Goal: Task Accomplishment & Management: Manage account settings

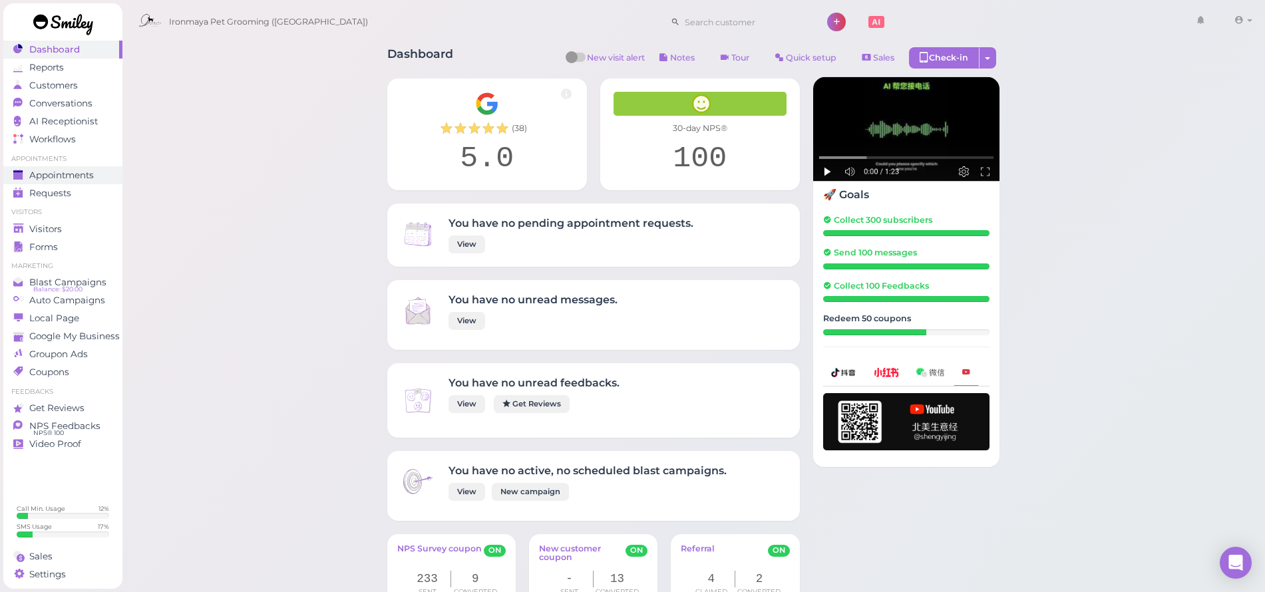
click at [73, 179] on span "Appointments" at bounding box center [61, 175] width 65 height 11
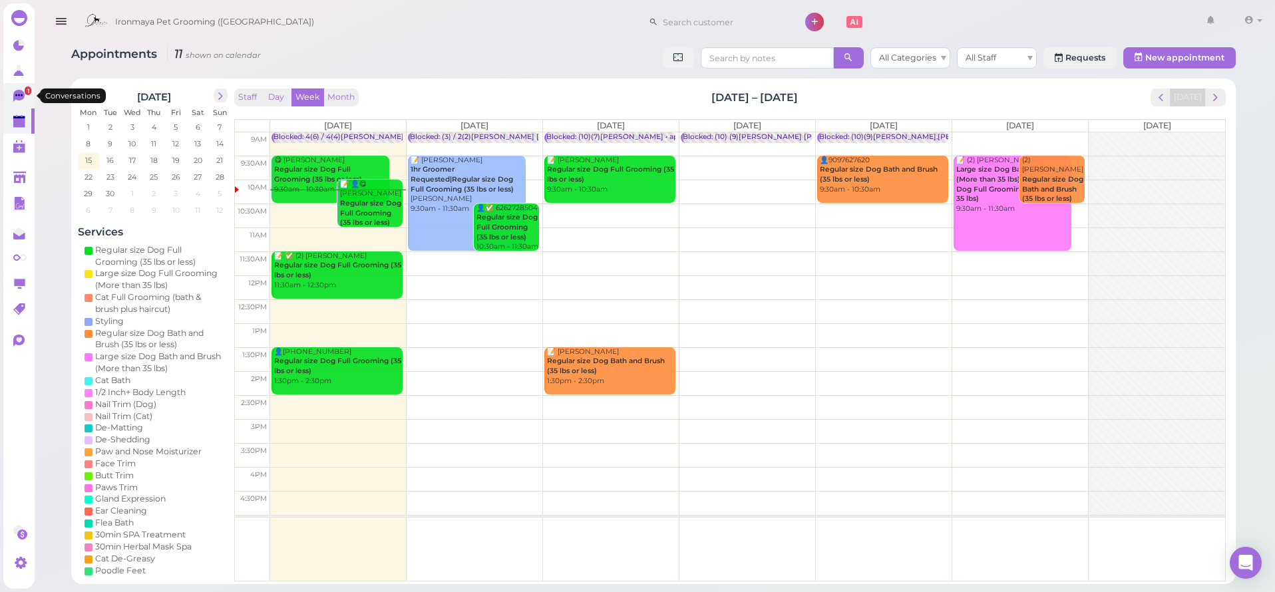
click at [9, 98] on link "1" at bounding box center [18, 95] width 31 height 25
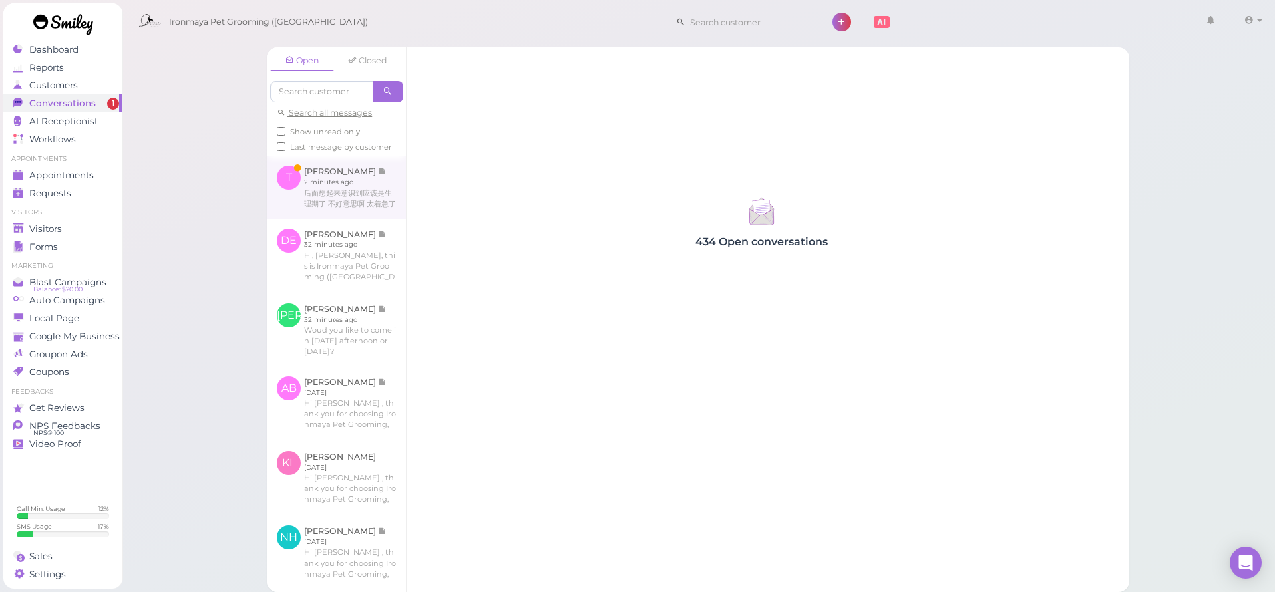
click at [333, 188] on link at bounding box center [336, 187] width 139 height 63
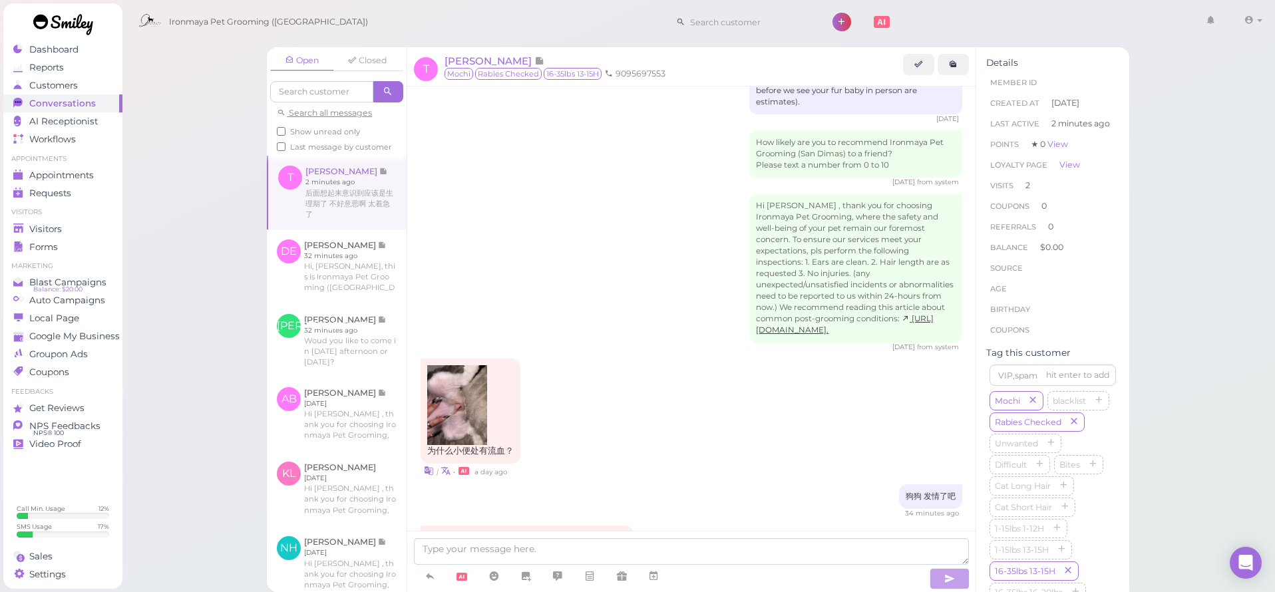
scroll to position [1555, 0]
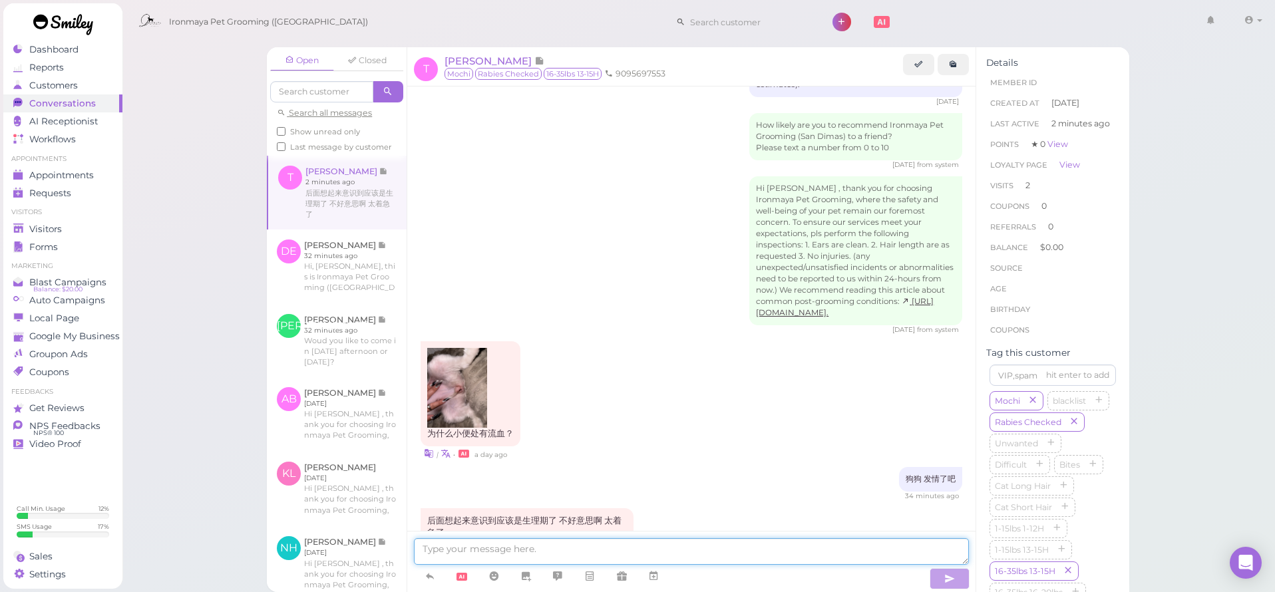
click at [576, 562] on textarea at bounding box center [691, 551] width 555 height 27
type textarea "e"
type textarea "没关系的哈 下次再见"
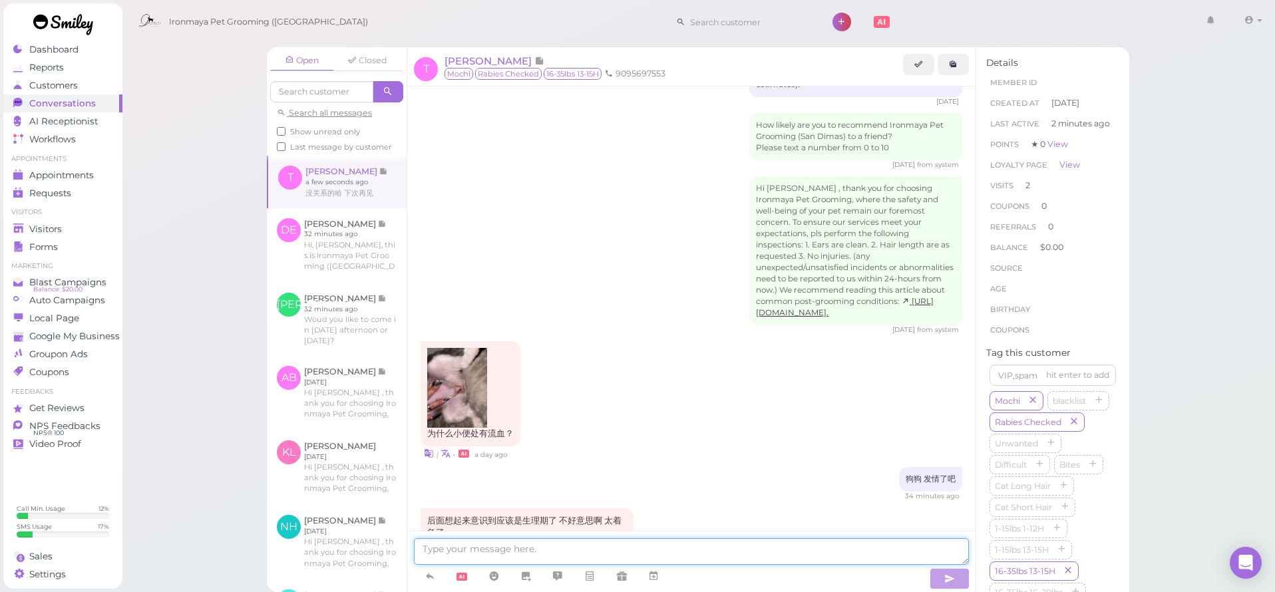
scroll to position [1586, 0]
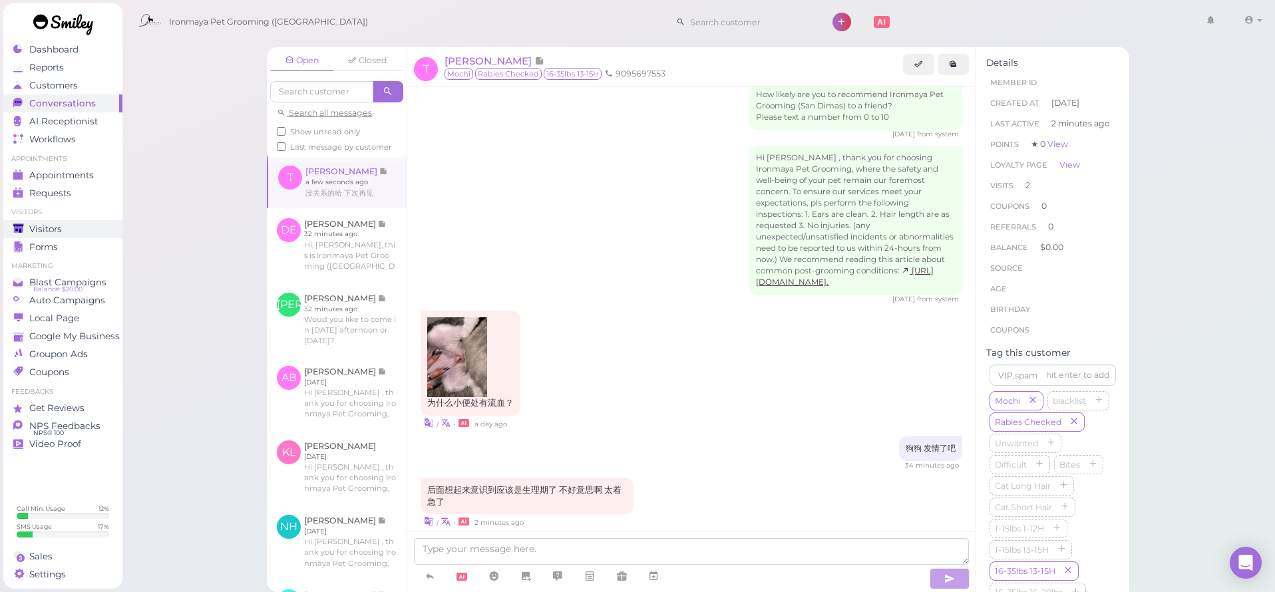
click at [70, 230] on div "Visitors" at bounding box center [61, 229] width 96 height 11
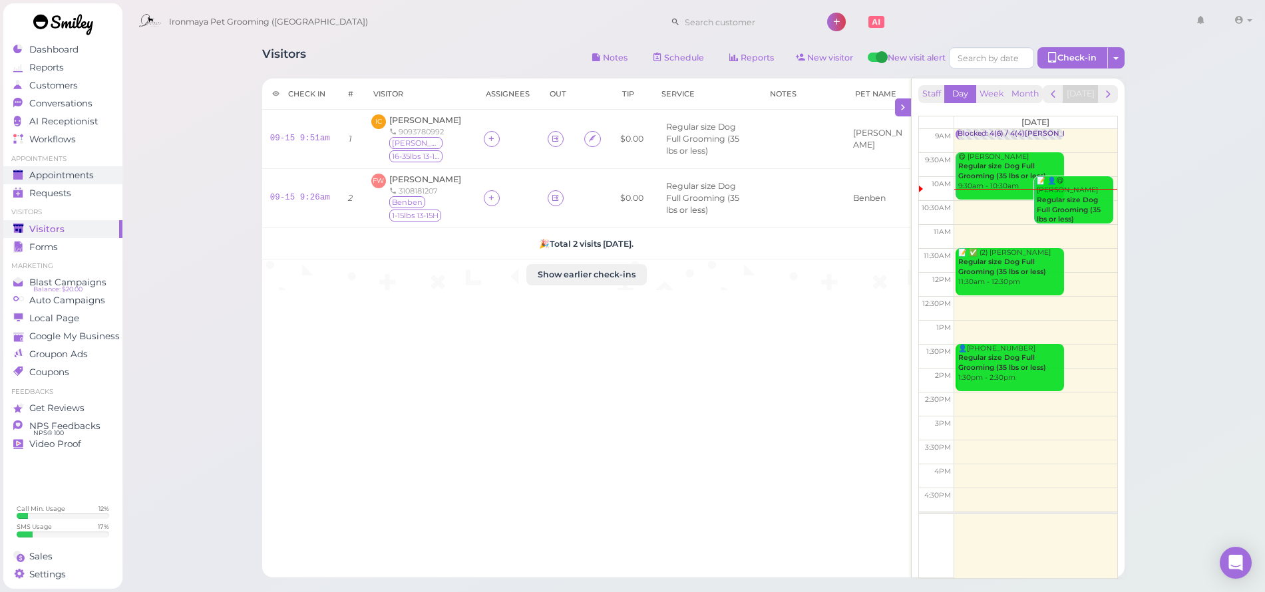
click at [50, 177] on span "Appointments" at bounding box center [61, 175] width 65 height 11
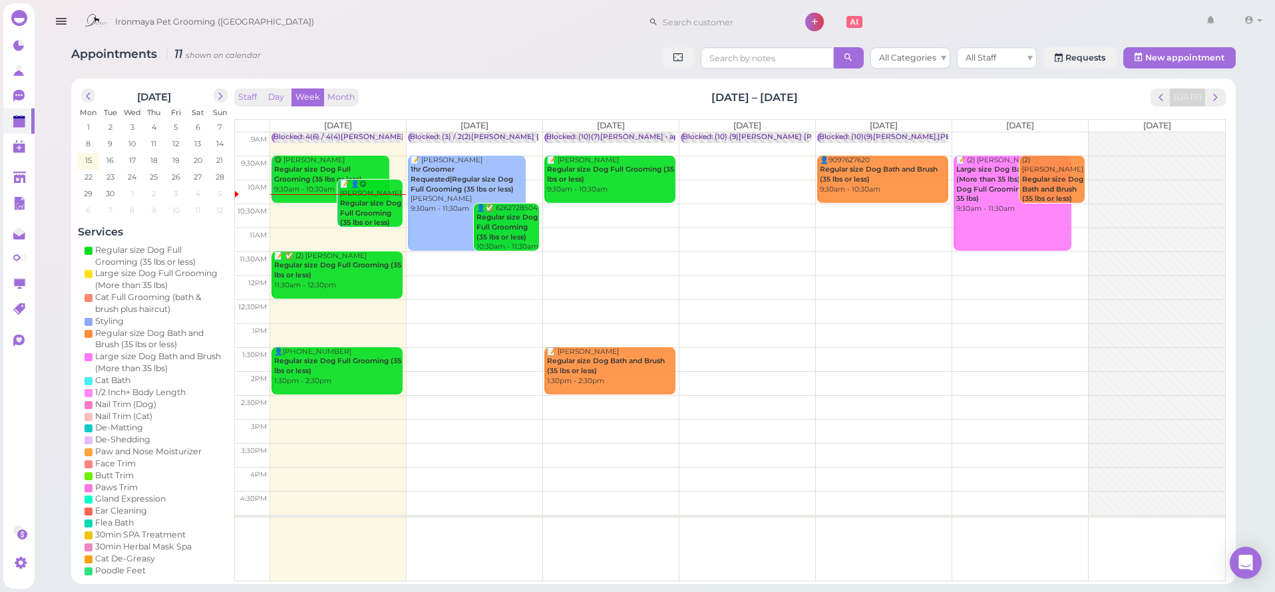
click at [67, 20] on icon "button" at bounding box center [61, 21] width 14 height 17
click at [67, 20] on div "Dashboard Reports Customers Conversations 0 AI Receptionist" at bounding box center [637, 292] width 1275 height 584
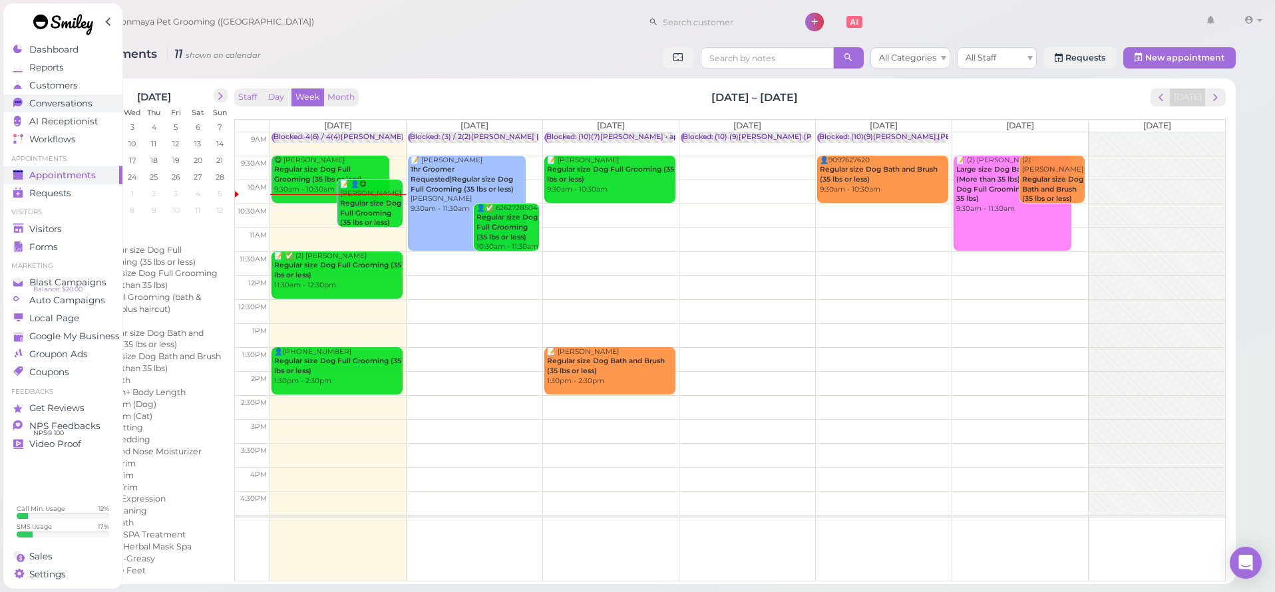
click at [58, 100] on span "Conversations" at bounding box center [60, 103] width 63 height 11
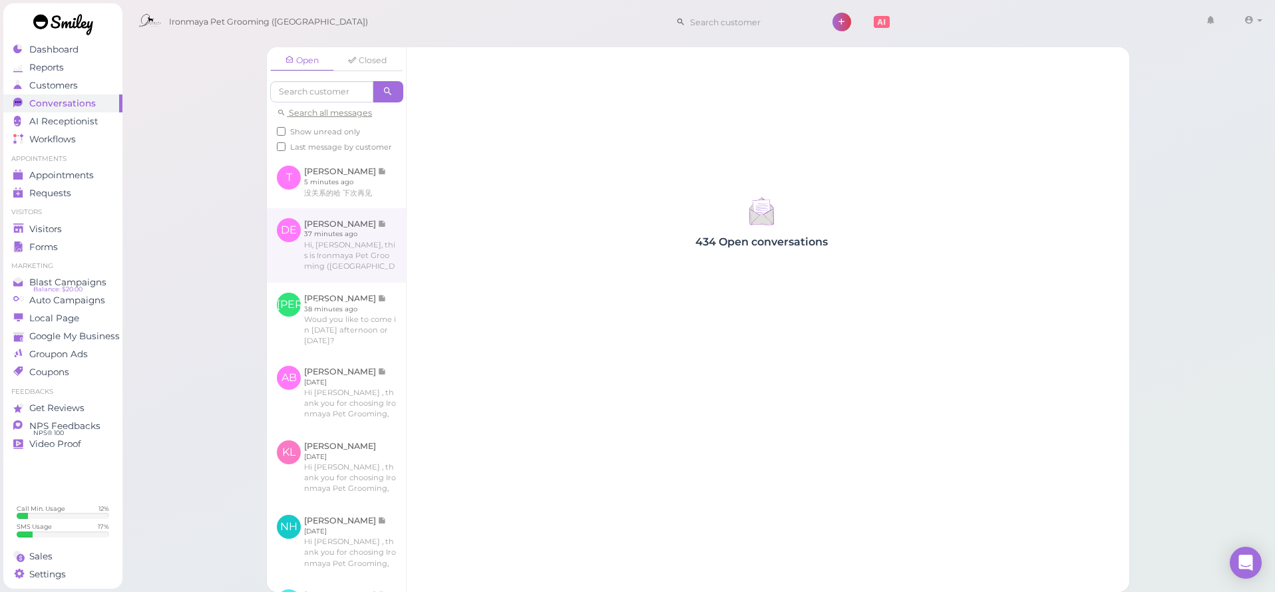
click at [355, 264] on link at bounding box center [336, 245] width 139 height 75
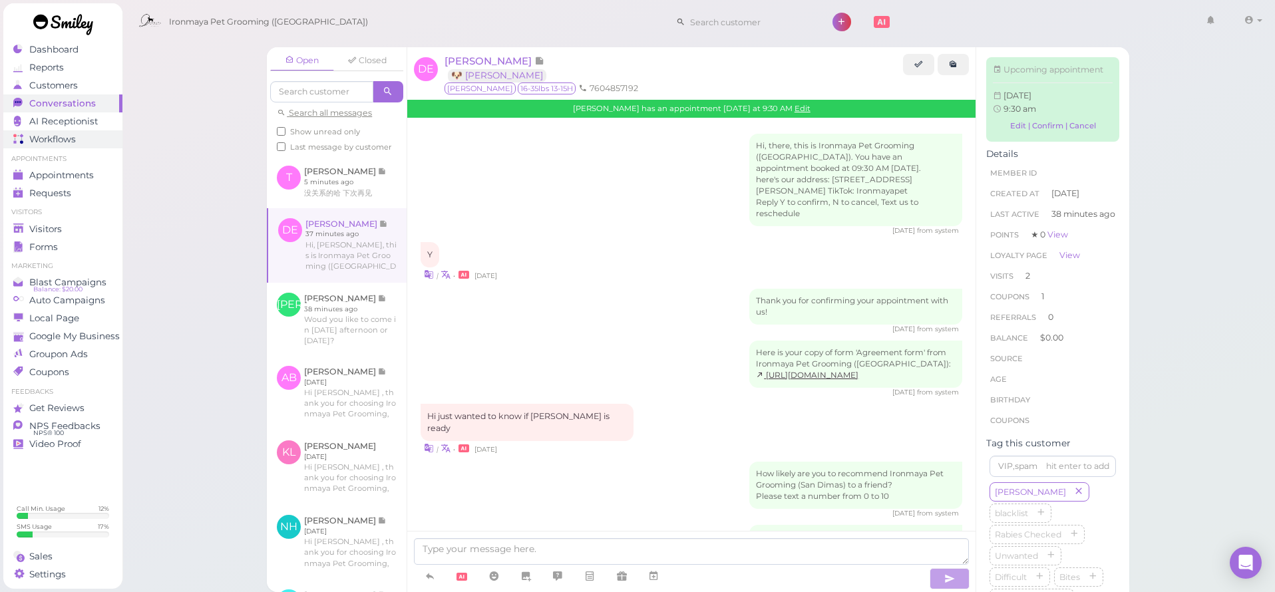
scroll to position [1301, 0]
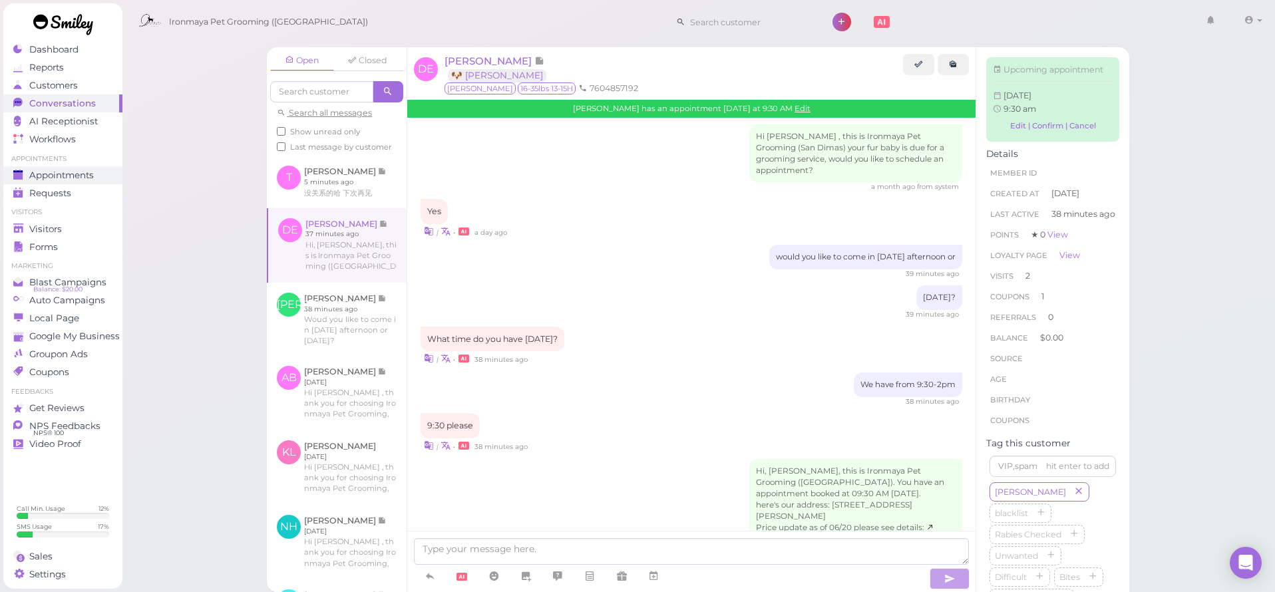
click at [71, 171] on span "Appointments" at bounding box center [61, 175] width 65 height 11
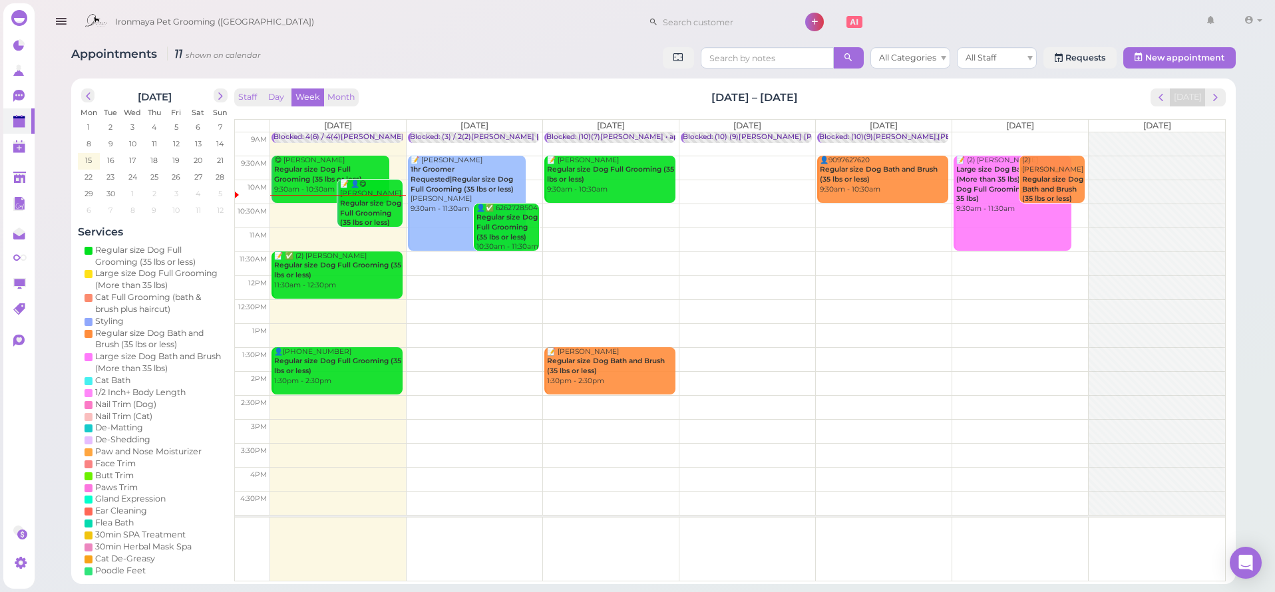
click at [1019, 138] on td at bounding box center [747, 144] width 955 height 24
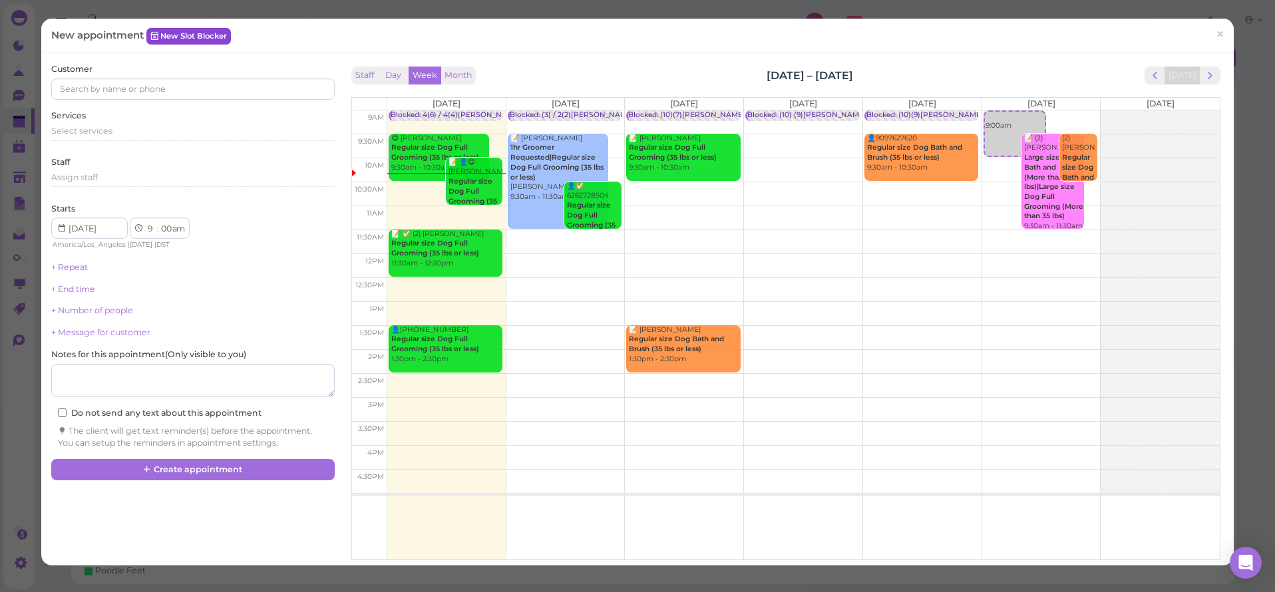
click at [169, 35] on link "New Slot Blocker" at bounding box center [188, 36] width 85 height 16
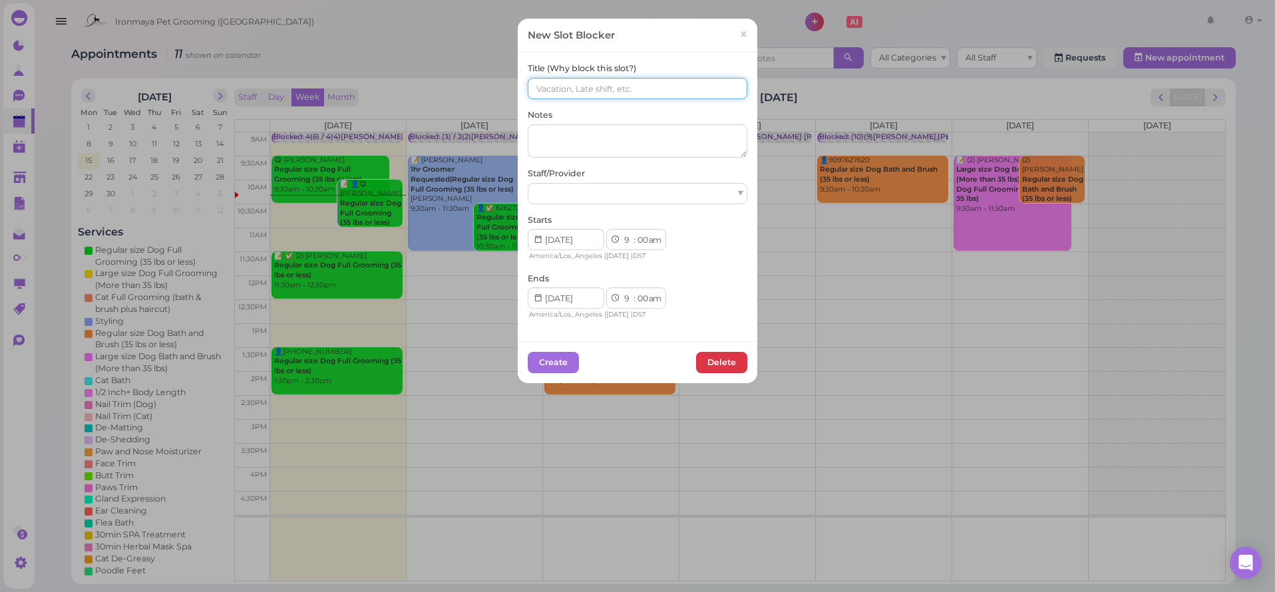
click at [596, 90] on input at bounding box center [638, 88] width 220 height 21
type input "()()[PERSON_NAME]"
select select "15"
click at [539, 88] on input "()()[PERSON_NAME]" at bounding box center [638, 88] width 220 height 21
click at [534, 89] on input "()(12)[PERSON_NAME]" at bounding box center [638, 88] width 220 height 21
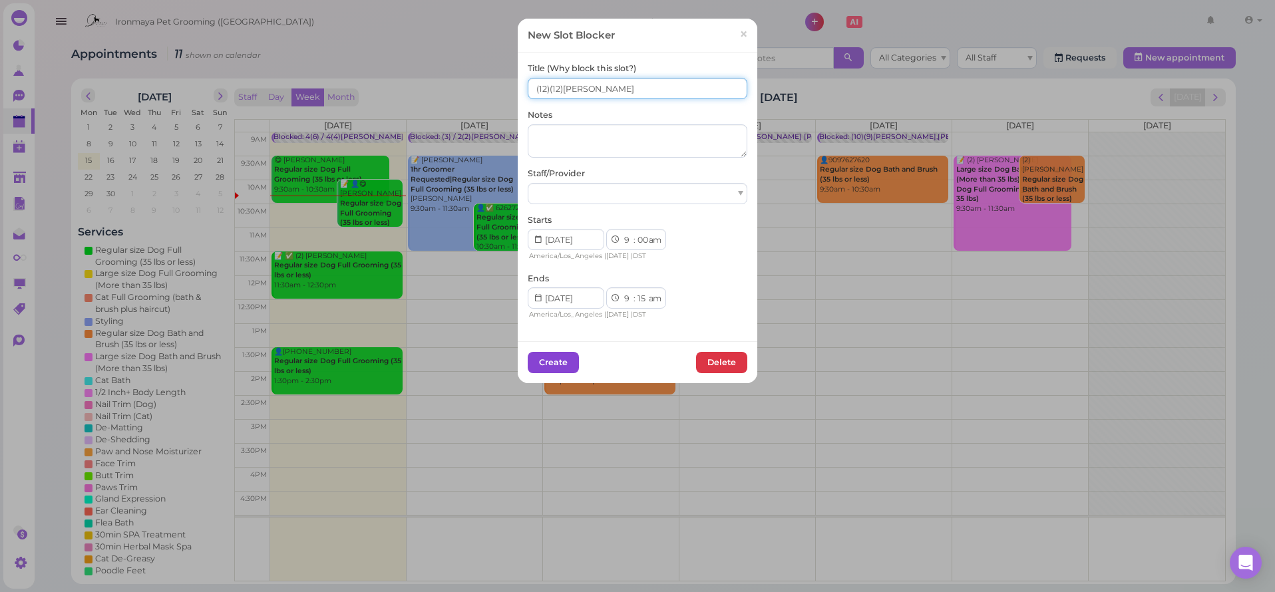
type input "(12)(12)[PERSON_NAME]"
click at [565, 360] on button "Create" at bounding box center [553, 362] width 51 height 21
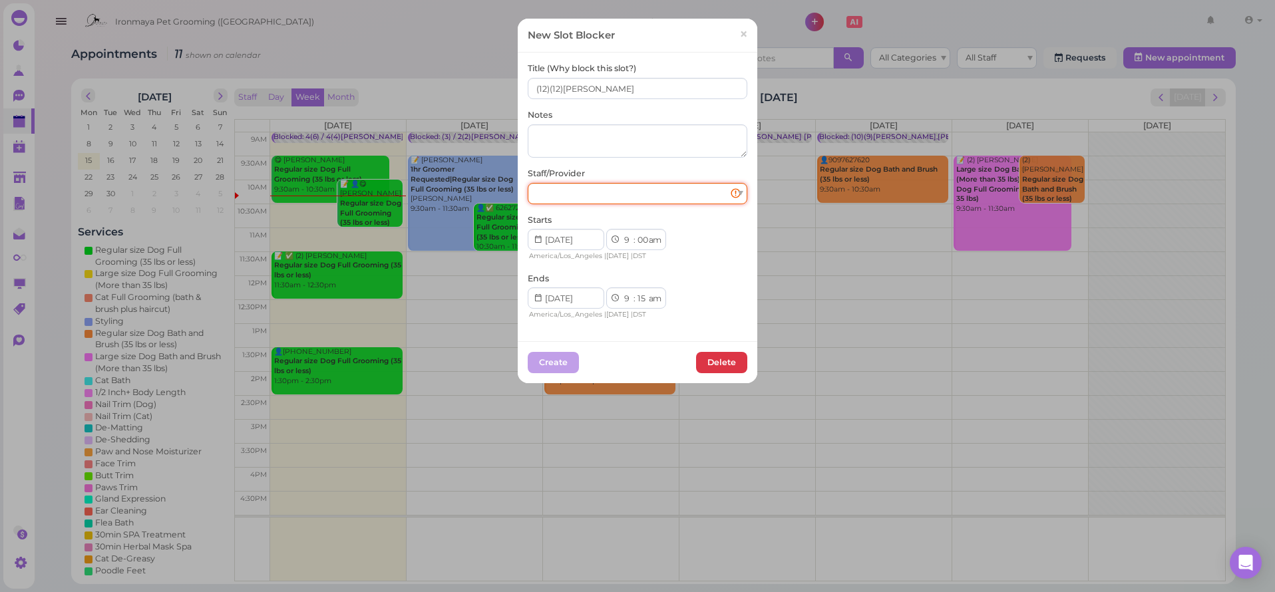
click at [644, 196] on div at bounding box center [638, 193] width 220 height 21
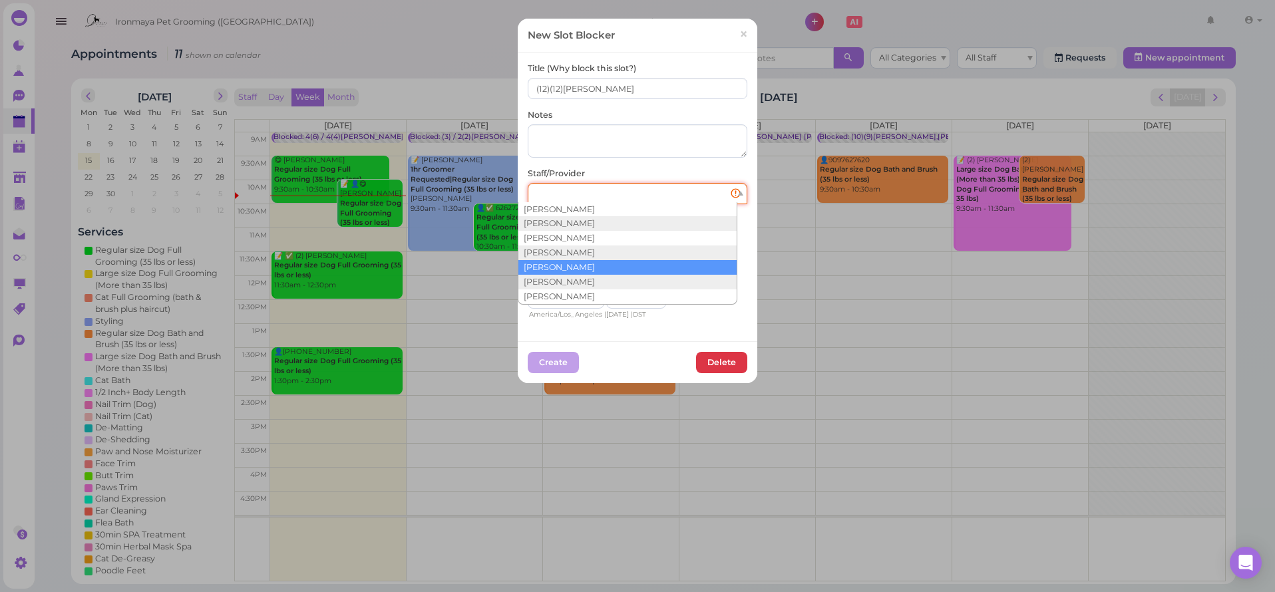
scroll to position [24, 0]
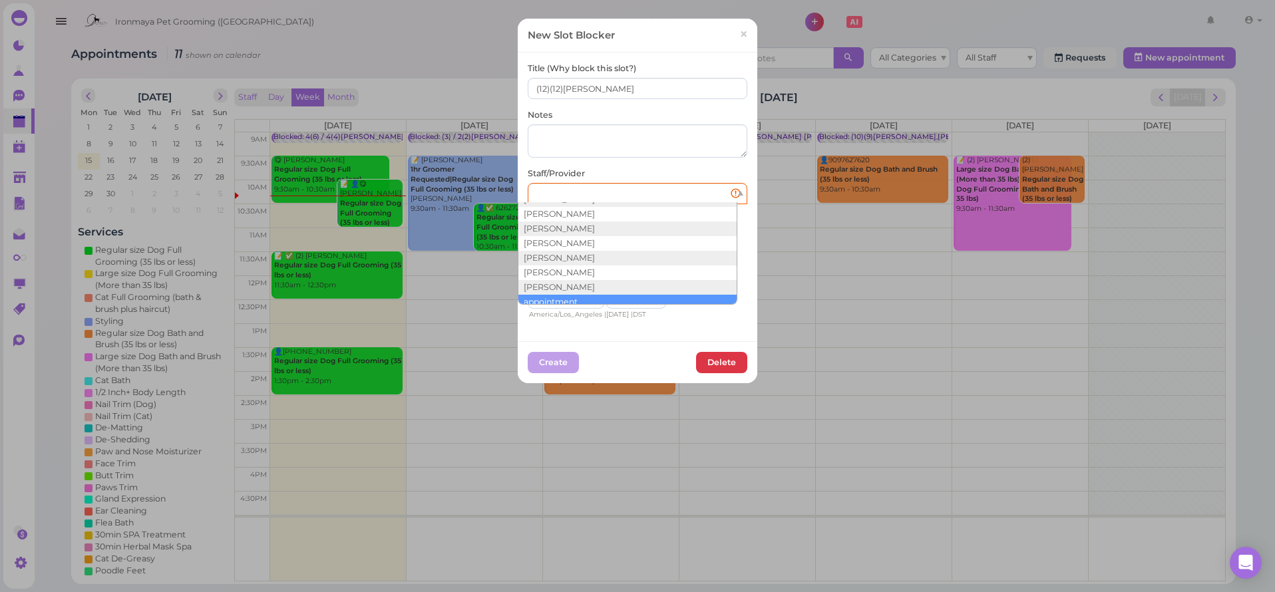
drag, startPoint x: 570, startPoint y: 295, endPoint x: 567, endPoint y: 318, distance: 22.9
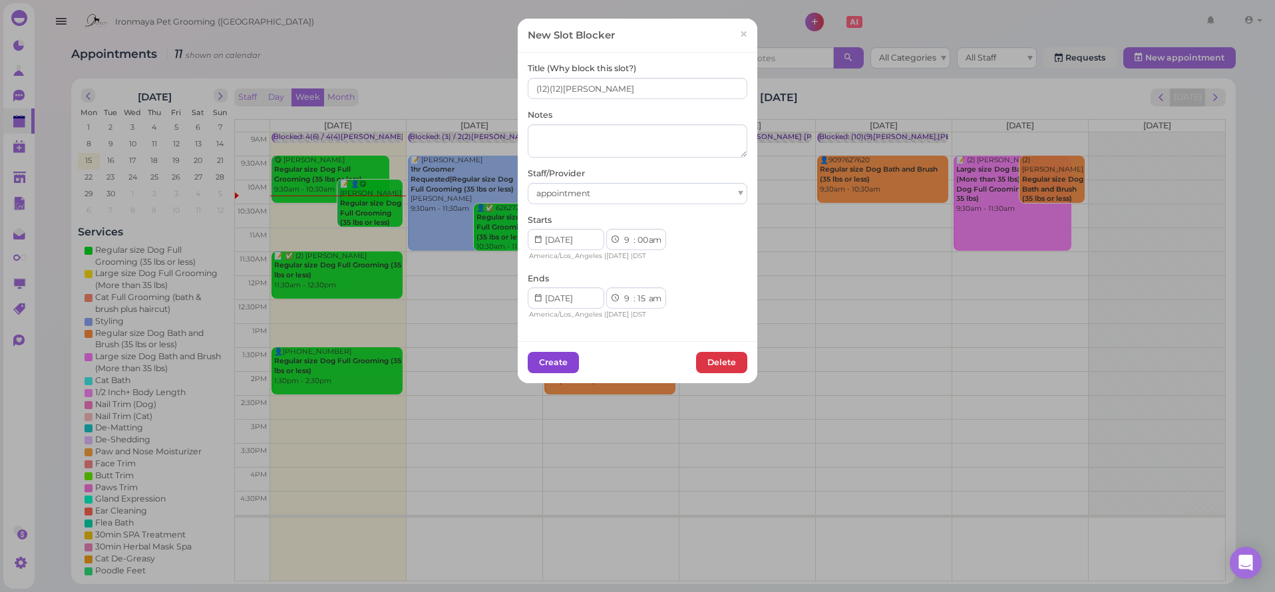
click at [565, 357] on button "Create" at bounding box center [553, 362] width 51 height 21
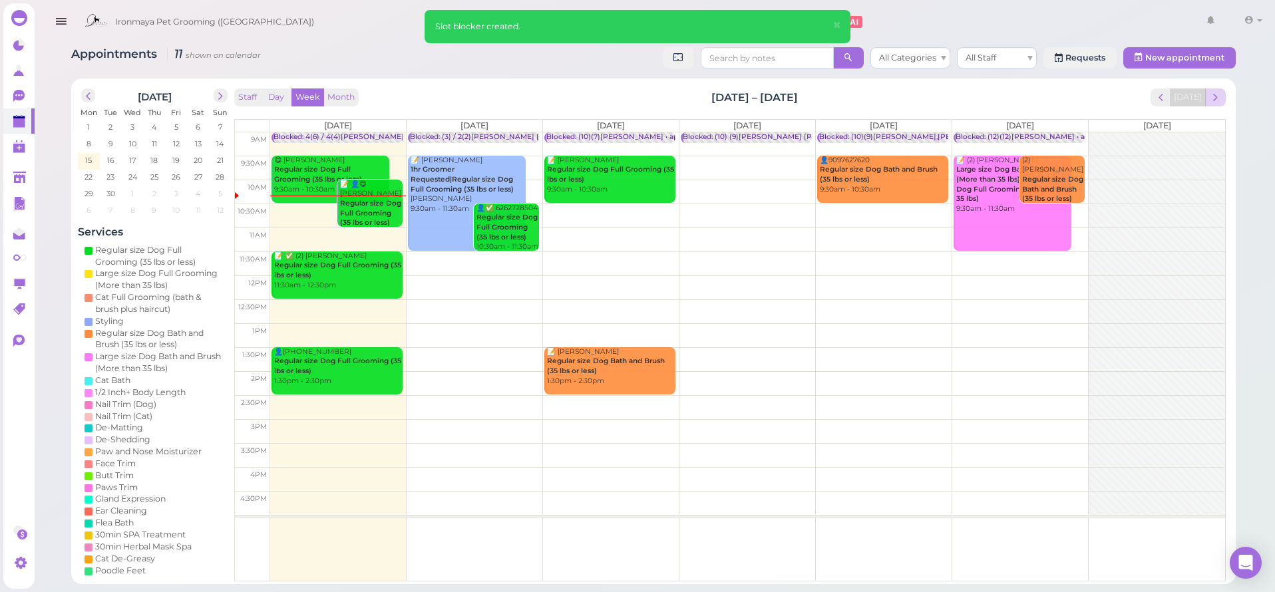
click at [1213, 101] on span "next" at bounding box center [1215, 97] width 13 height 13
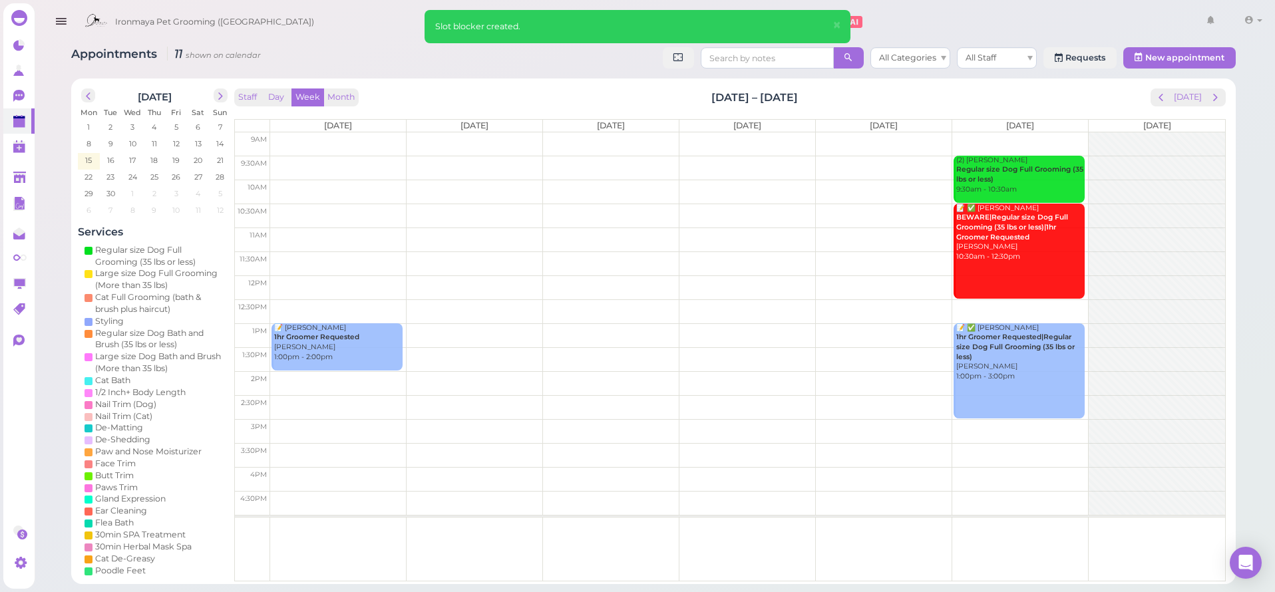
click at [507, 136] on td at bounding box center [747, 144] width 955 height 24
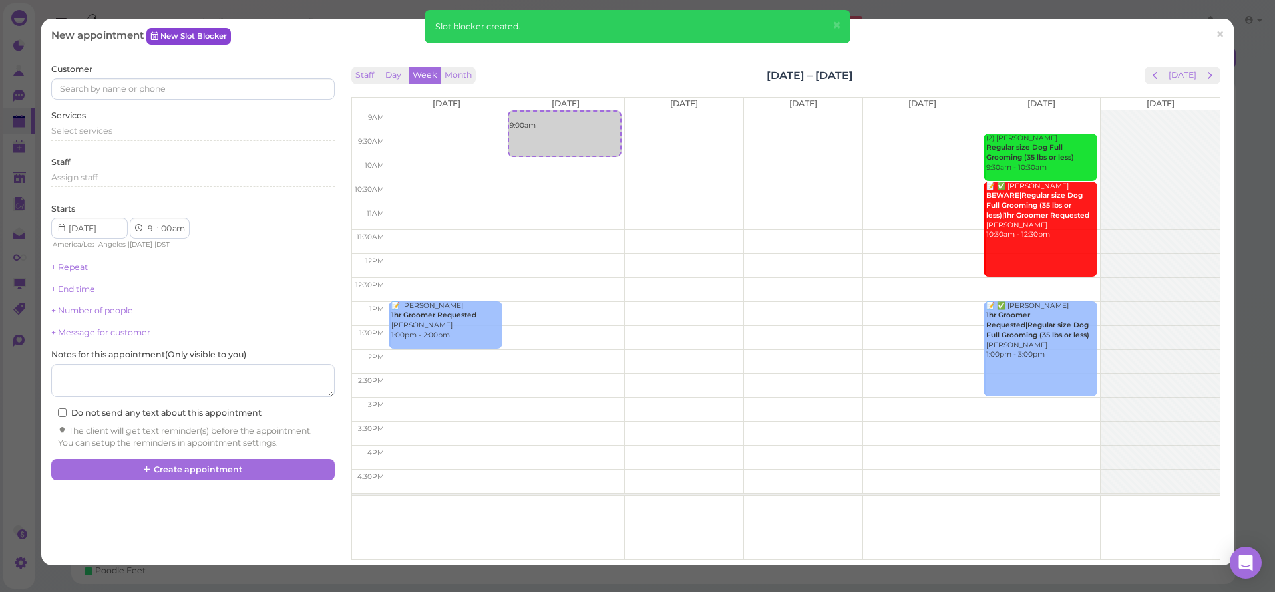
click at [186, 31] on link "New Slot Blocker" at bounding box center [188, 36] width 85 height 16
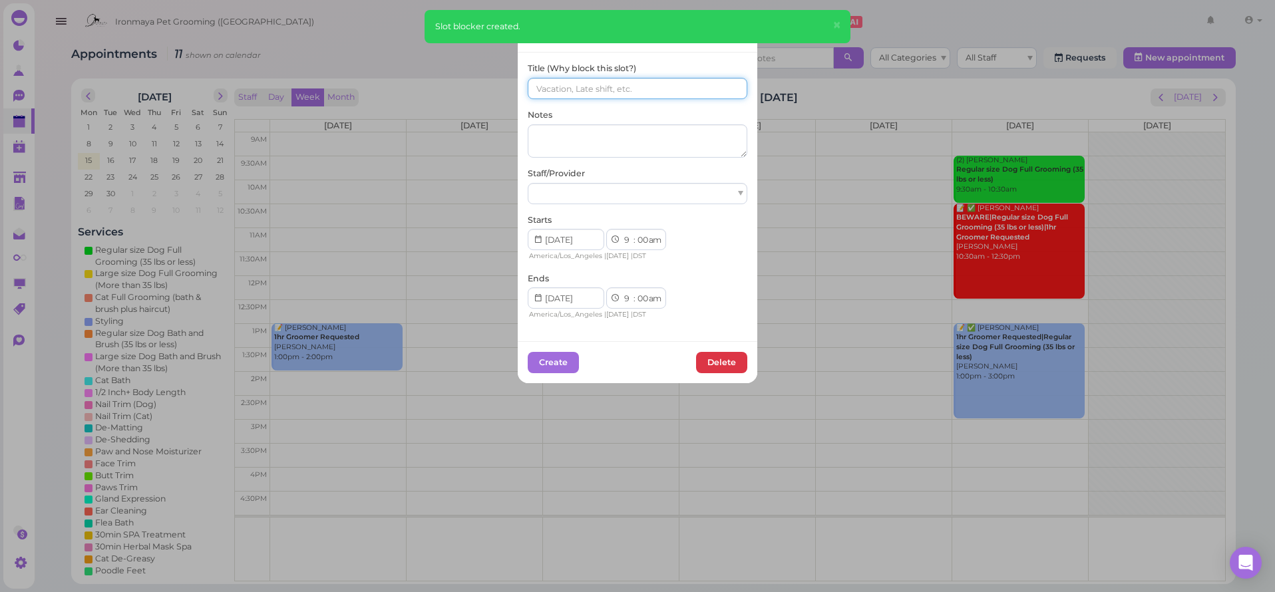
click at [583, 88] on input at bounding box center [638, 88] width 220 height 21
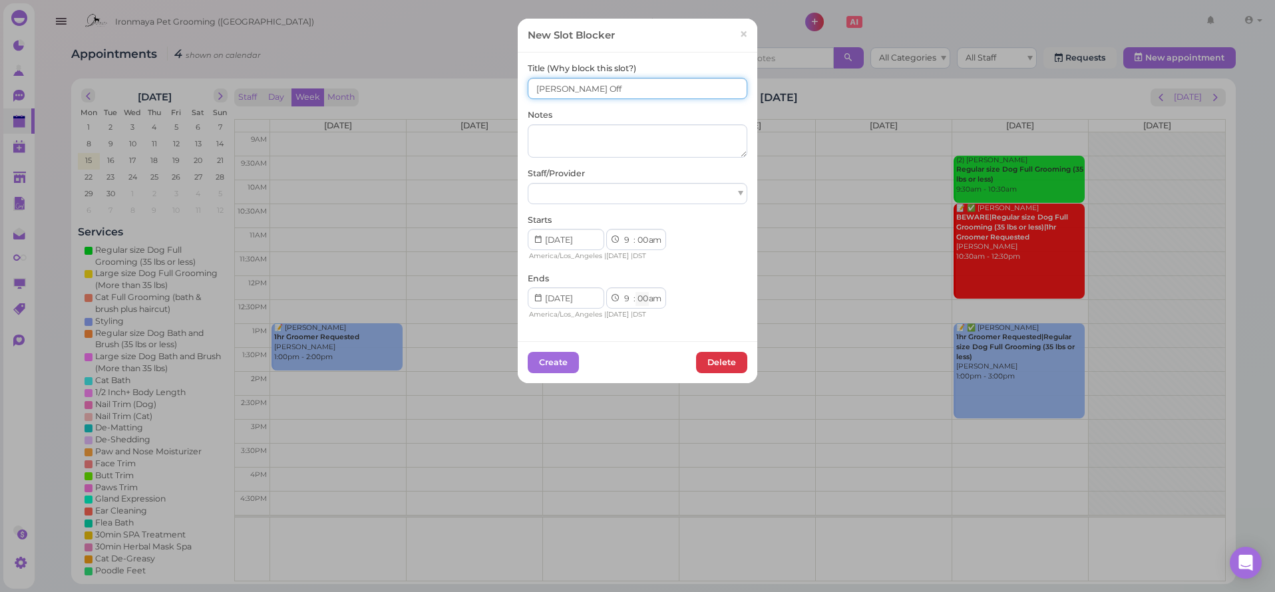
type input "[PERSON_NAME] Off"
select select "15"
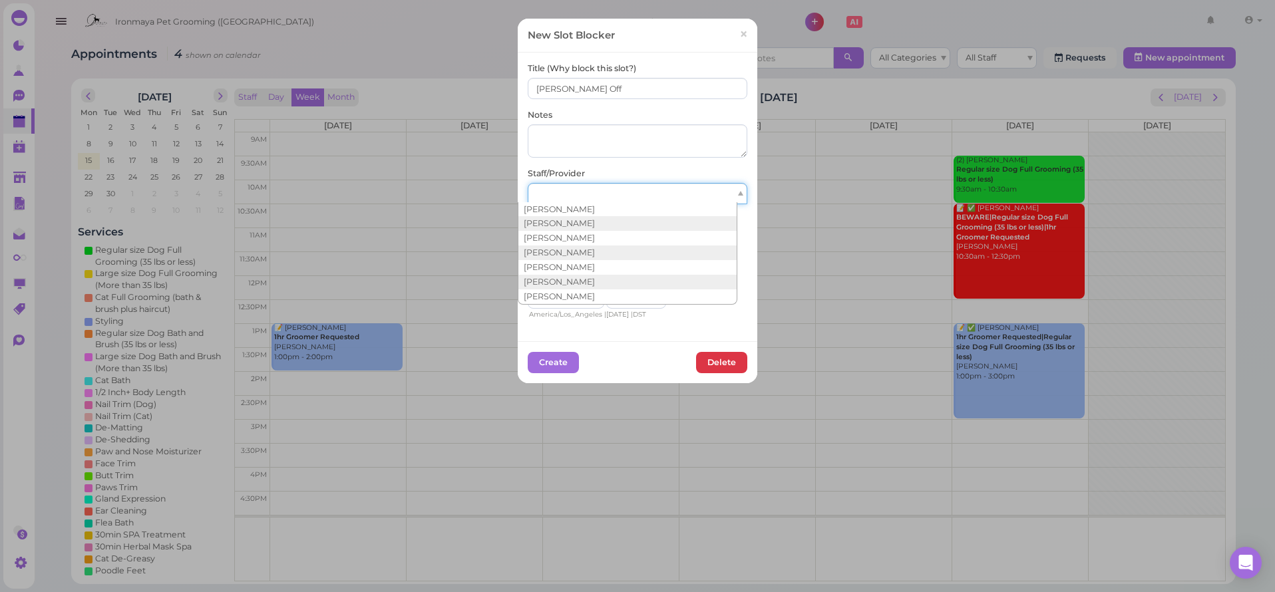
click at [574, 200] on div at bounding box center [638, 193] width 220 height 21
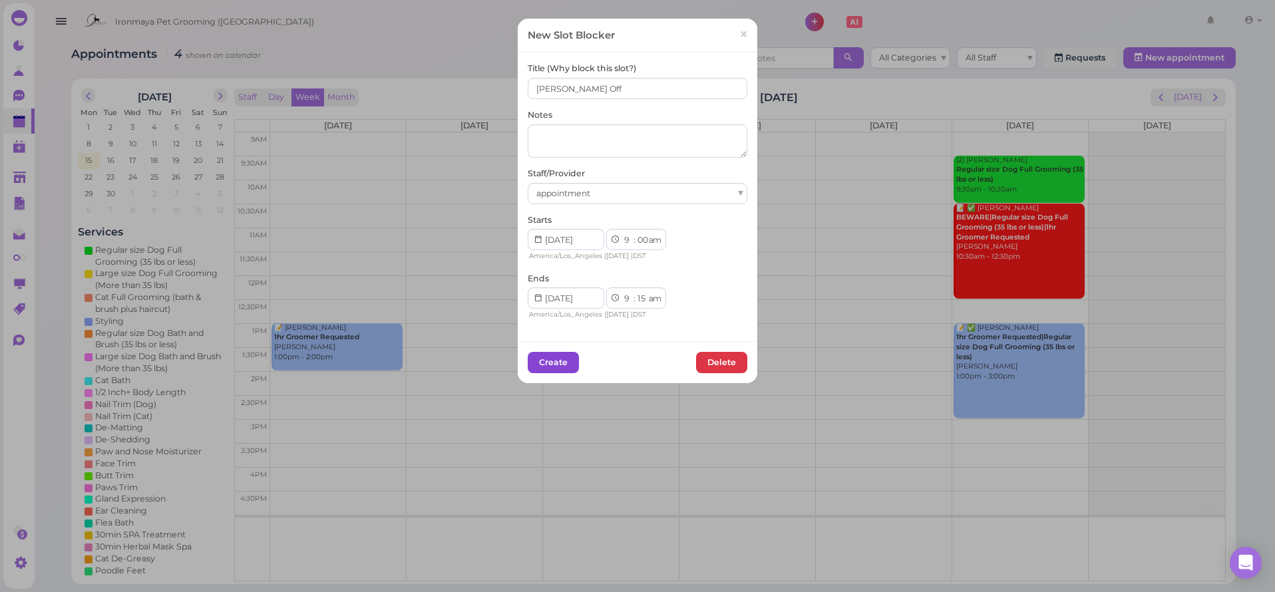
click at [552, 365] on button "Create" at bounding box center [553, 362] width 51 height 21
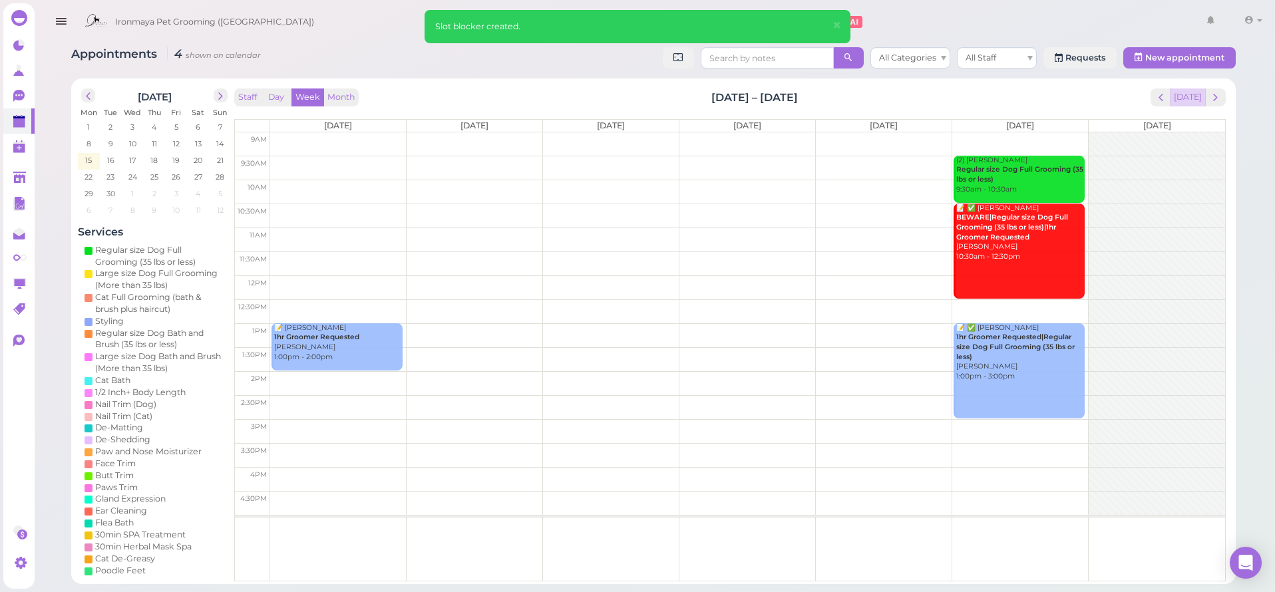
click at [1188, 96] on button "[DATE]" at bounding box center [1188, 97] width 36 height 18
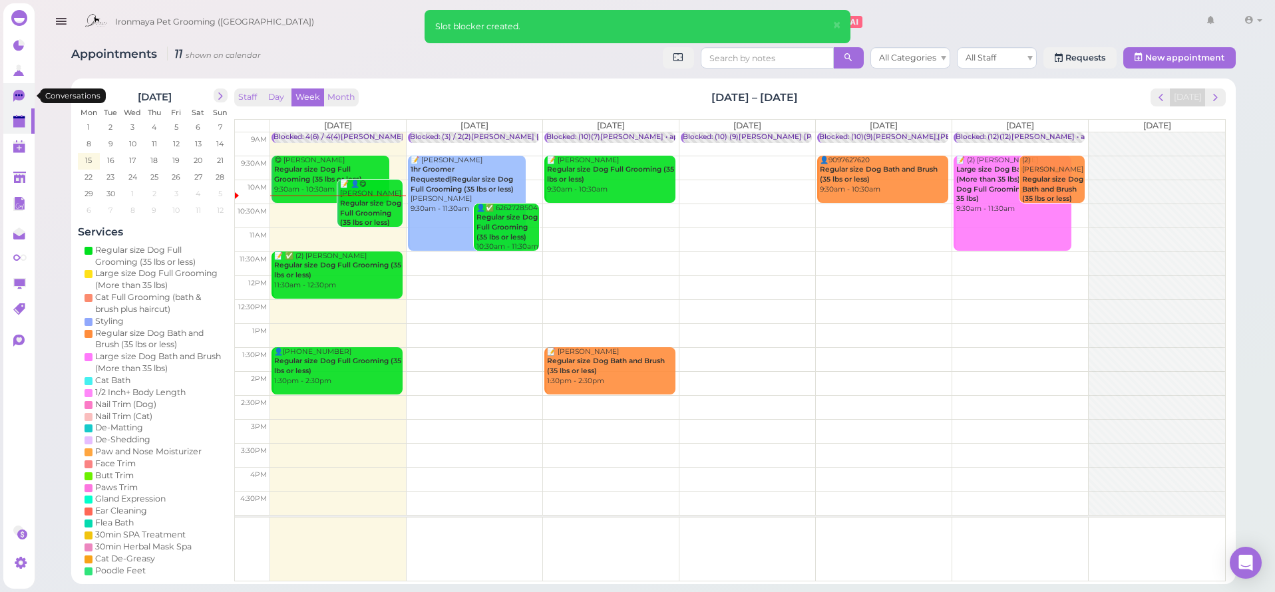
click at [24, 102] on icon at bounding box center [20, 97] width 14 height 14
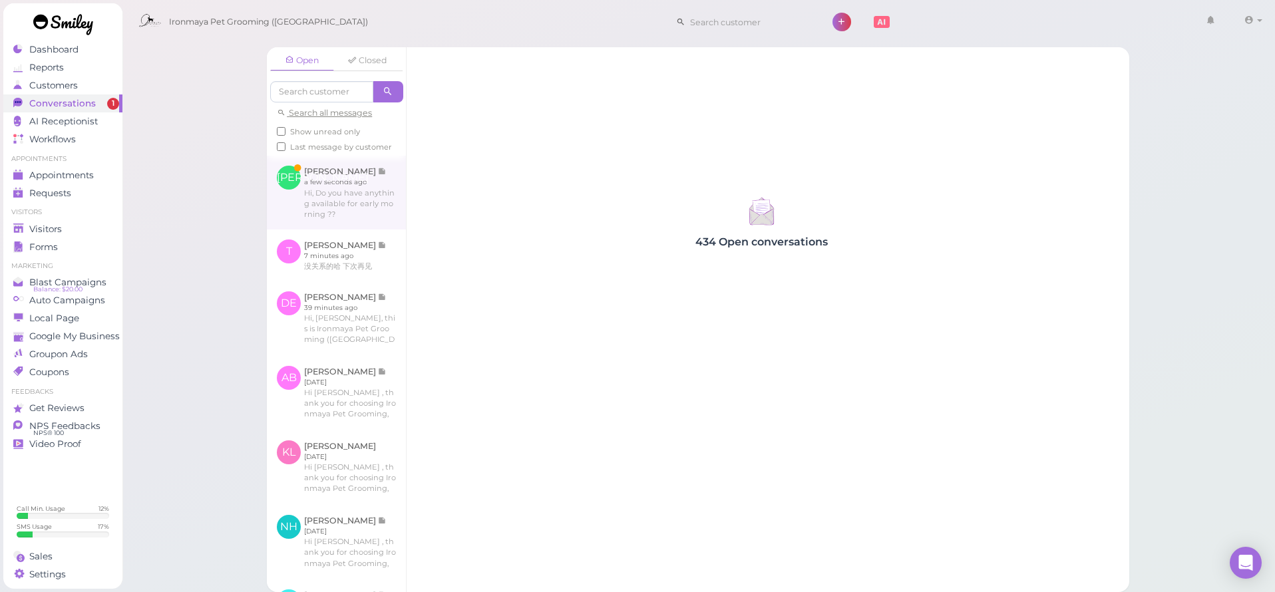
click at [362, 208] on link at bounding box center [336, 192] width 139 height 73
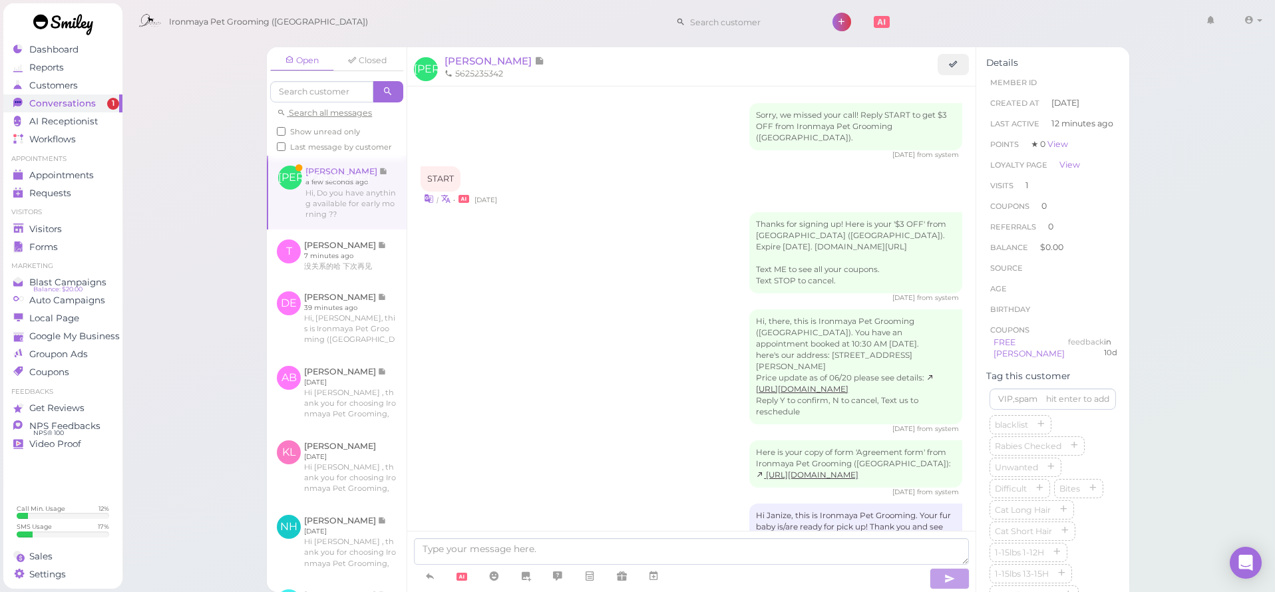
scroll to position [874, 0]
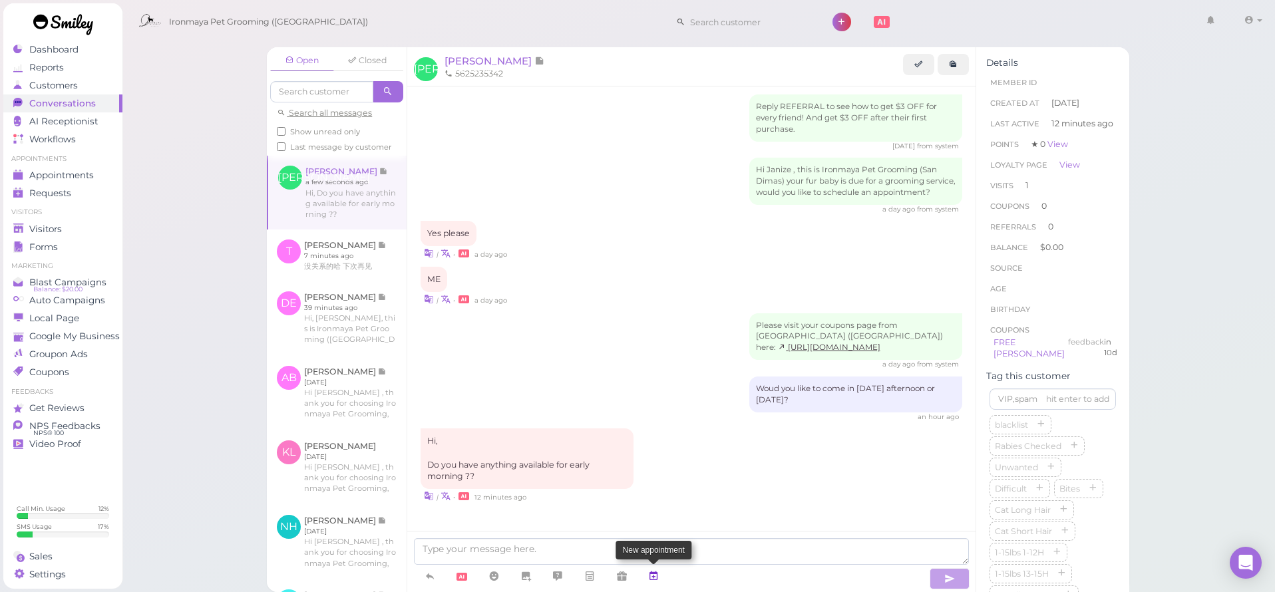
click at [661, 573] on link at bounding box center [653, 576] width 32 height 23
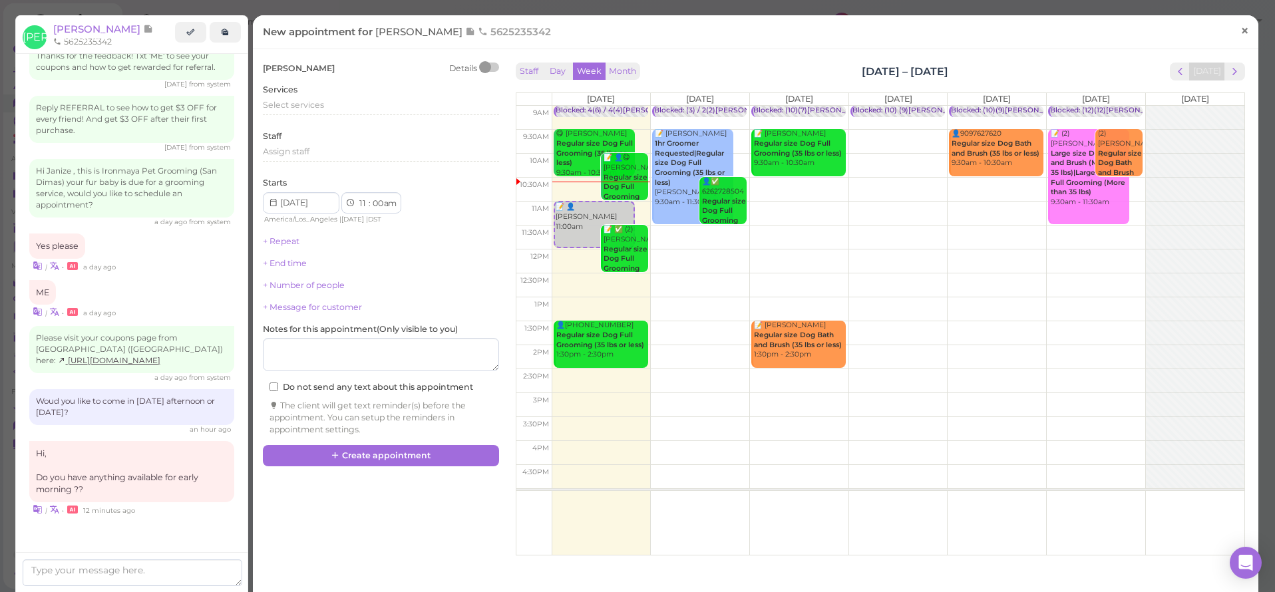
click at [1240, 27] on span "×" at bounding box center [1244, 30] width 9 height 19
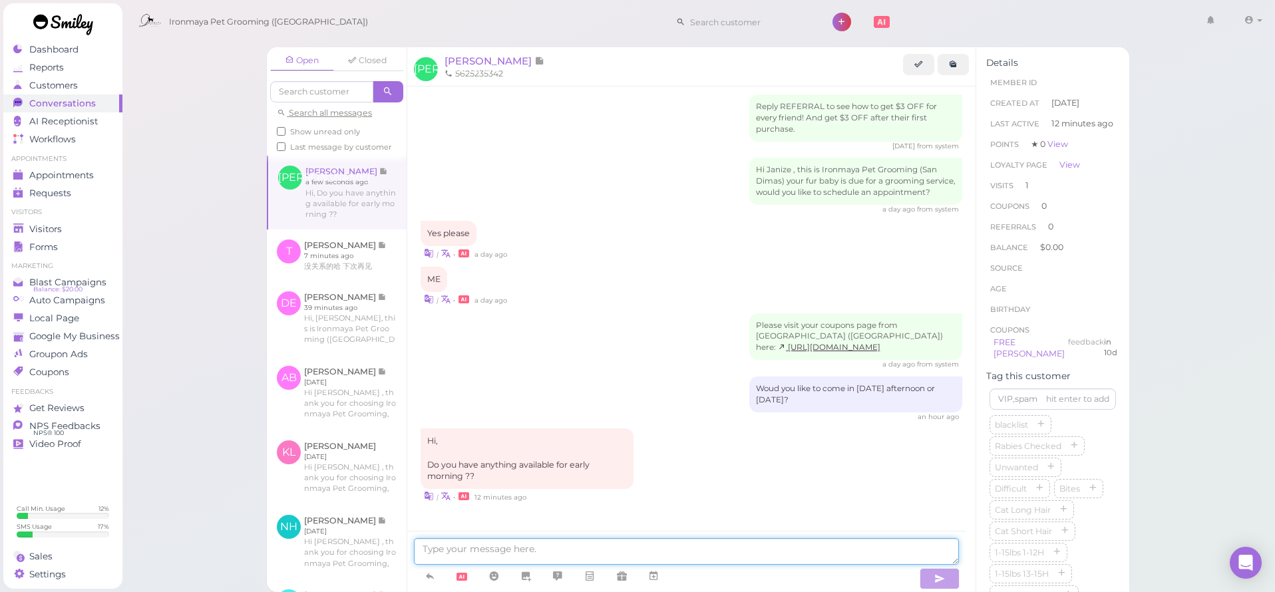
click at [497, 544] on textarea at bounding box center [686, 551] width 545 height 27
type textarea "w"
type textarea "Does [DATE] morning 9:30 work for you?"
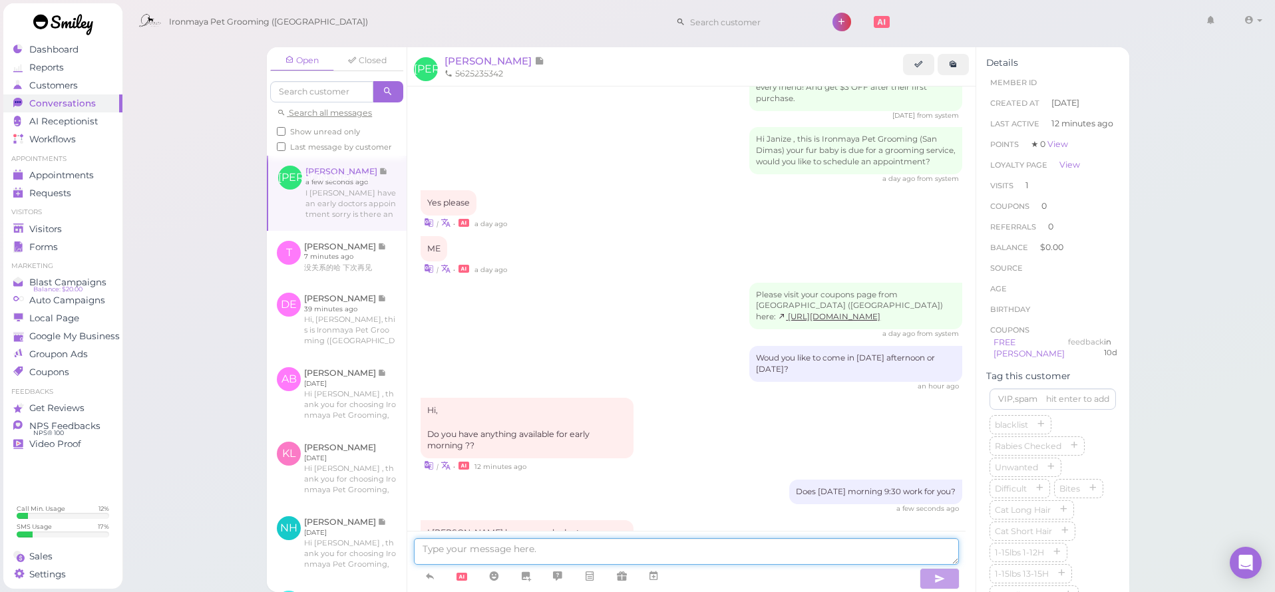
scroll to position [970, 0]
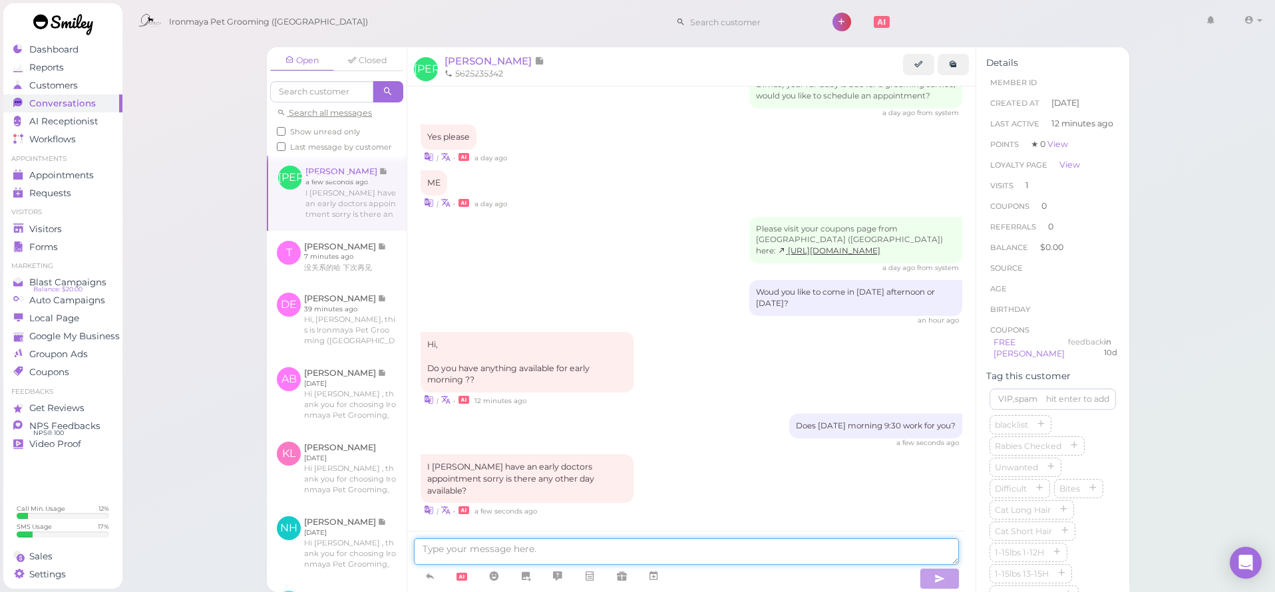
click at [625, 553] on textarea at bounding box center [686, 551] width 545 height 27
type textarea "What about [DATE] morning?"
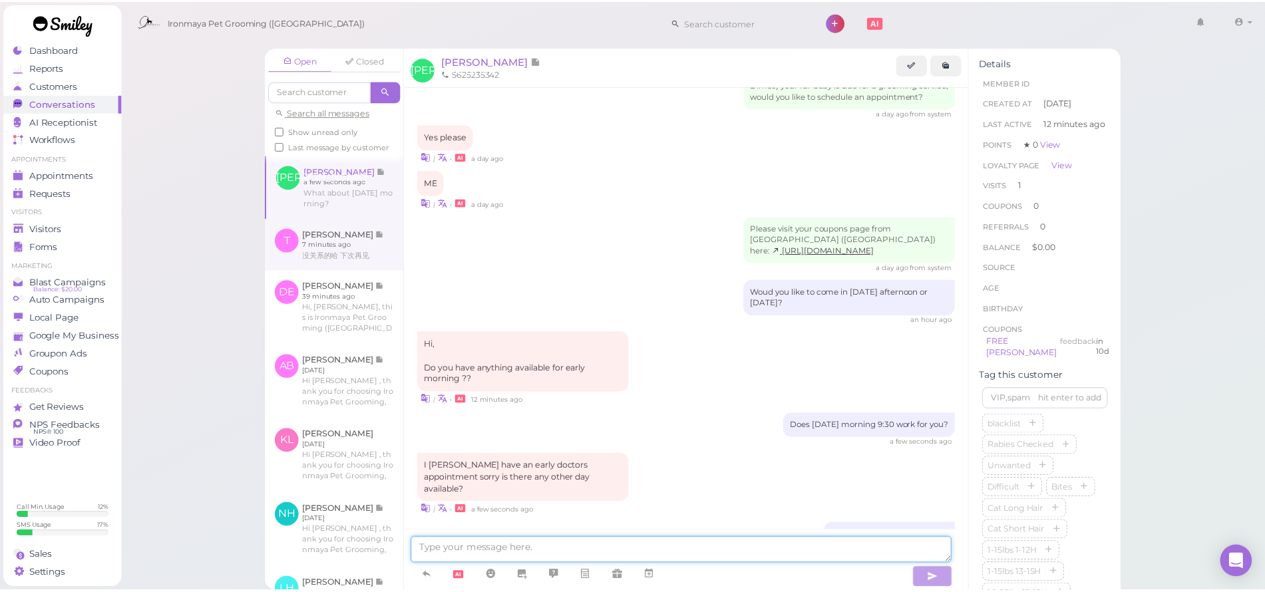
scroll to position [1001, 0]
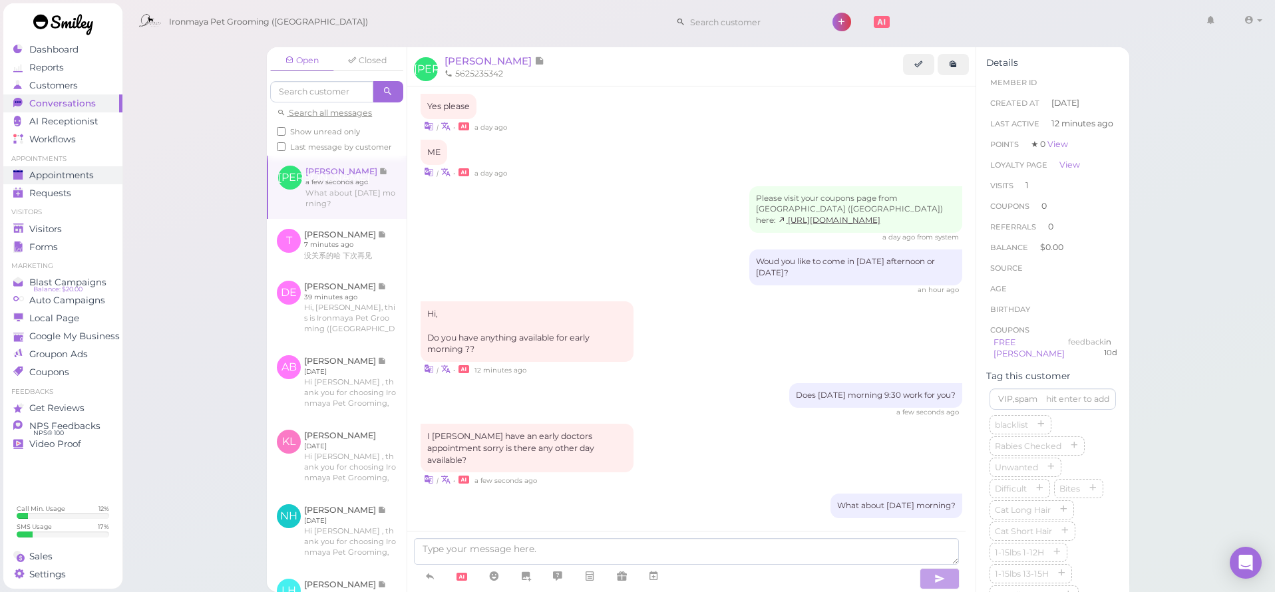
click at [106, 182] on link "Appointments" at bounding box center [62, 175] width 119 height 18
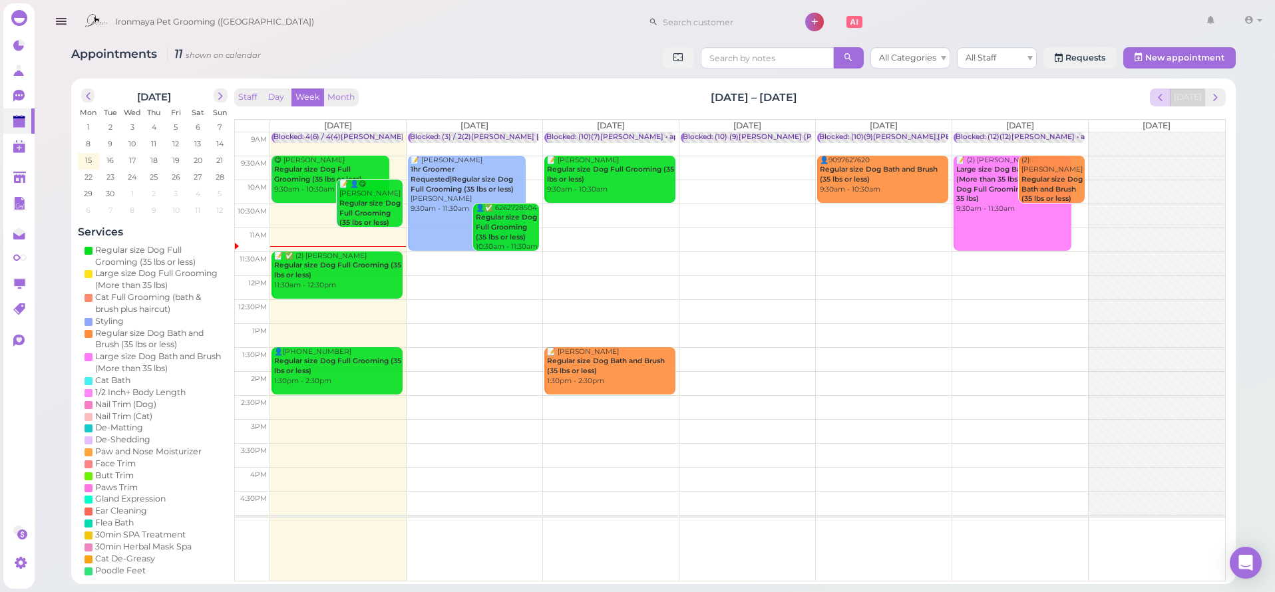
click at [1163, 94] on span "prev" at bounding box center [1160, 97] width 13 height 13
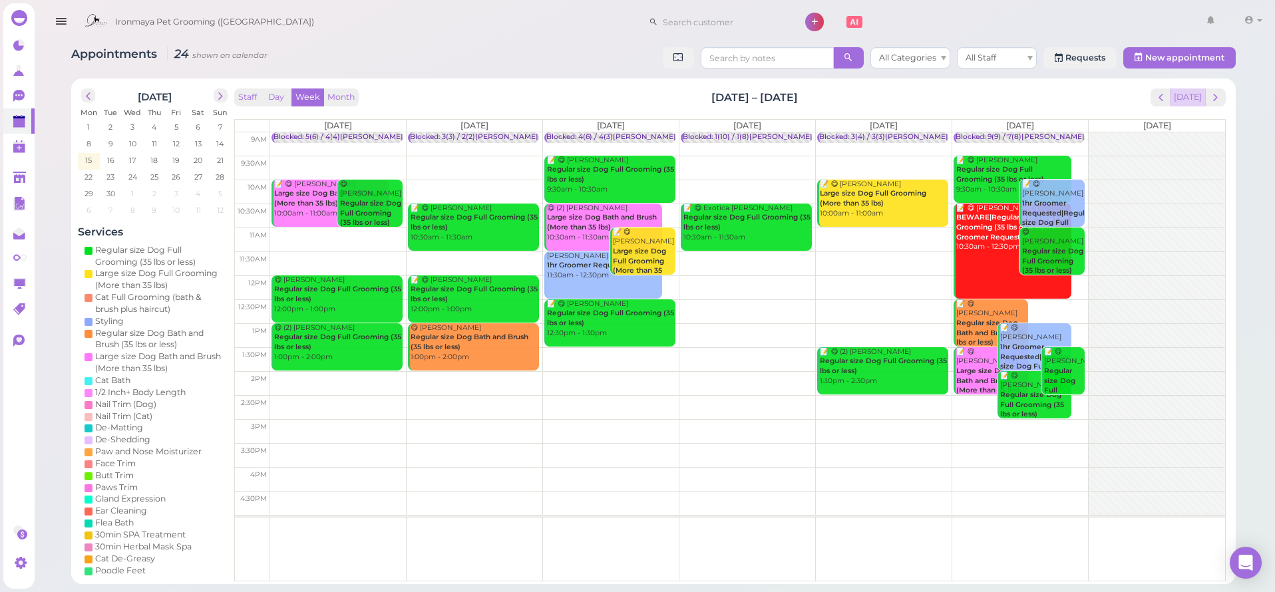
click at [1192, 99] on button "[DATE]" at bounding box center [1188, 97] width 36 height 18
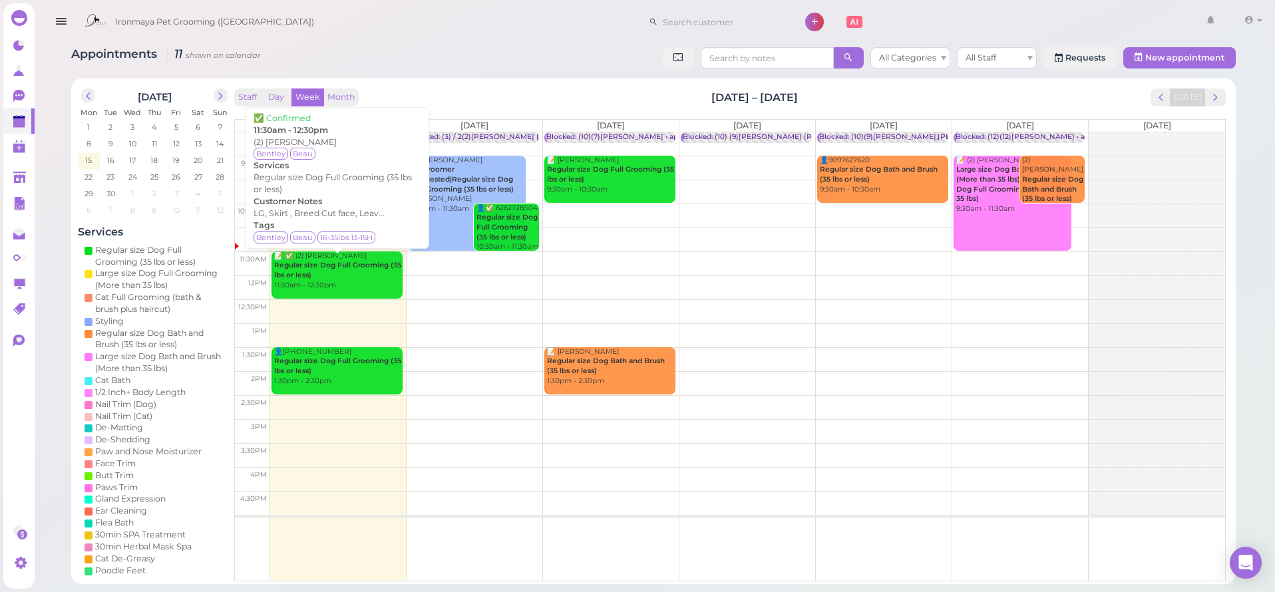
click at [369, 262] on div "📝 ✅ (2) [PERSON_NAME] Regular size Dog Full Grooming (35 lbs or less) 11:30am -…" at bounding box center [337, 271] width 129 height 39
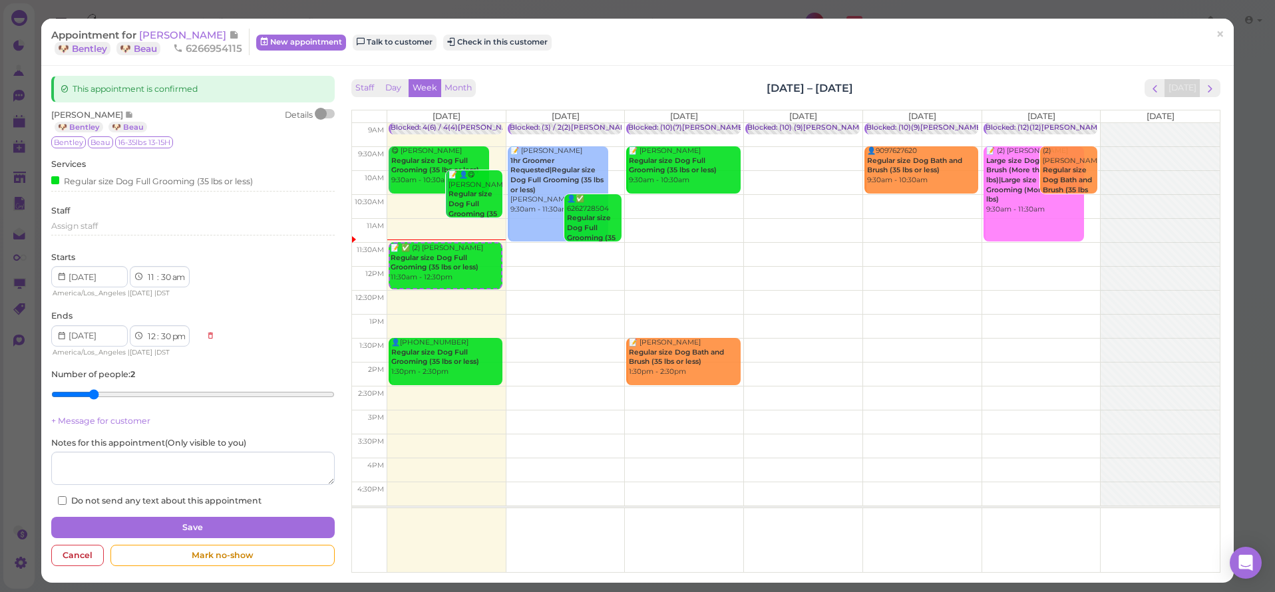
click at [520, 51] on div "Appointment for [PERSON_NAME] 🐶 Bentley 🐶 Beau 6266954115 New appointment Talk …" at bounding box center [630, 42] width 1158 height 27
click at [521, 46] on button "Check in this customer" at bounding box center [497, 43] width 108 height 16
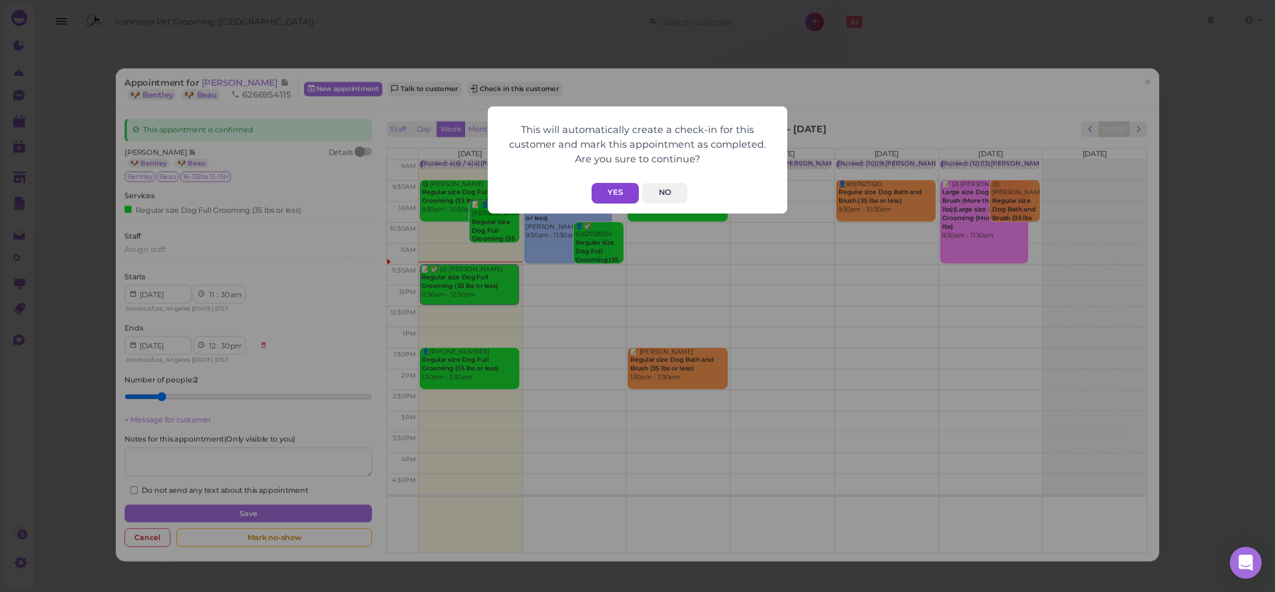
click at [606, 190] on button "Yes" at bounding box center [615, 193] width 47 height 21
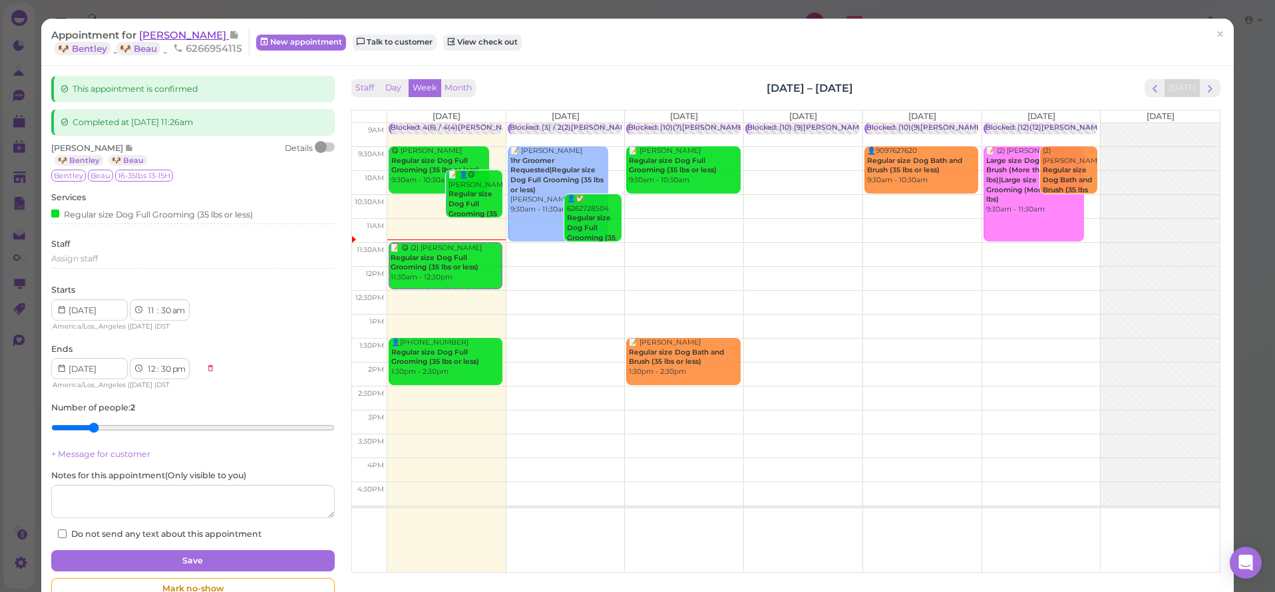
click at [176, 39] on span "[PERSON_NAME]" at bounding box center [184, 35] width 90 height 13
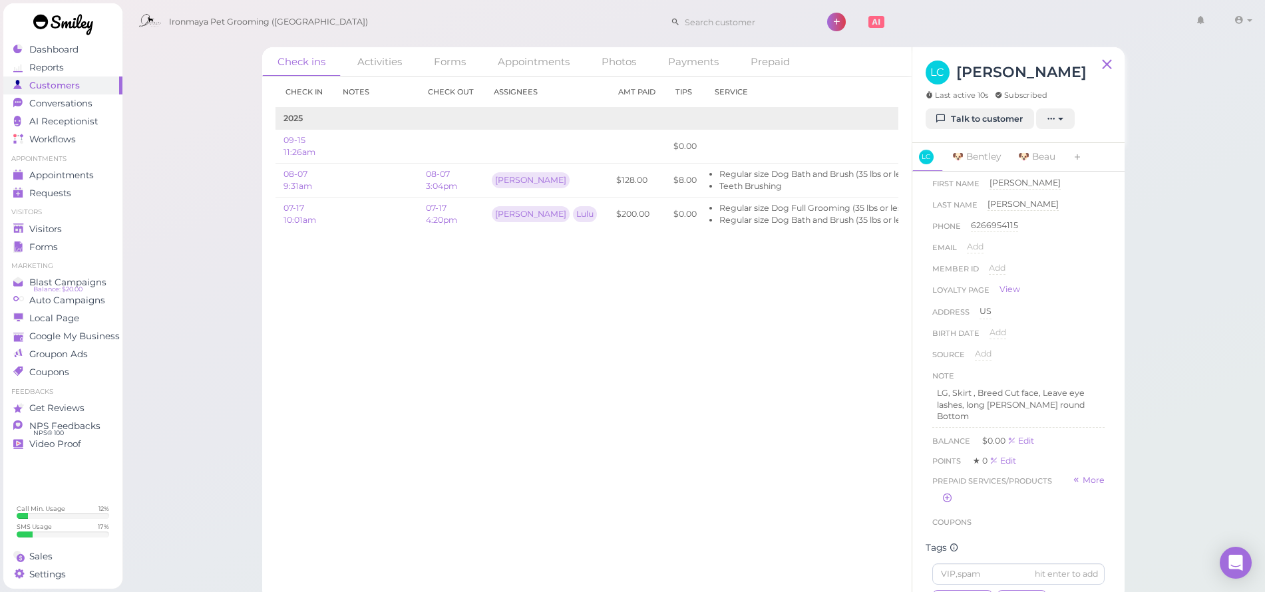
scroll to position [122, 0]
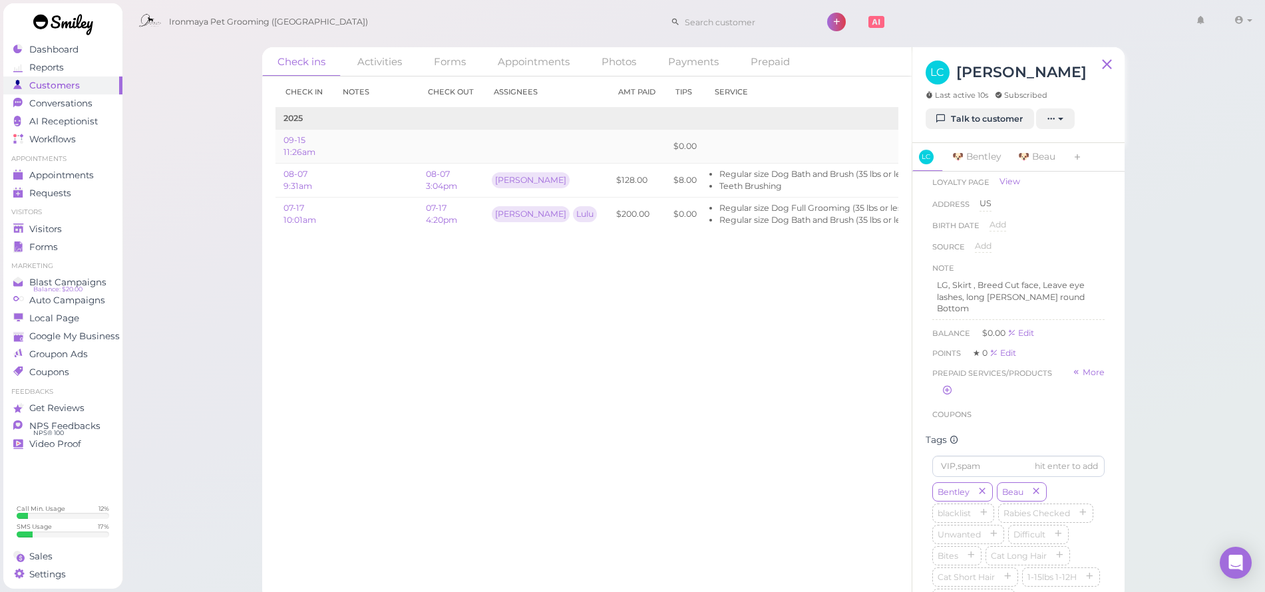
click at [928, 146] on link "Edit" at bounding box center [936, 146] width 16 height 10
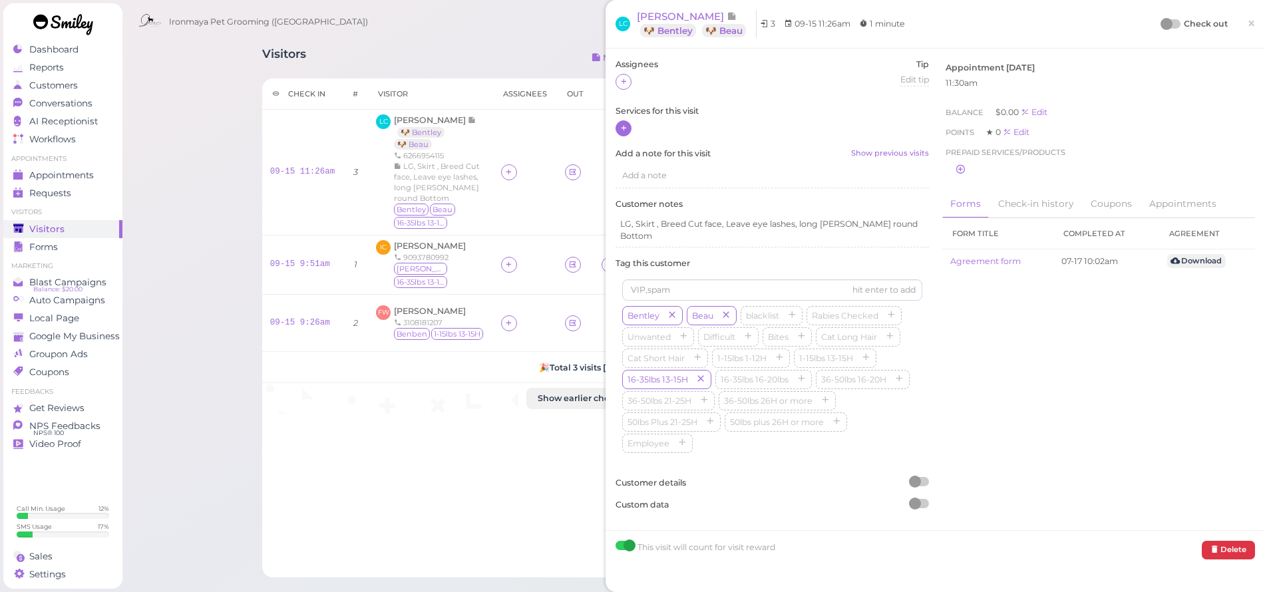
click at [628, 128] on div at bounding box center [623, 128] width 16 height 16
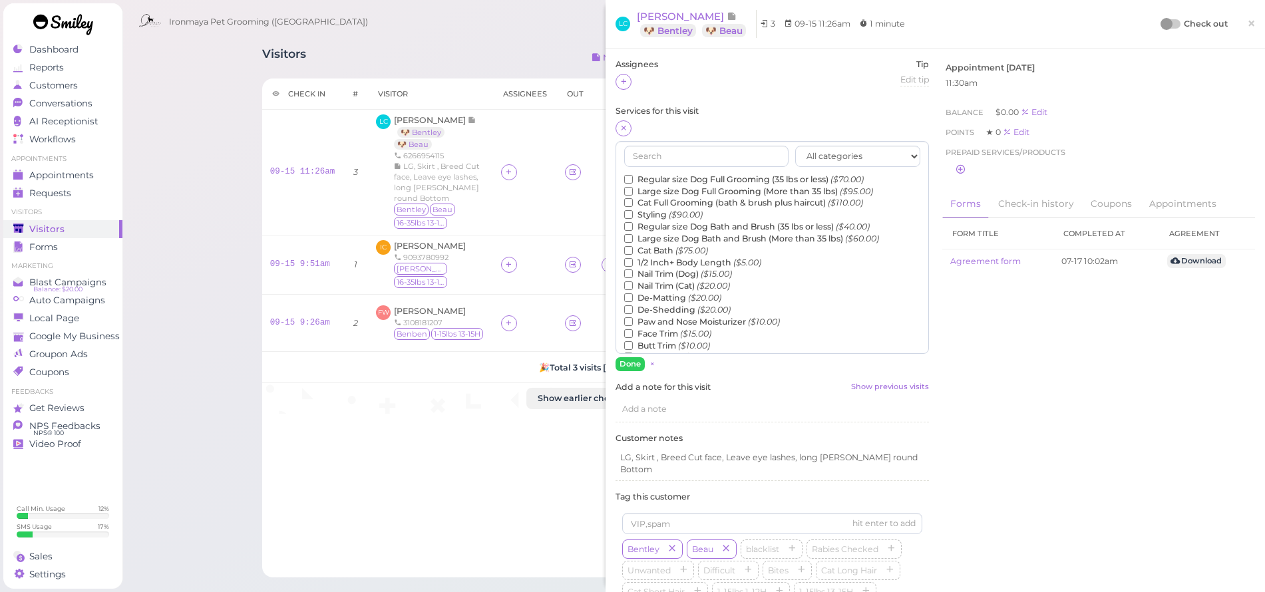
click at [669, 179] on label "Regular size Dog Full Grooming (35 lbs or less) ($70.00)" at bounding box center [744, 180] width 240 height 12
click at [633, 179] on input "Regular size Dog Full Grooming (35 lbs or less) ($70.00)" at bounding box center [628, 179] width 9 height 9
click at [625, 368] on button "Done" at bounding box center [629, 364] width 29 height 14
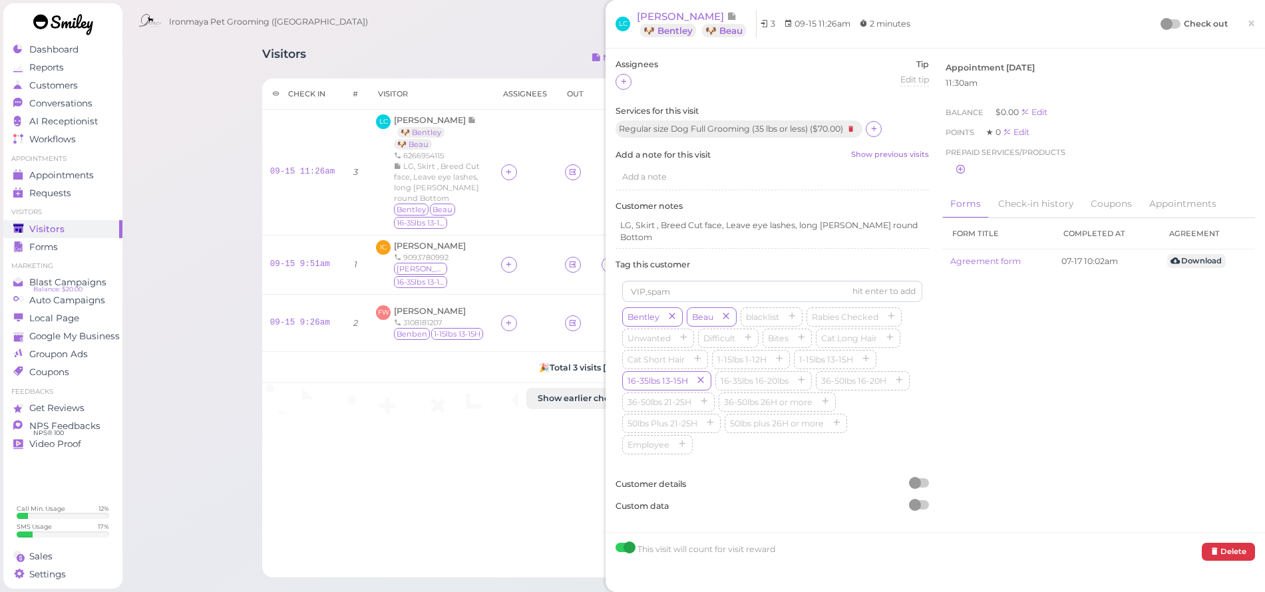
drag, startPoint x: 1244, startPoint y: 25, endPoint x: 1236, endPoint y: 27, distance: 8.2
click at [1247, 29] on span "×" at bounding box center [1251, 23] width 9 height 19
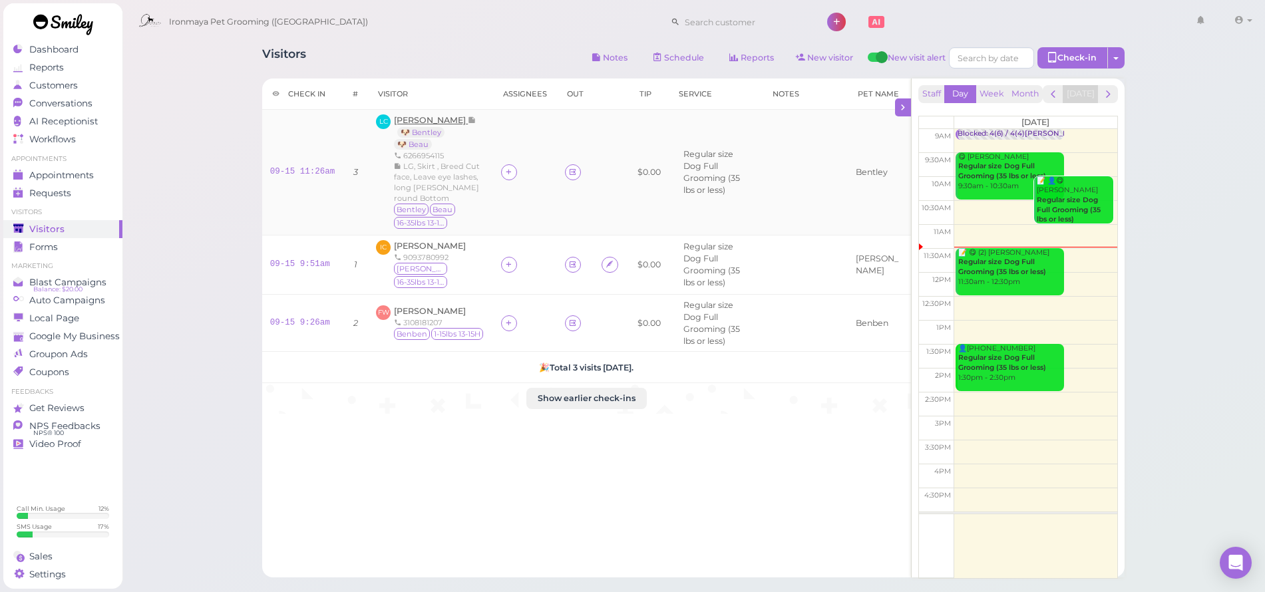
click at [424, 118] on span "[PERSON_NAME]" at bounding box center [431, 120] width 74 height 10
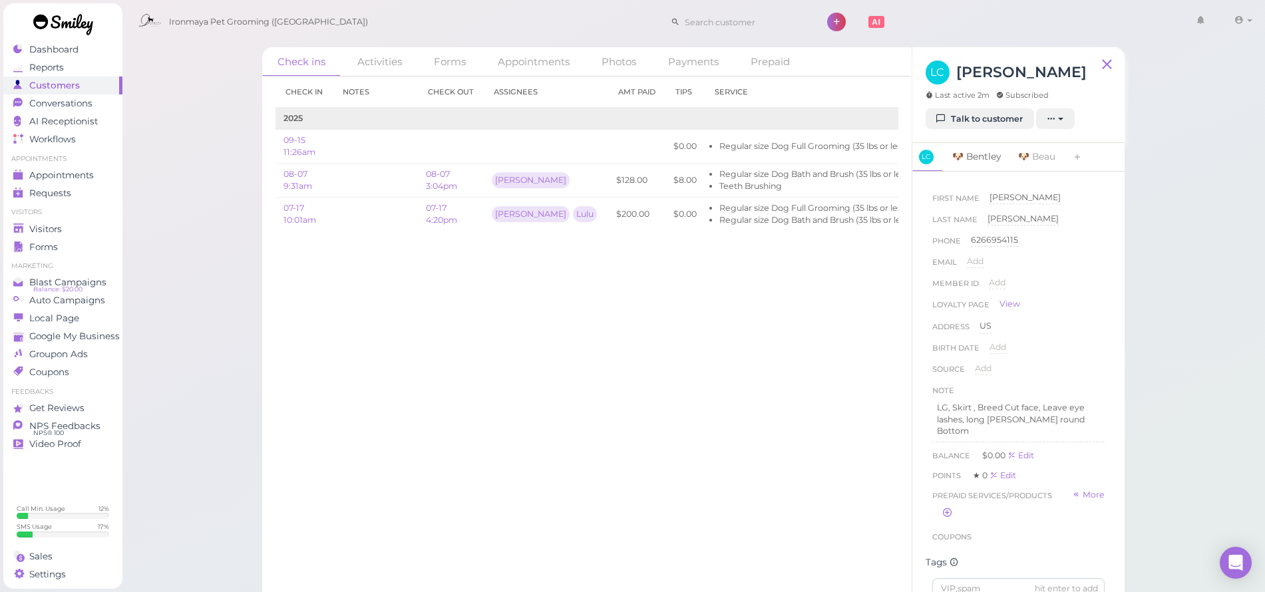
click at [967, 156] on link "🐶 [PERSON_NAME]" at bounding box center [976, 157] width 65 height 28
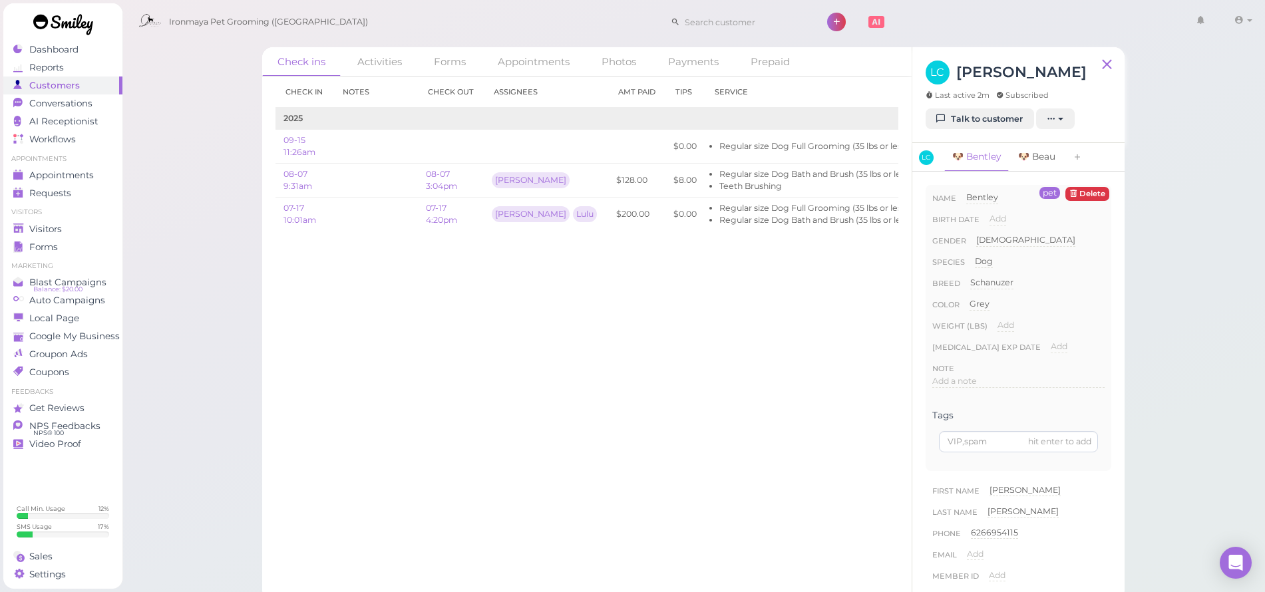
click at [1046, 160] on link "🐶 Beau" at bounding box center [1036, 157] width 53 height 28
click at [67, 54] on span "Dashboard" at bounding box center [53, 49] width 49 height 11
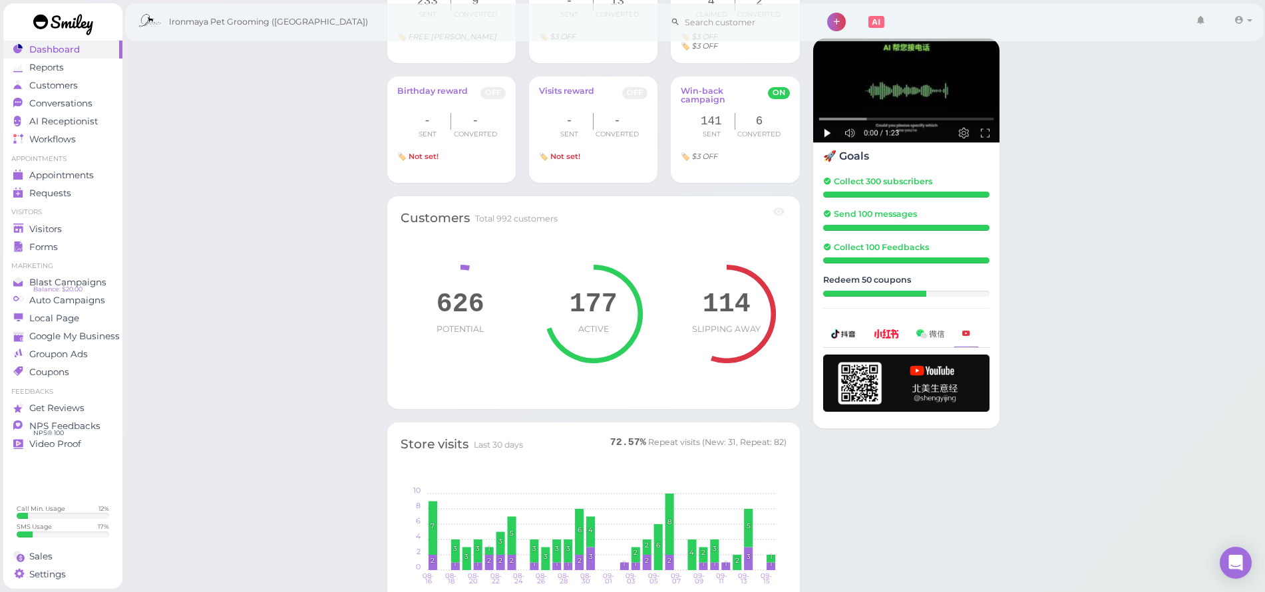
scroll to position [930, 0]
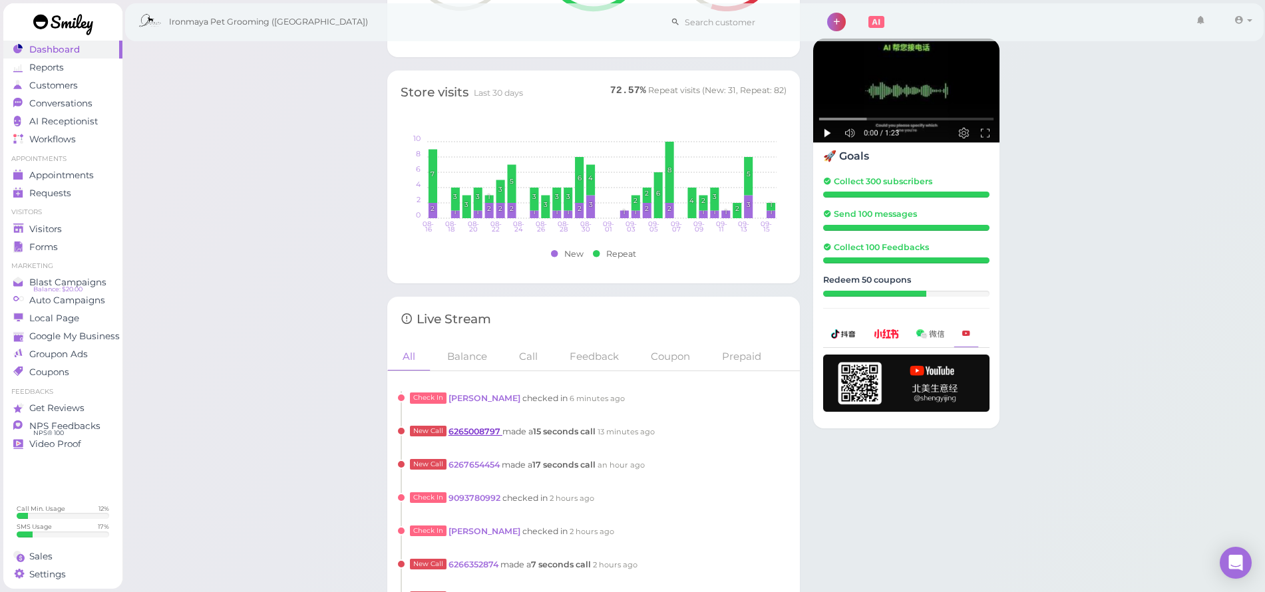
click at [475, 428] on link "6265008797" at bounding box center [475, 432] width 54 height 10
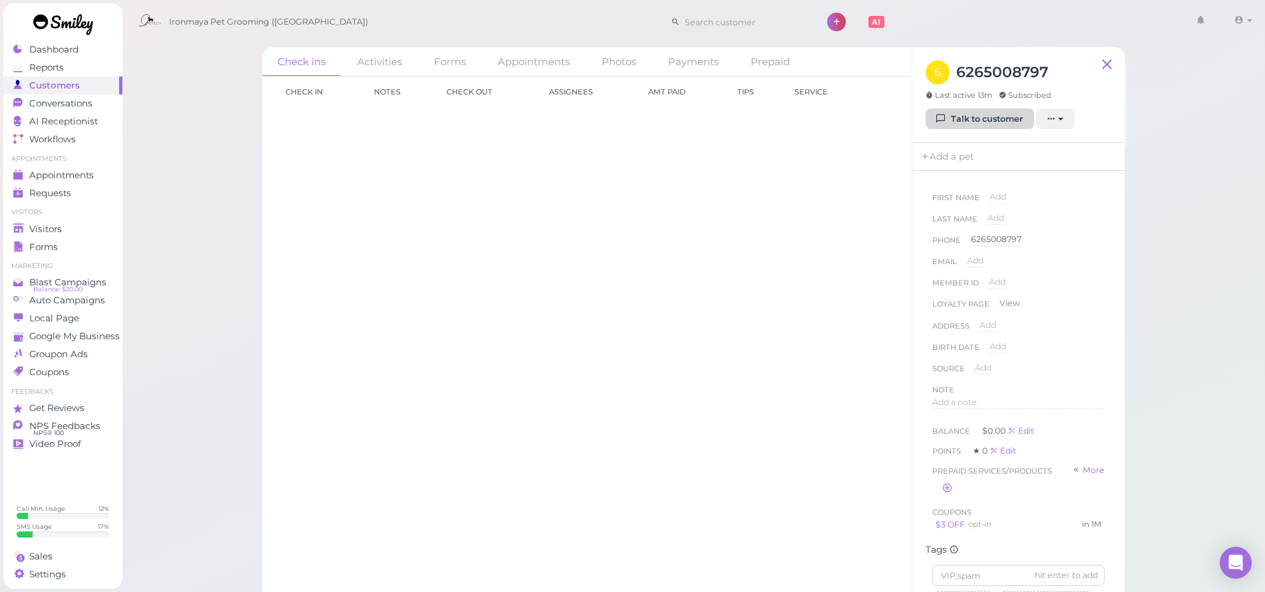
click at [955, 117] on link "Talk to customer" at bounding box center [980, 118] width 108 height 21
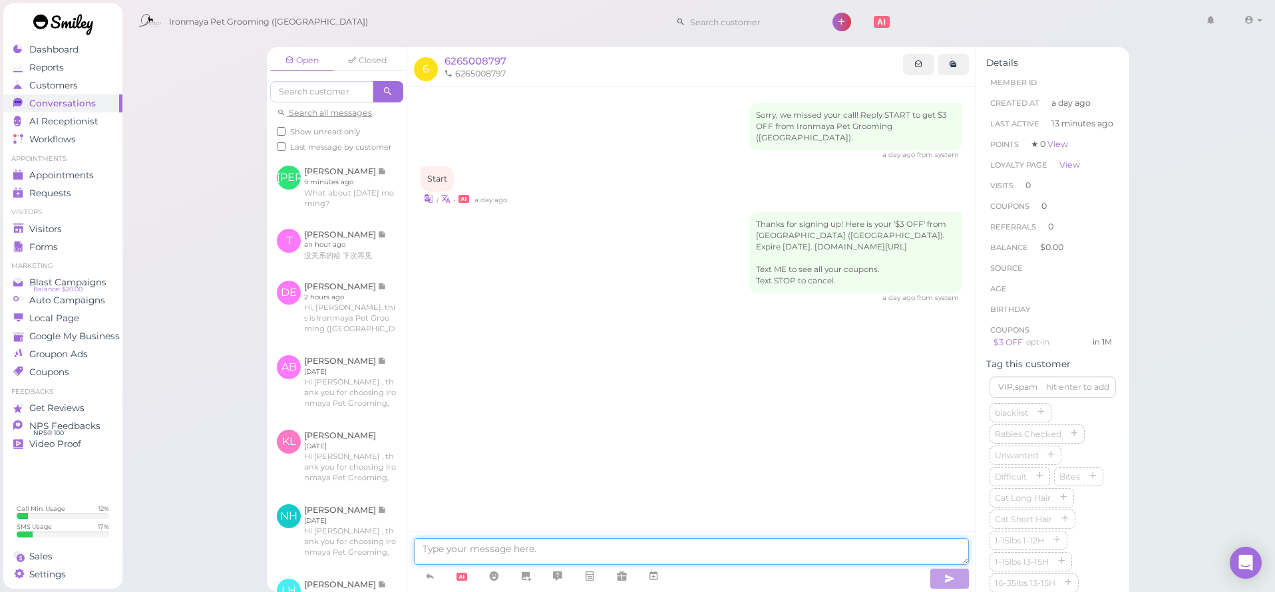
click at [575, 562] on textarea at bounding box center [691, 551] width 555 height 27
type textarea "This is Ironmaya Pet Grooming, we just had a missed call from you? how can we h…"
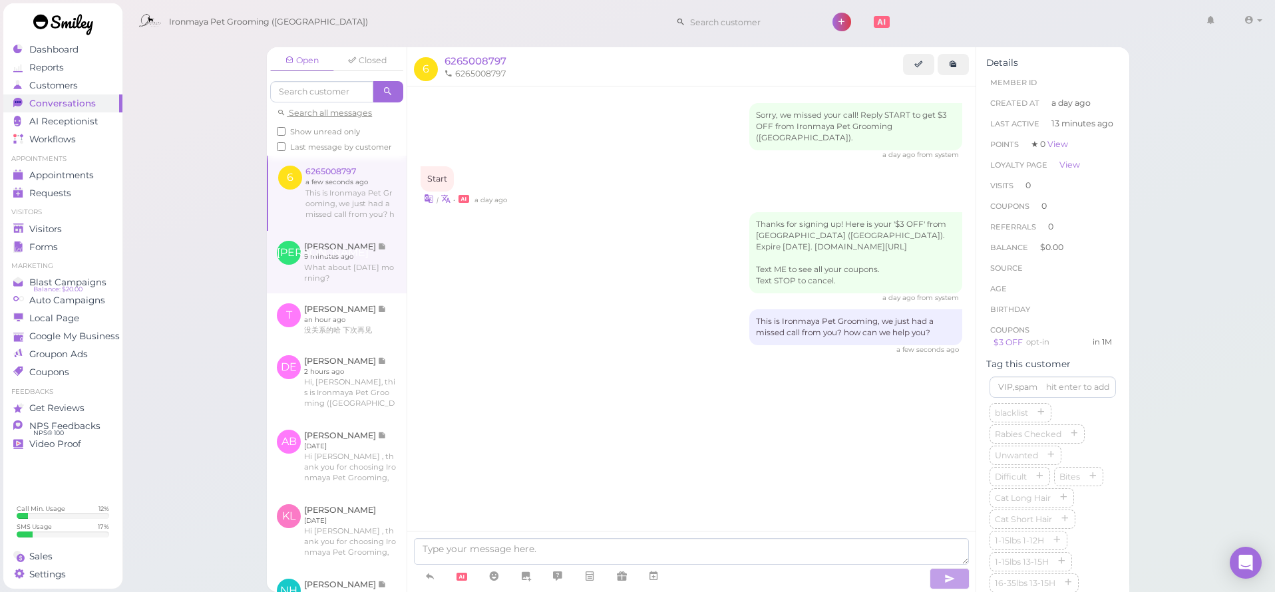
click at [353, 242] on link at bounding box center [337, 262] width 140 height 63
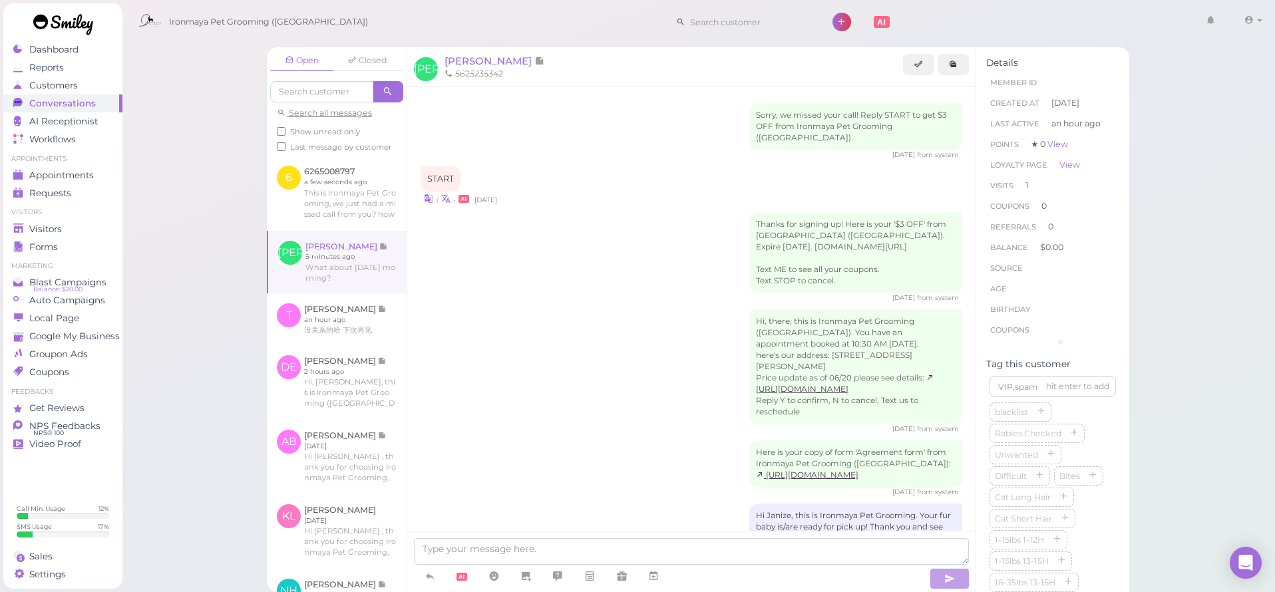
scroll to position [1010, 0]
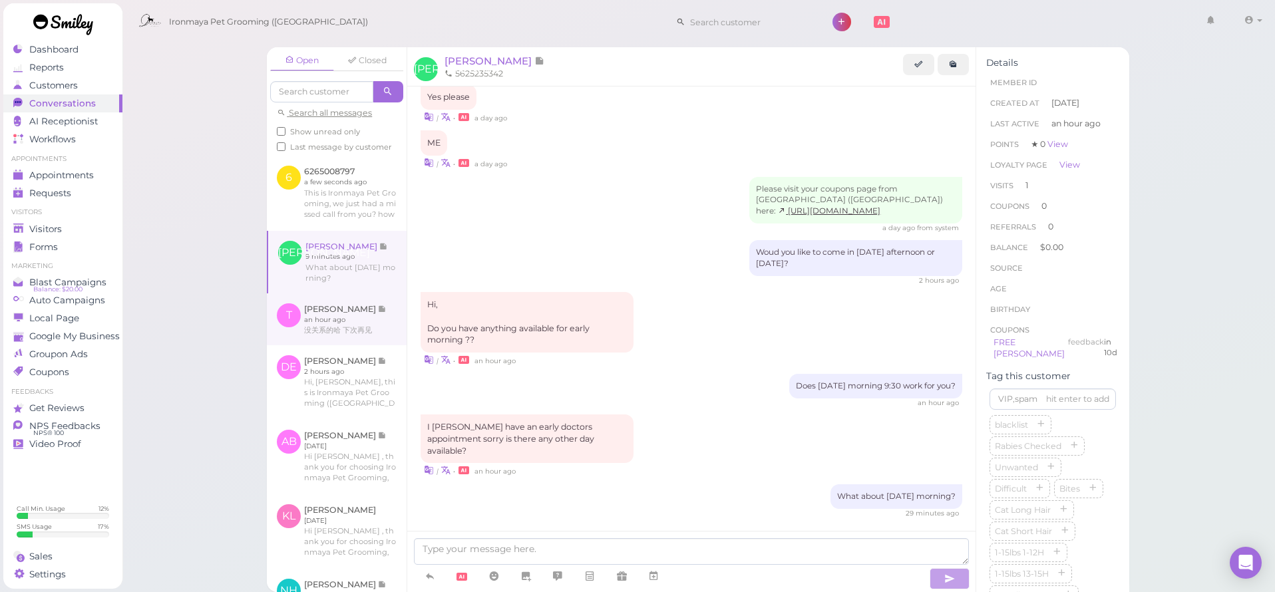
click at [348, 331] on link at bounding box center [337, 319] width 140 height 52
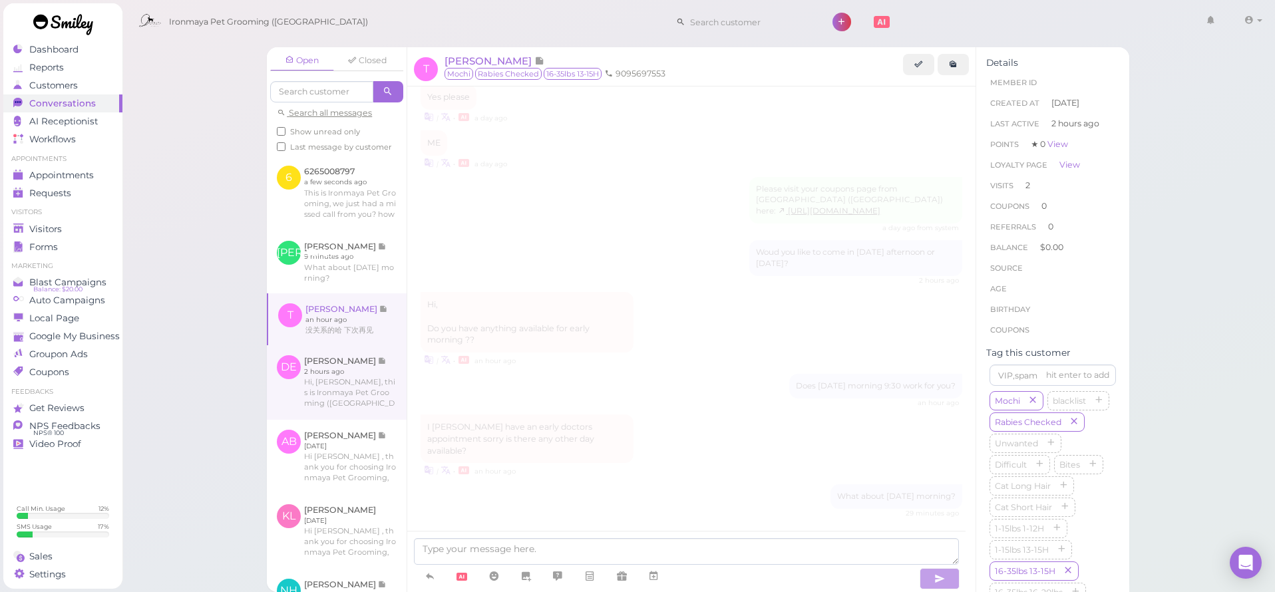
click at [349, 371] on link at bounding box center [337, 382] width 140 height 75
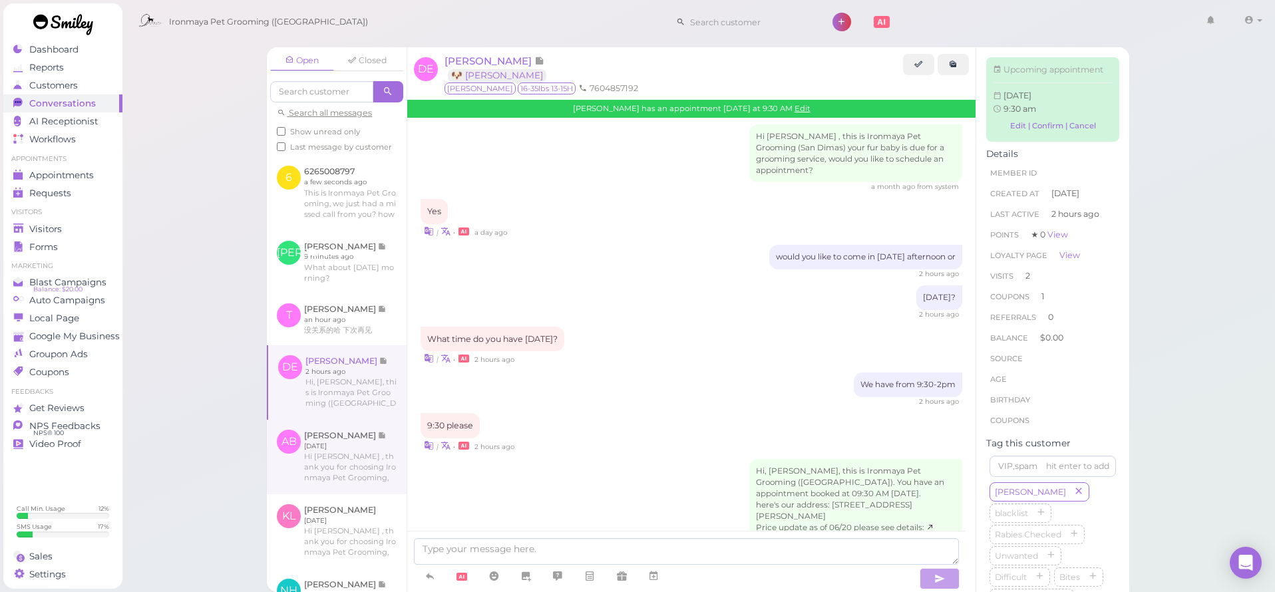
click at [347, 478] on link at bounding box center [337, 457] width 140 height 75
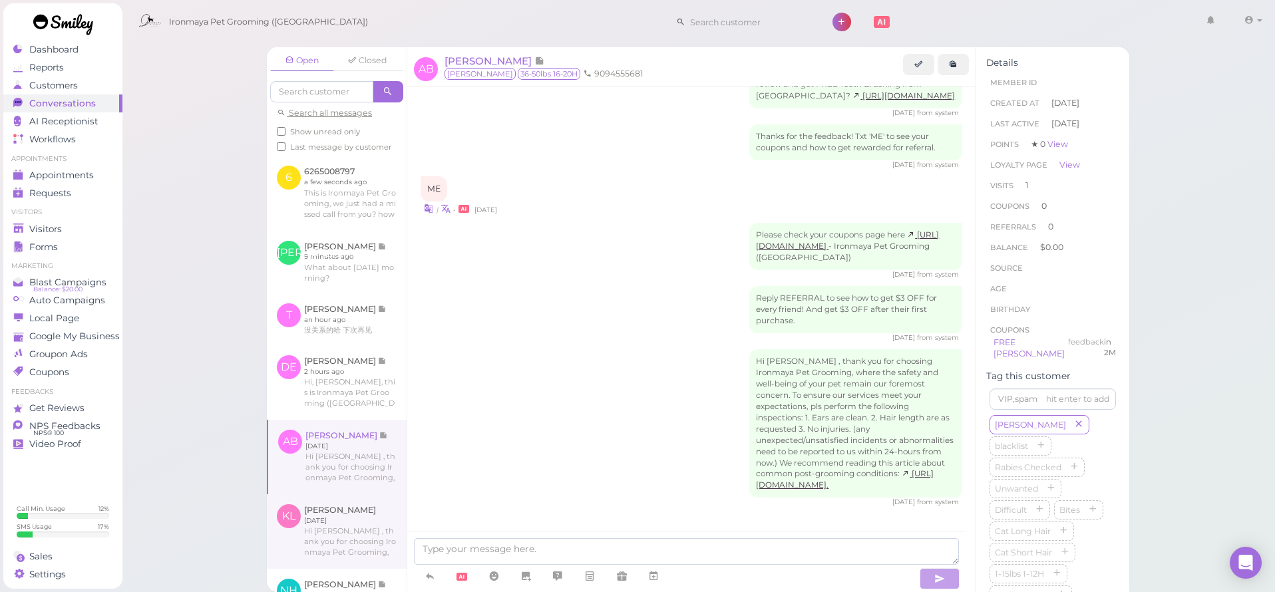
click at [345, 522] on link at bounding box center [337, 531] width 140 height 75
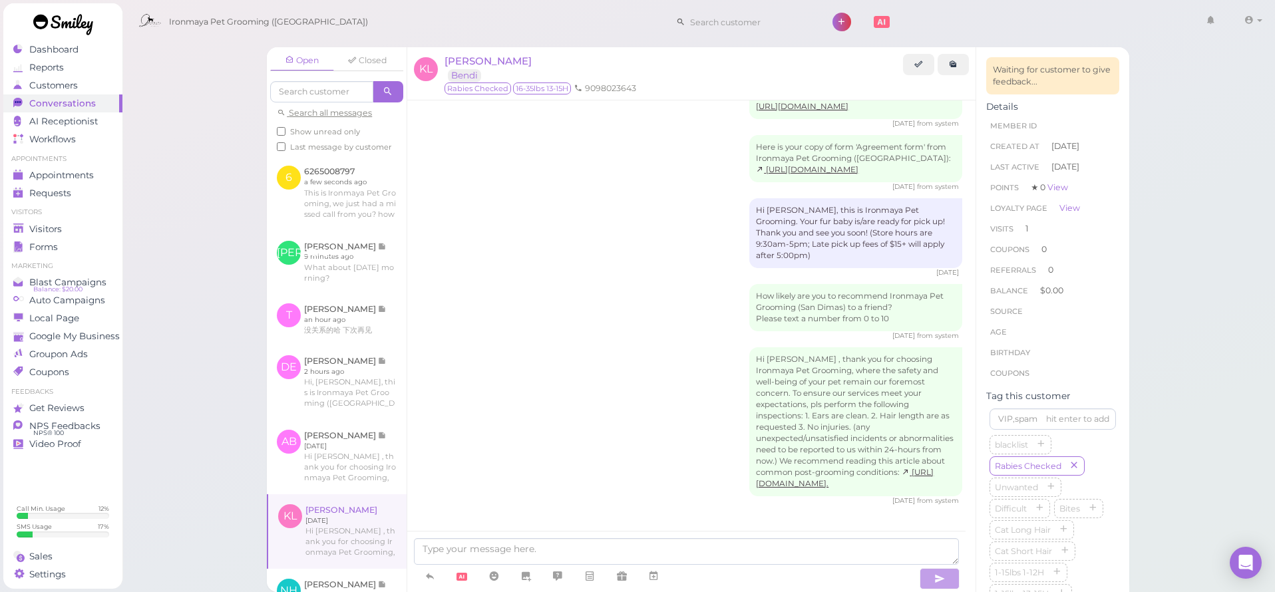
scroll to position [433, 0]
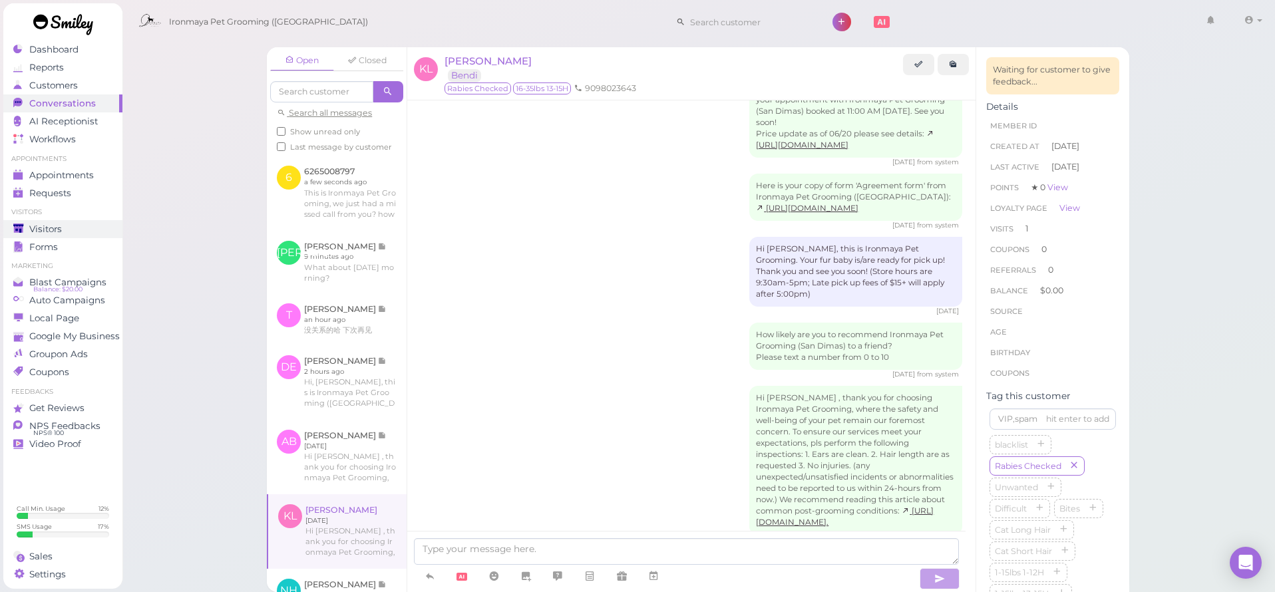
click at [61, 222] on link "Visitors" at bounding box center [62, 229] width 119 height 18
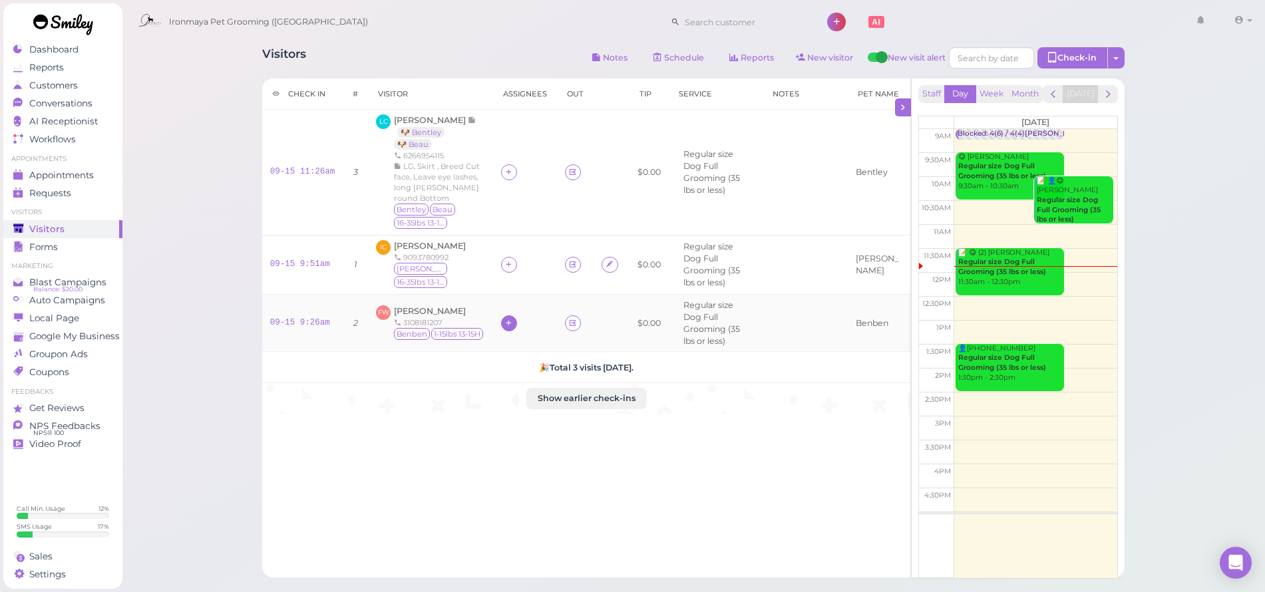
click at [504, 318] on icon at bounding box center [508, 323] width 9 height 10
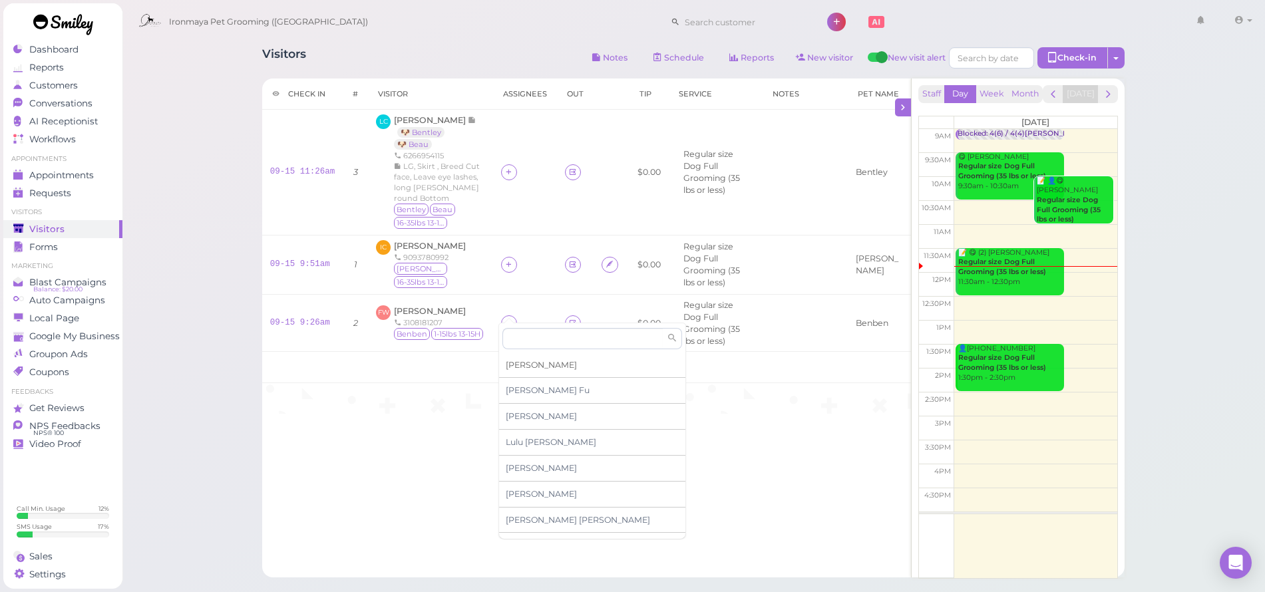
click at [525, 367] on span "[PERSON_NAME]" at bounding box center [541, 365] width 71 height 10
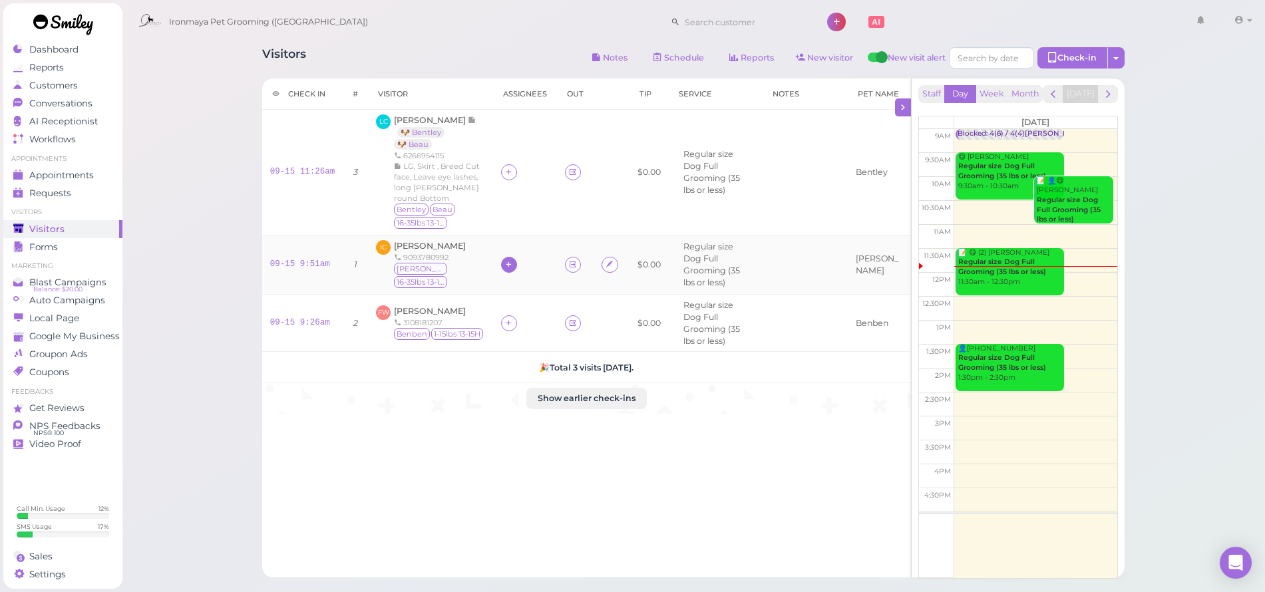
click at [508, 262] on icon at bounding box center [508, 265] width 9 height 10
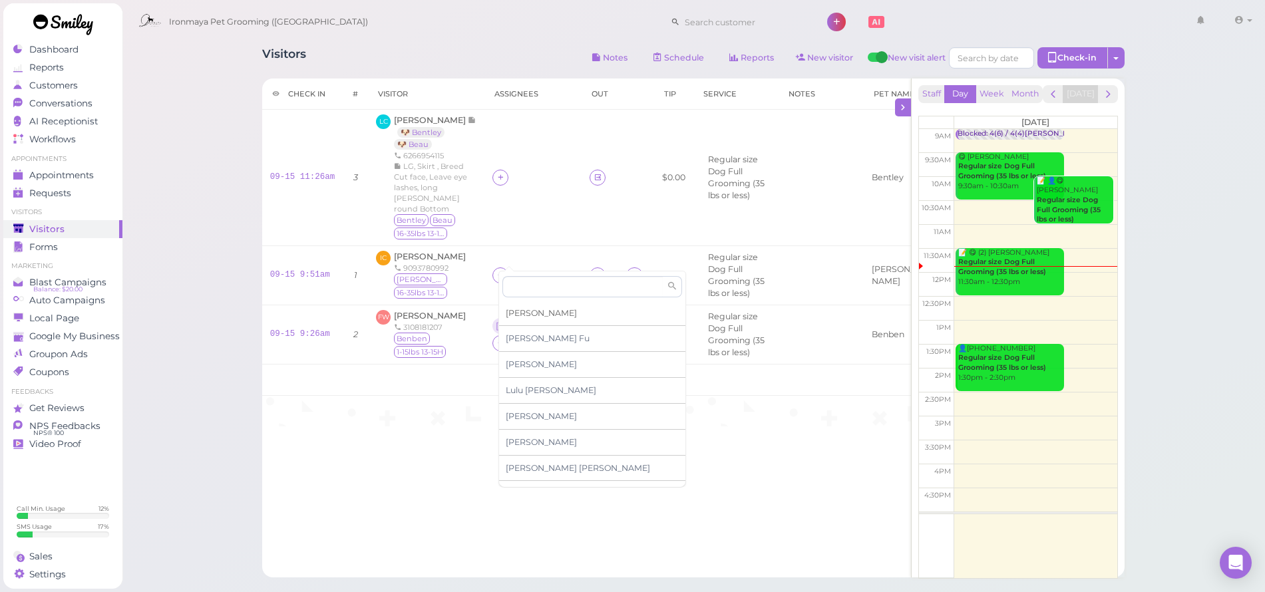
click at [527, 314] on span "[PERSON_NAME]" at bounding box center [541, 313] width 71 height 10
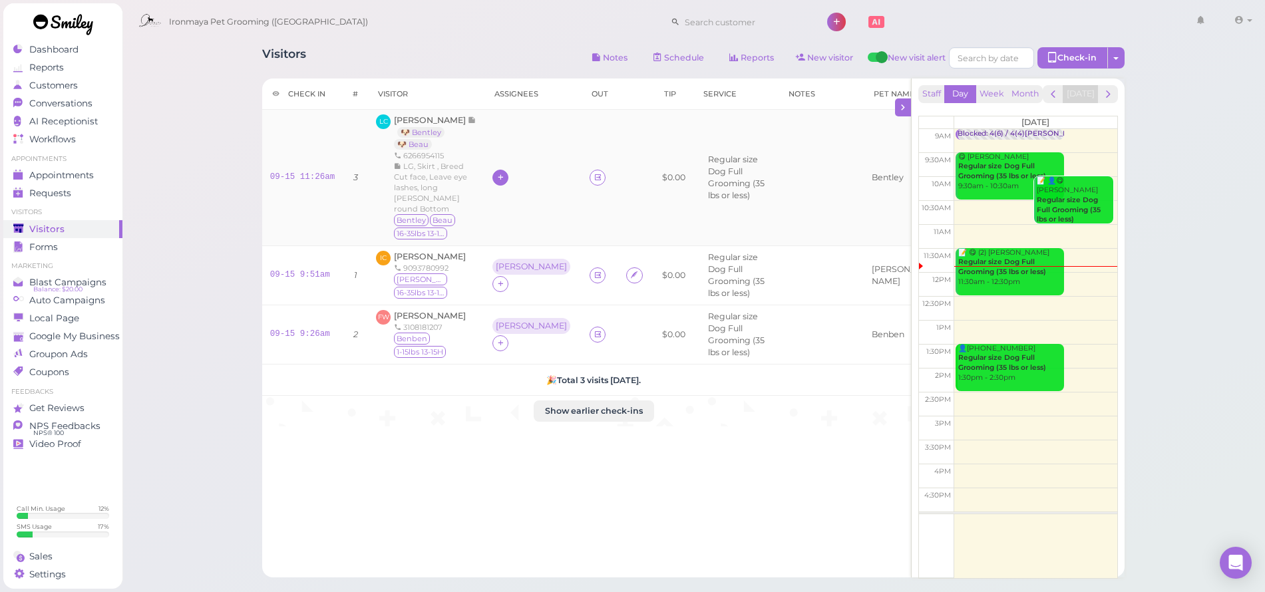
click at [500, 170] on div at bounding box center [500, 178] width 16 height 16
click at [520, 228] on span "[PERSON_NAME]" at bounding box center [540, 229] width 71 height 10
click at [71, 60] on link "Reports" at bounding box center [62, 68] width 119 height 18
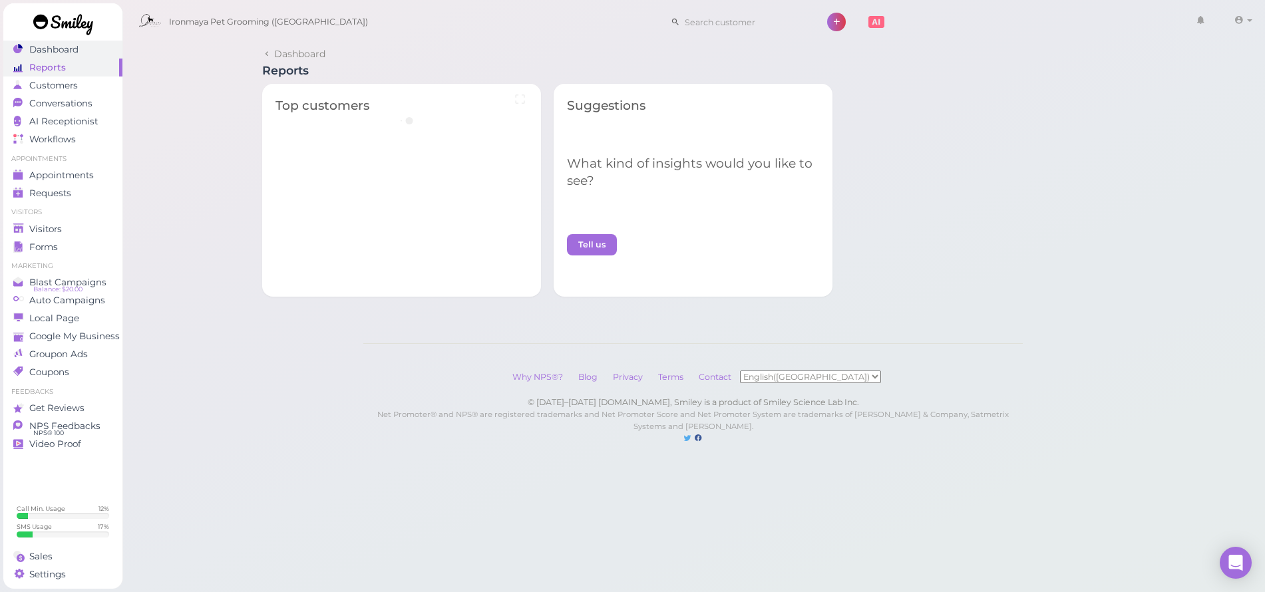
click at [68, 56] on link "Dashboard" at bounding box center [62, 50] width 119 height 18
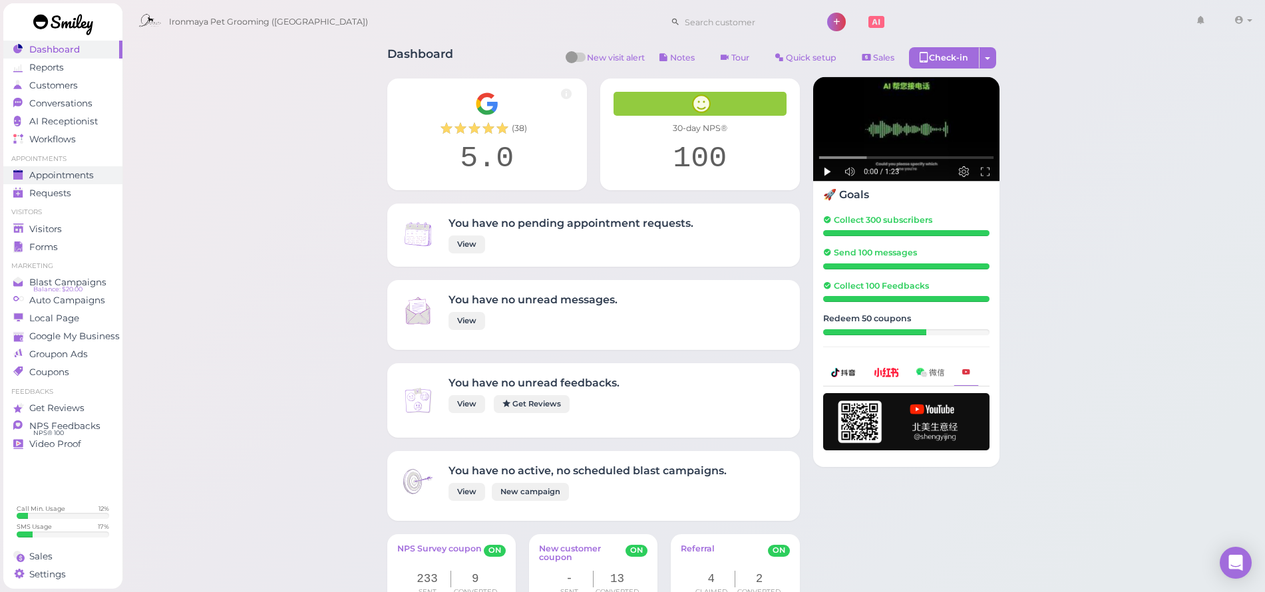
click at [52, 174] on span "Appointments" at bounding box center [61, 175] width 65 height 11
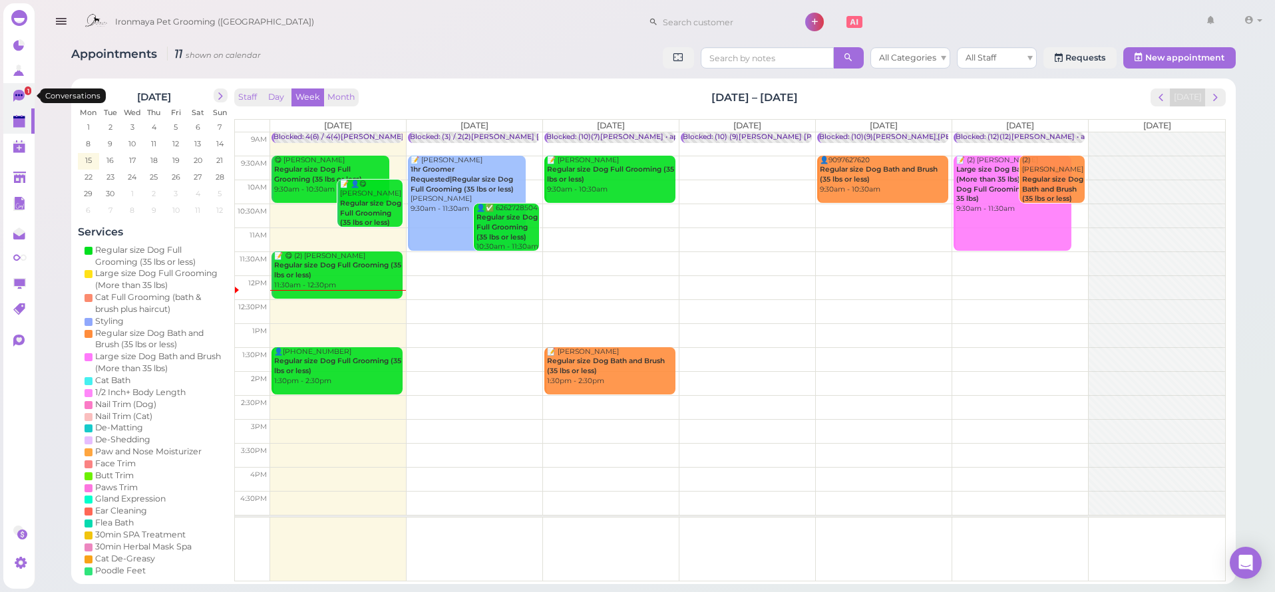
click at [14, 102] on icon at bounding box center [20, 97] width 14 height 14
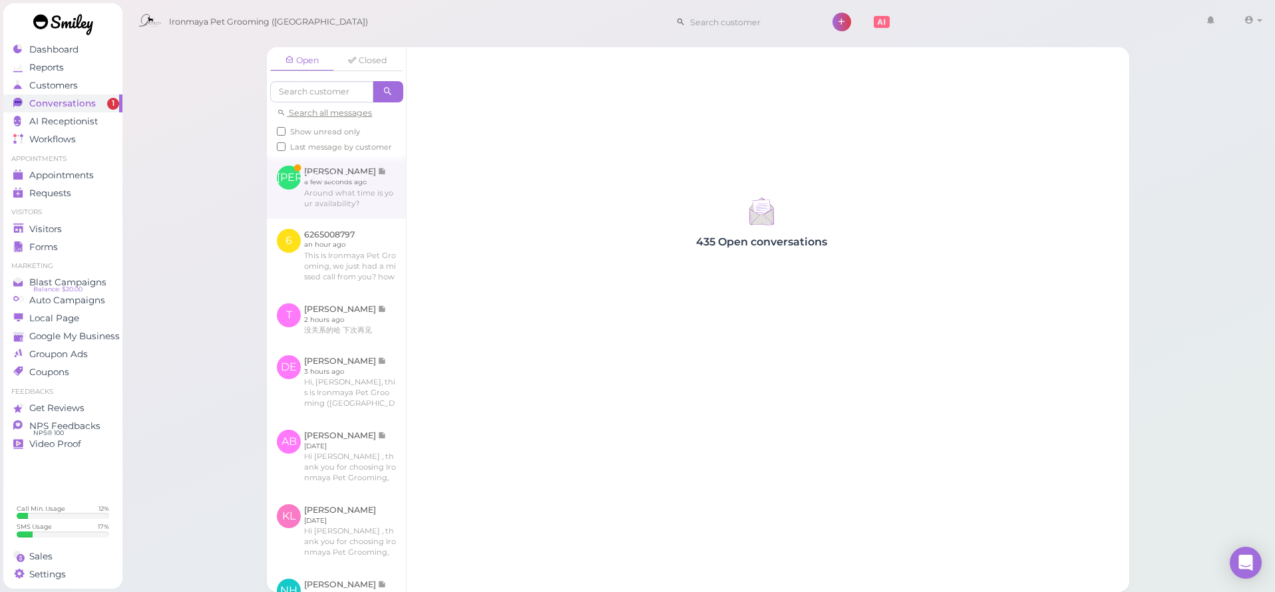
click at [345, 178] on link at bounding box center [336, 187] width 139 height 63
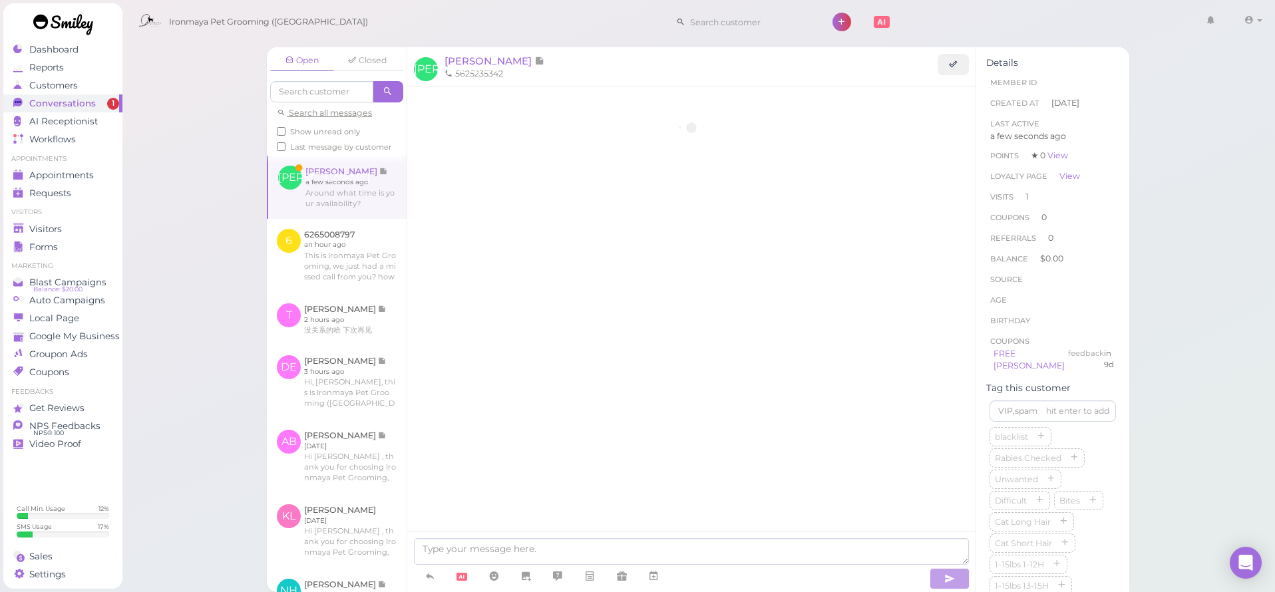
scroll to position [1055, 0]
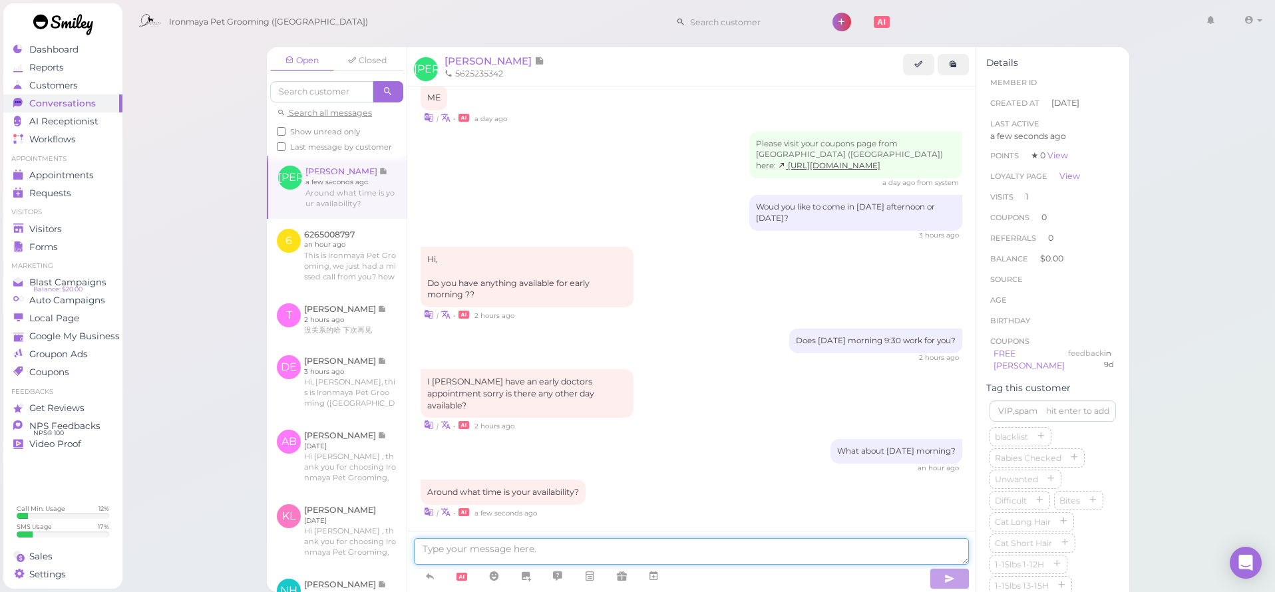
click at [559, 544] on textarea at bounding box center [691, 551] width 555 height 27
type textarea "from 9:30 - 2pm"
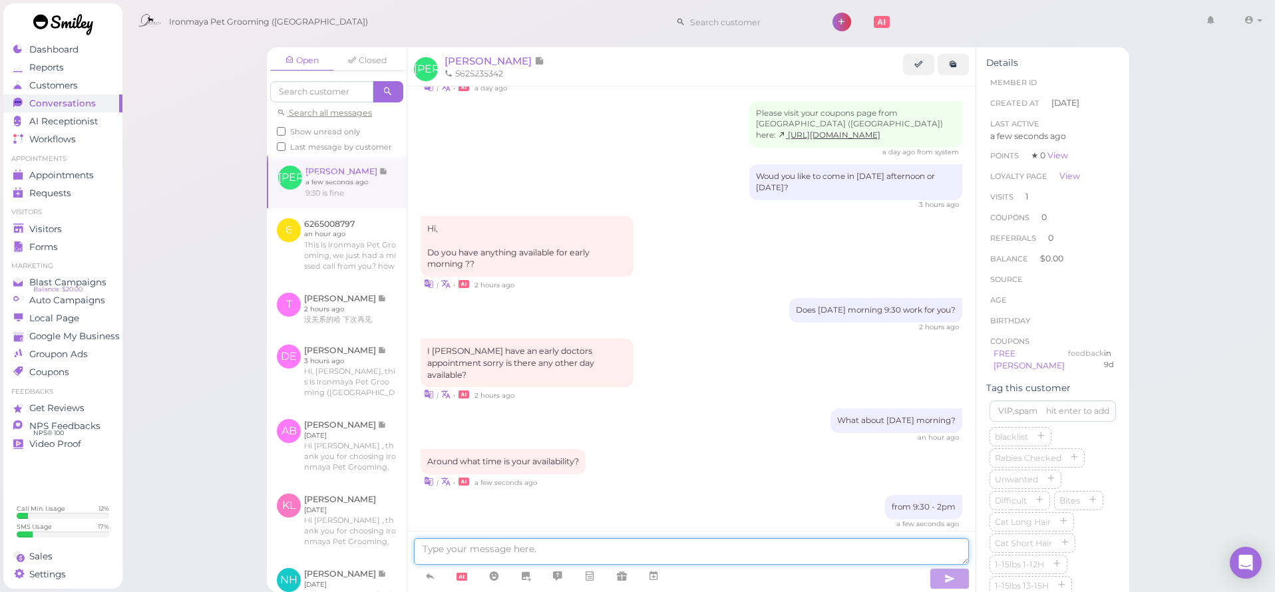
scroll to position [1140, 0]
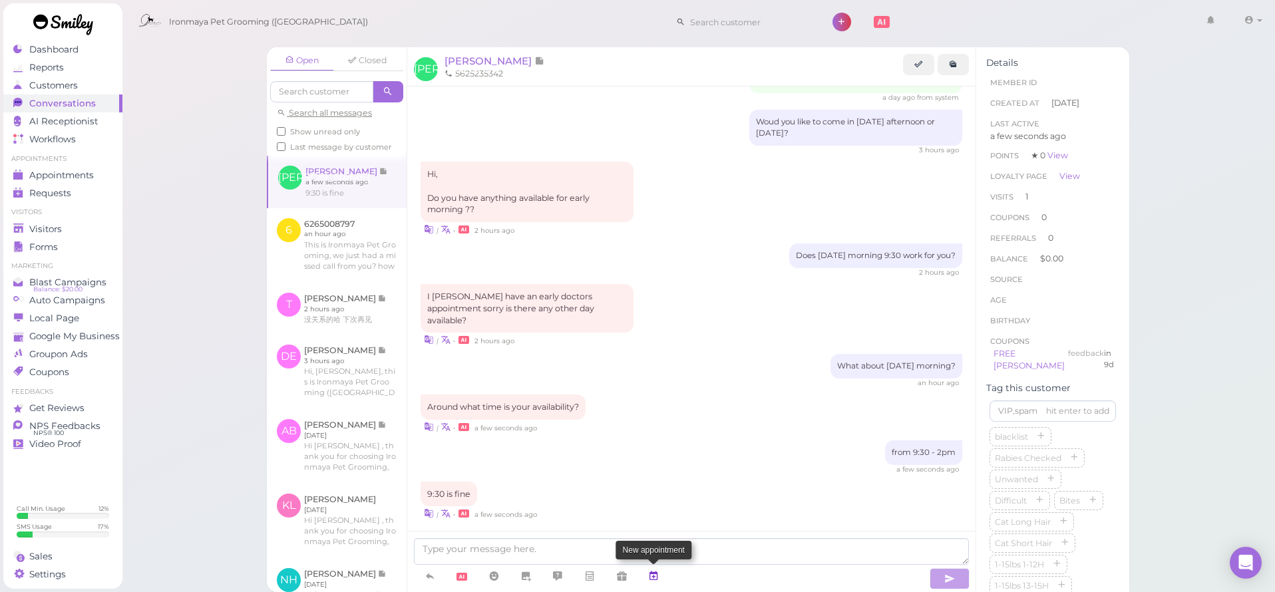
click at [649, 573] on icon at bounding box center [653, 576] width 11 height 13
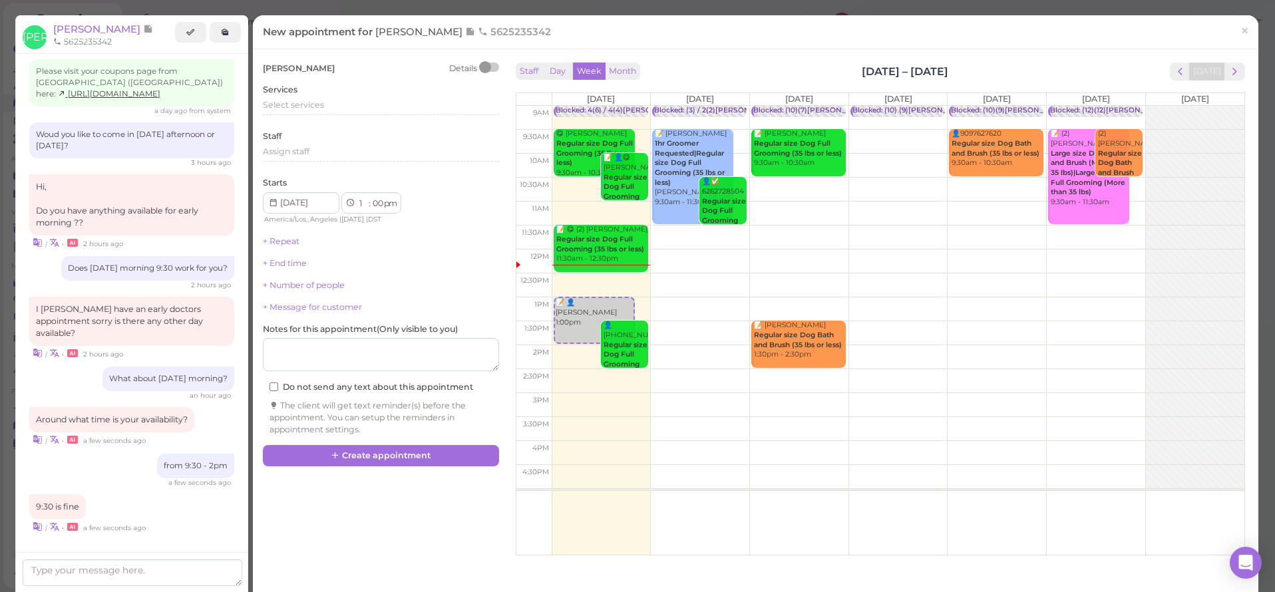
click at [884, 130] on td at bounding box center [898, 142] width 693 height 24
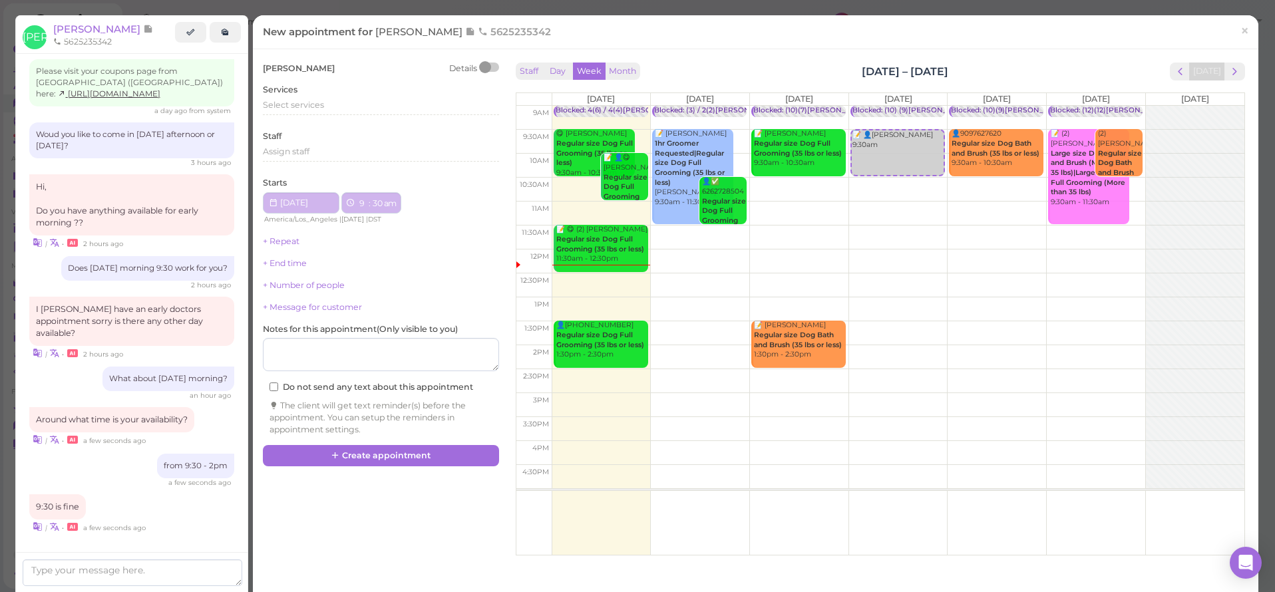
type input "[DATE]"
select select "9"
select select "30"
select select "am"
click at [287, 111] on div "Select services" at bounding box center [381, 107] width 236 height 16
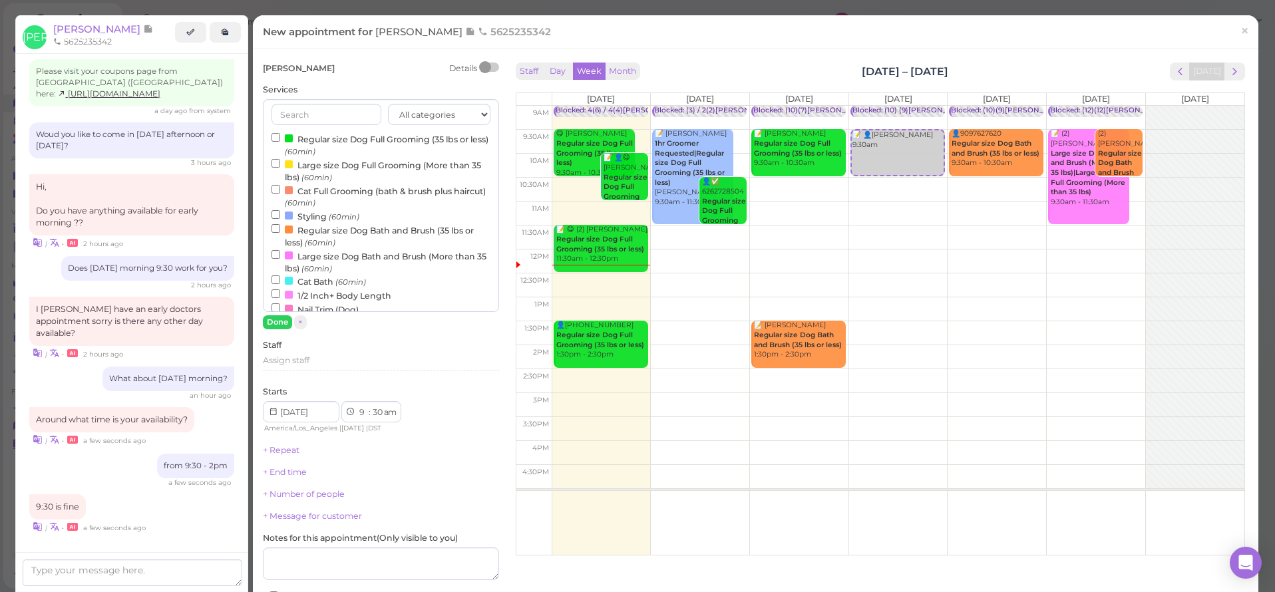
click at [275, 138] on input "Regular size Dog Full Grooming (35 lbs or less) (60min)" at bounding box center [275, 137] width 9 height 9
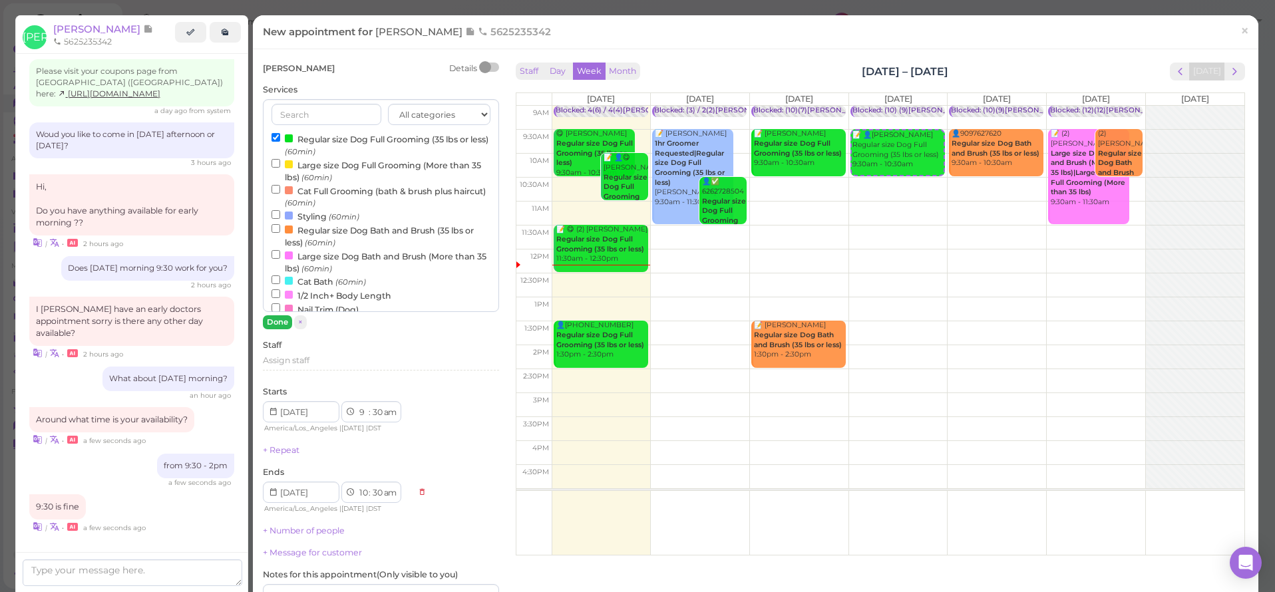
click at [269, 315] on button "Done" at bounding box center [277, 322] width 29 height 14
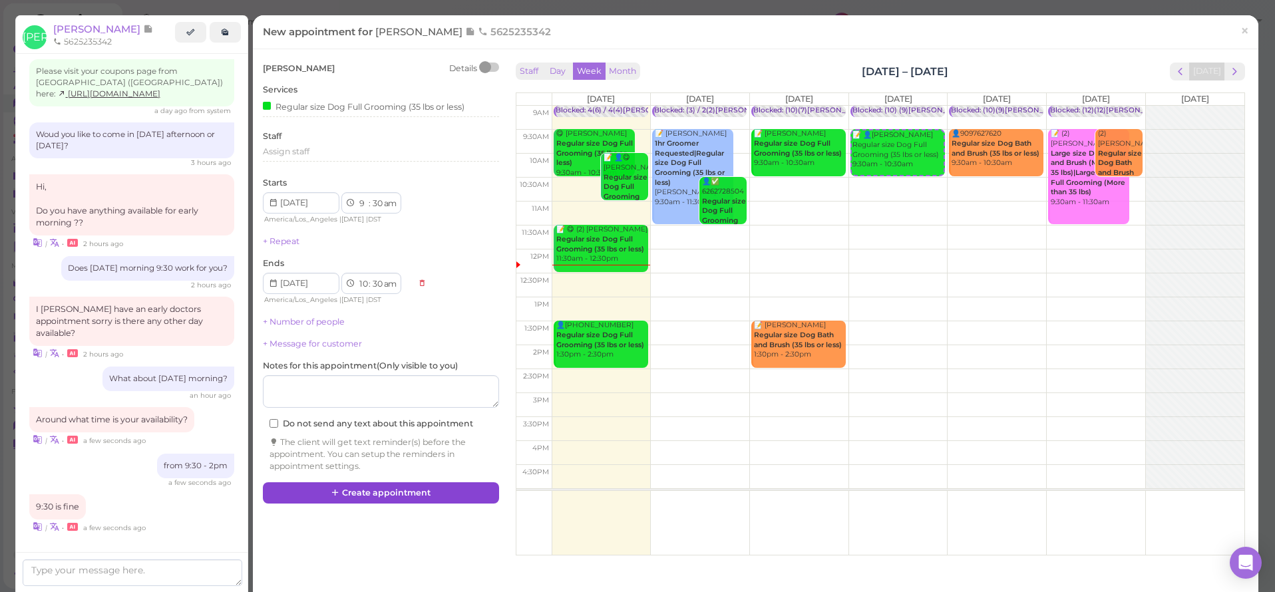
click at [369, 482] on button "Create appointment" at bounding box center [381, 492] width 236 height 21
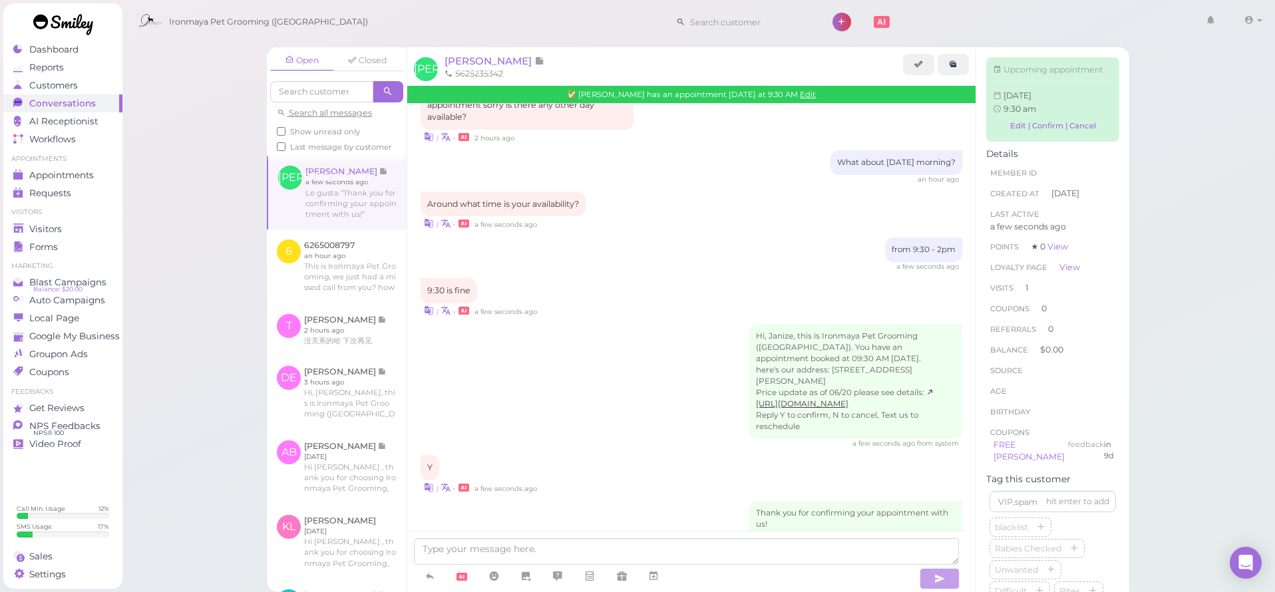
scroll to position [1418, 0]
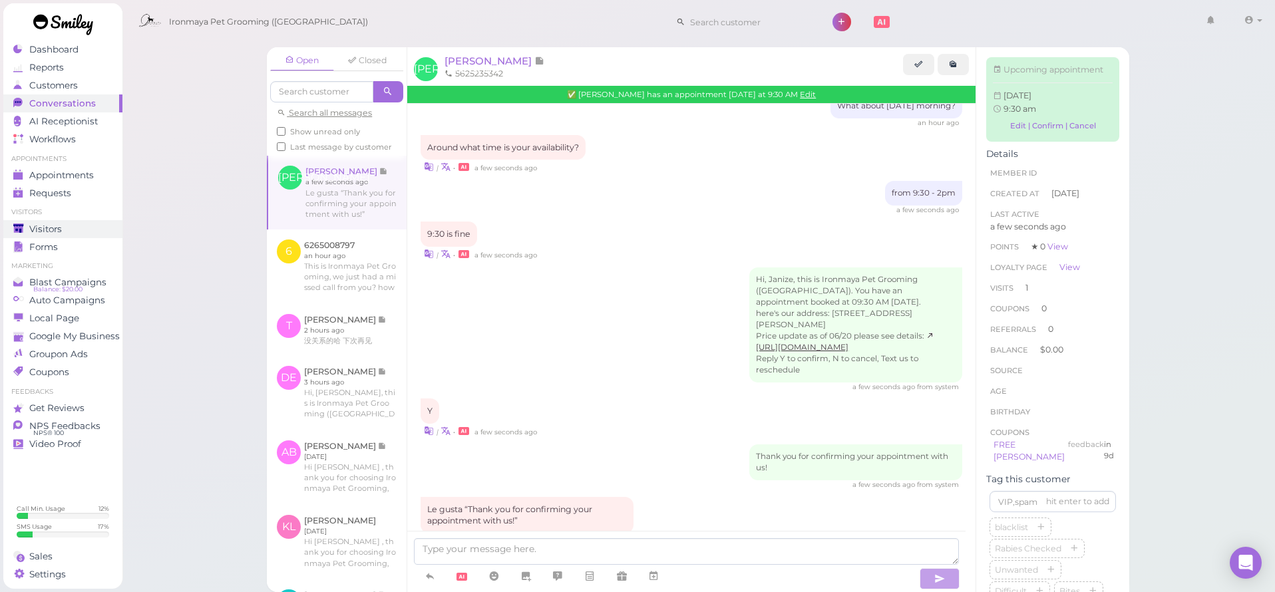
click at [84, 225] on div "Visitors" at bounding box center [61, 229] width 96 height 11
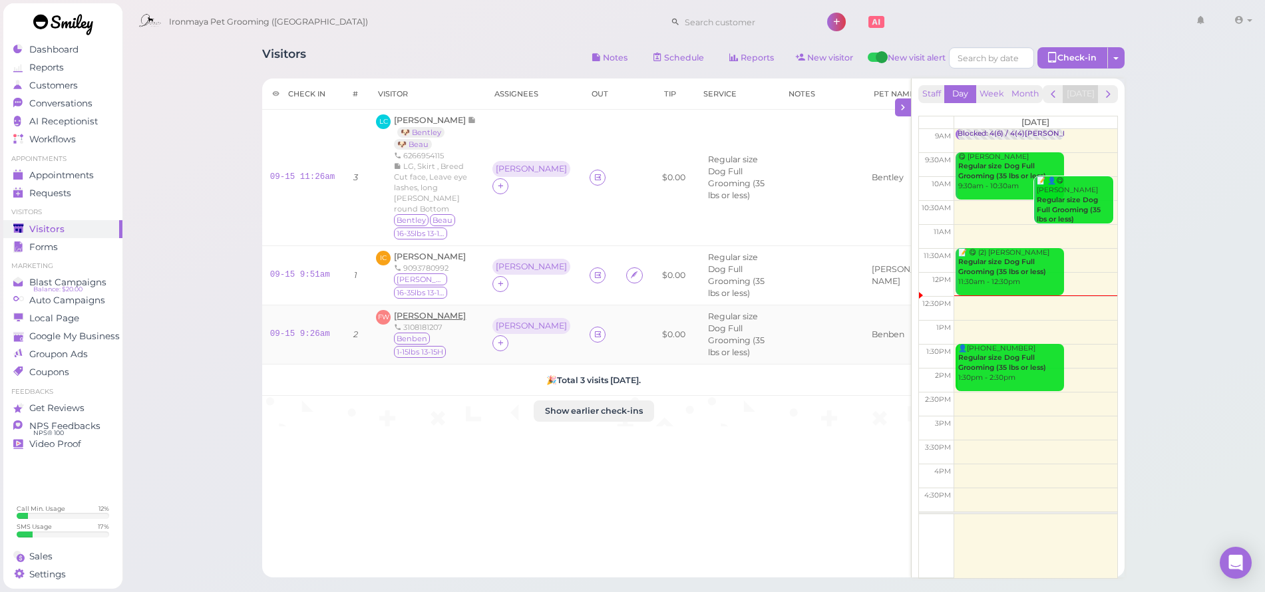
click at [428, 311] on span "[PERSON_NAME]" at bounding box center [430, 316] width 72 height 10
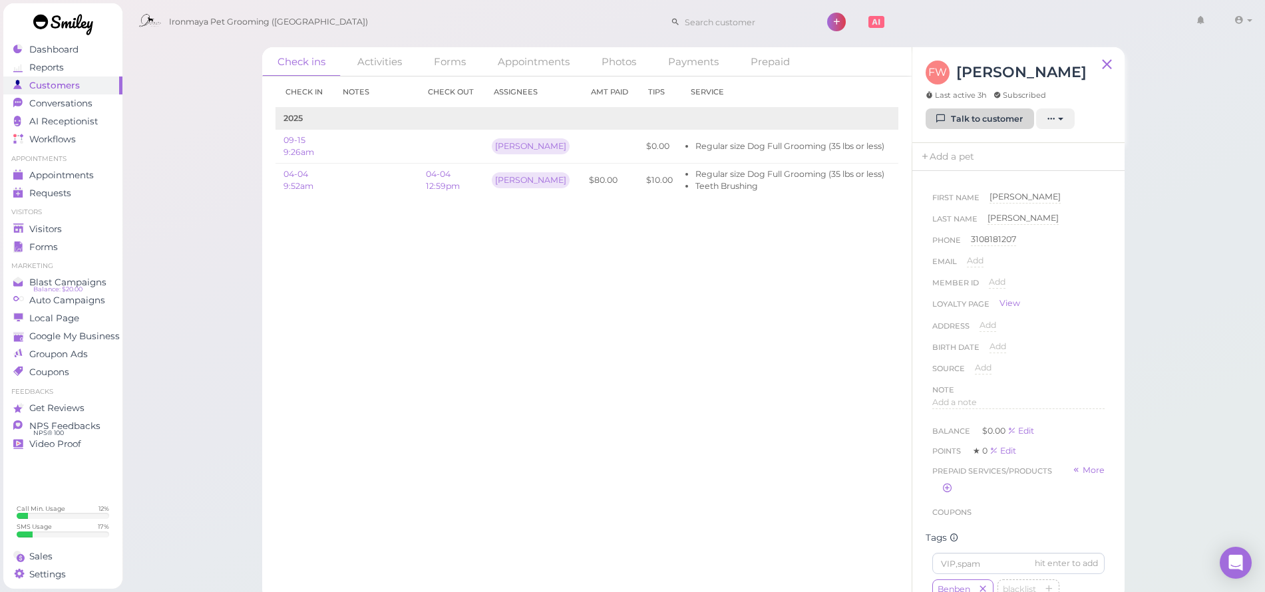
click at [977, 118] on link "Talk to customer" at bounding box center [980, 118] width 108 height 21
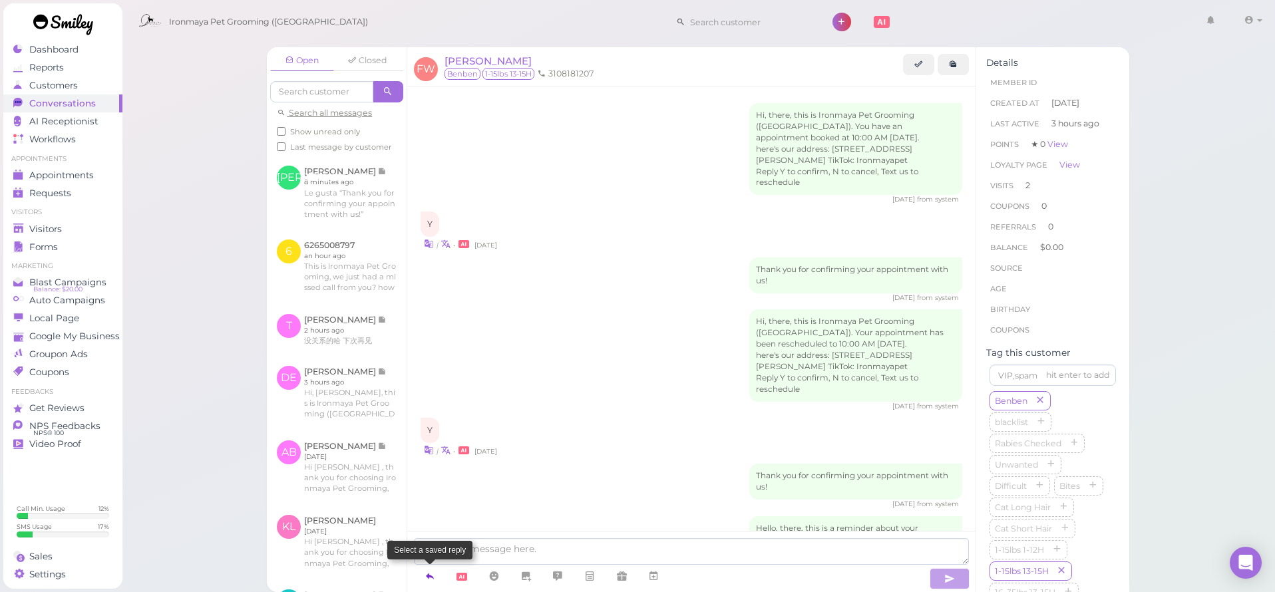
scroll to position [1191, 0]
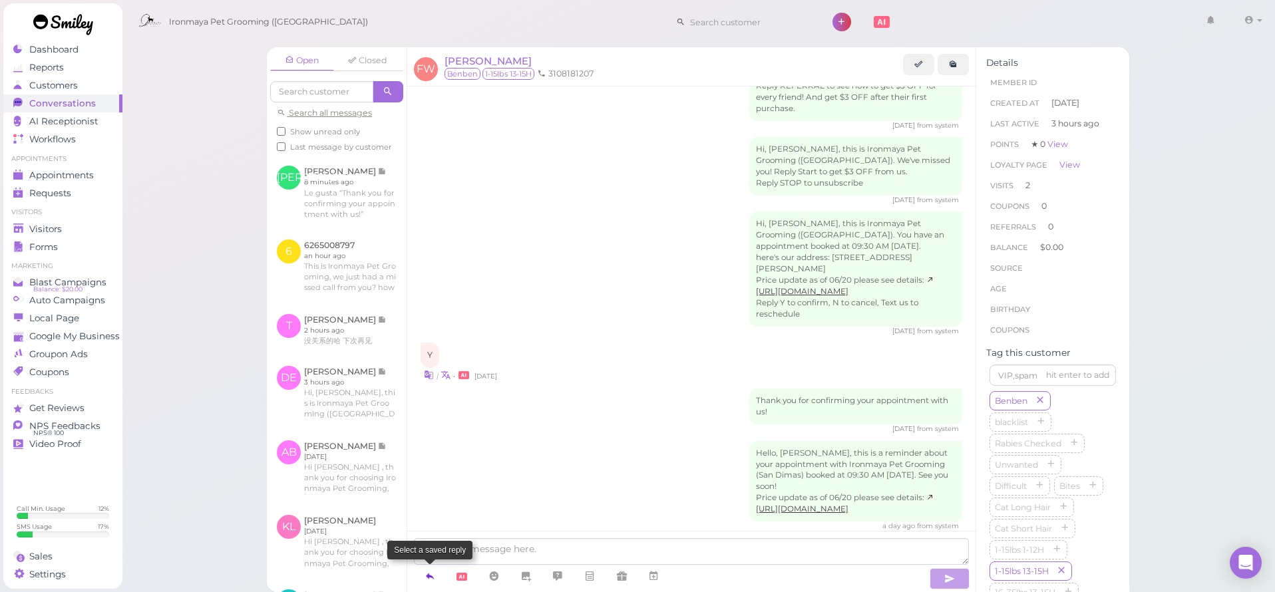
click at [429, 578] on icon at bounding box center [430, 576] width 11 height 13
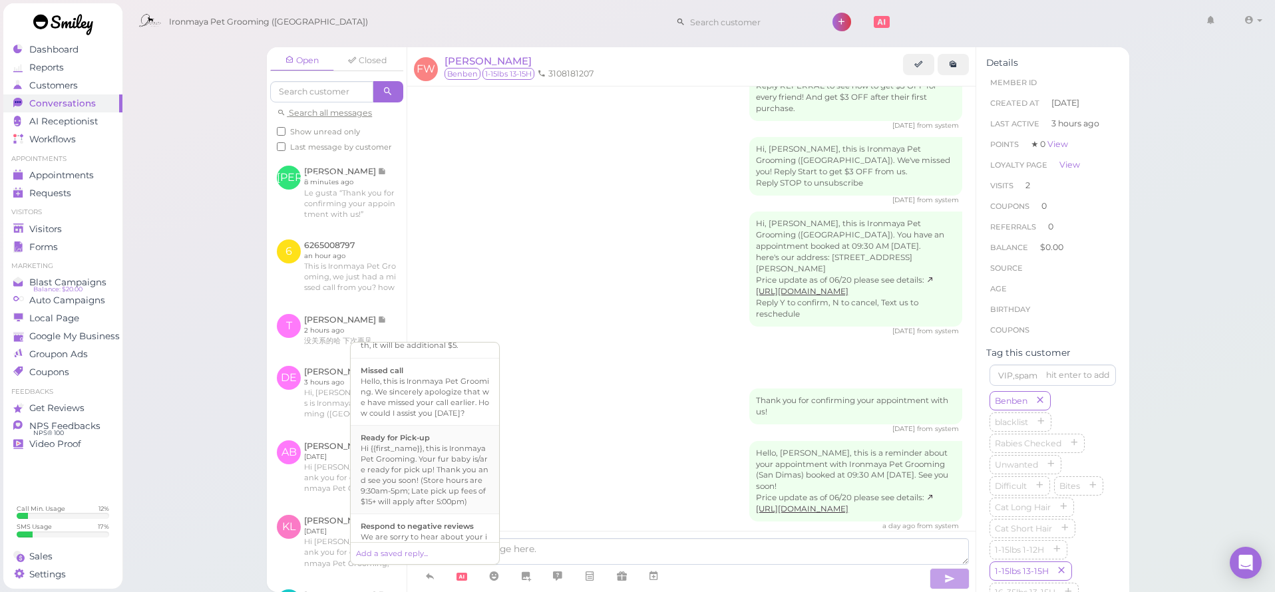
scroll to position [424, 0]
drag, startPoint x: 454, startPoint y: 397, endPoint x: 466, endPoint y: 396, distance: 12.0
click at [454, 397] on div "Hi {{first_name}}, this is Ironmaya Pet Grooming. Your fur baby is/are ready fo…" at bounding box center [425, 373] width 128 height 64
type textarea "Hi {{first_name}}, this is Ironmaya Pet Grooming. Your fur baby is/are ready fo…"
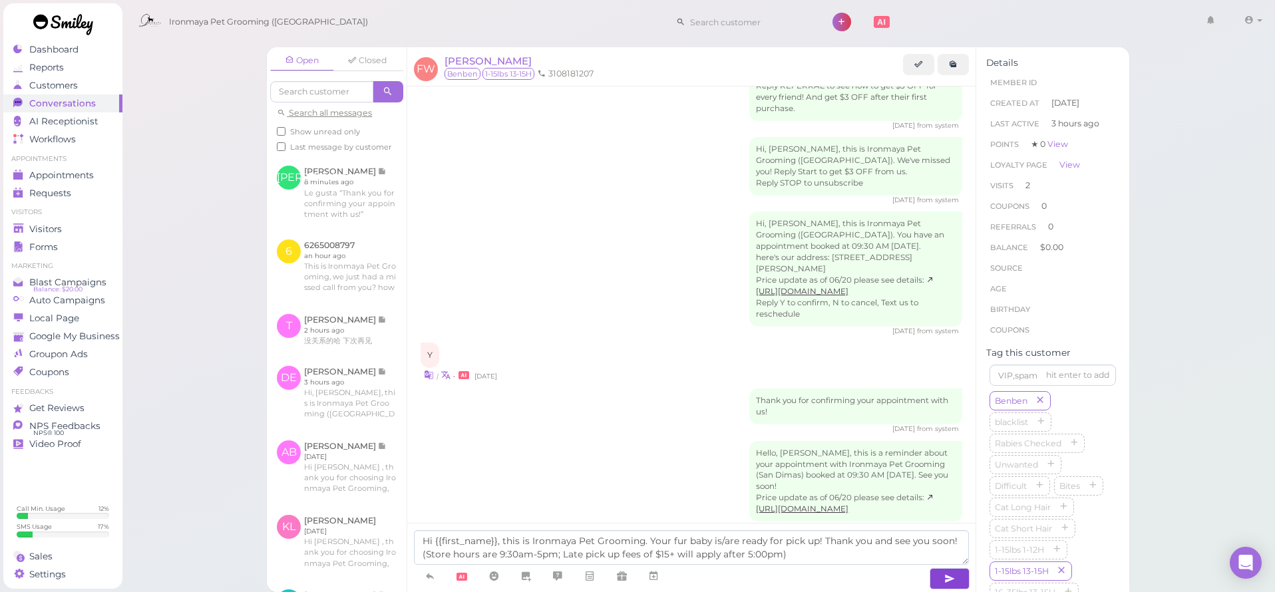
click at [942, 580] on button "button" at bounding box center [950, 578] width 40 height 21
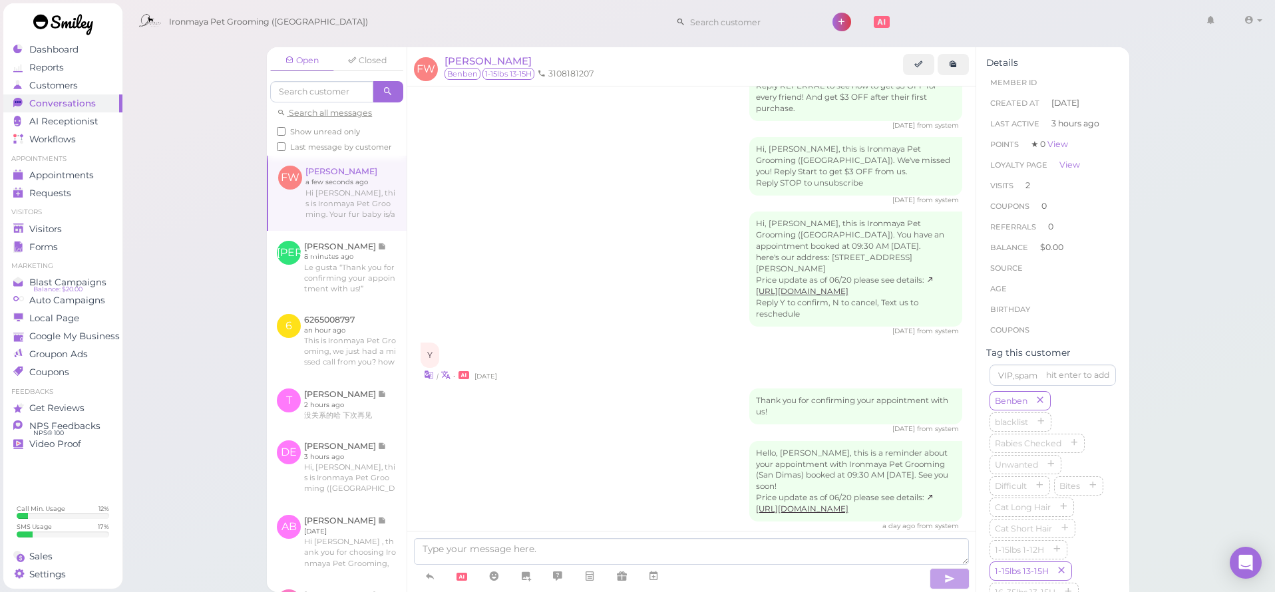
scroll to position [1254, 0]
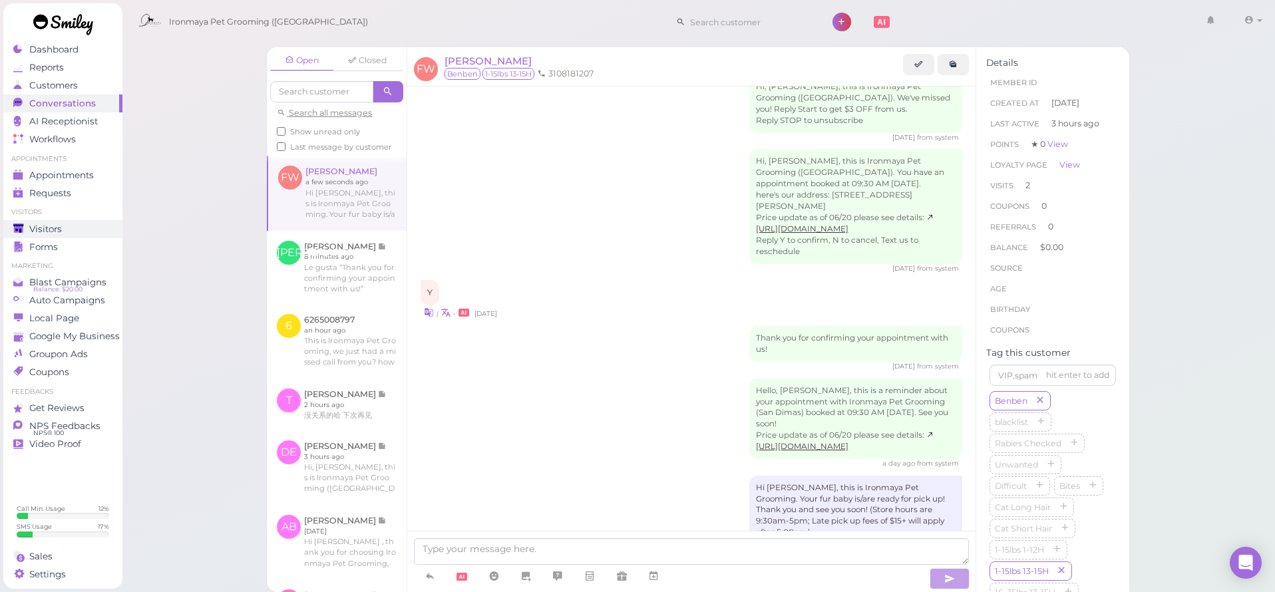
click at [59, 236] on link "Visitors" at bounding box center [62, 229] width 119 height 18
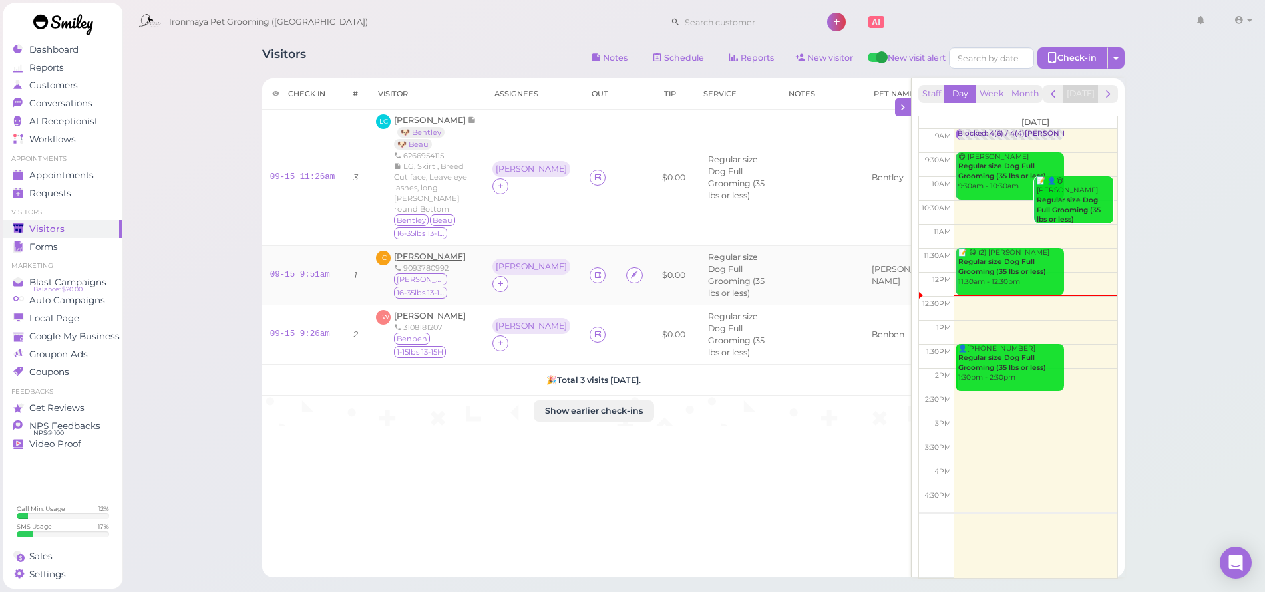
click at [412, 252] on span "[PERSON_NAME]" at bounding box center [430, 257] width 72 height 10
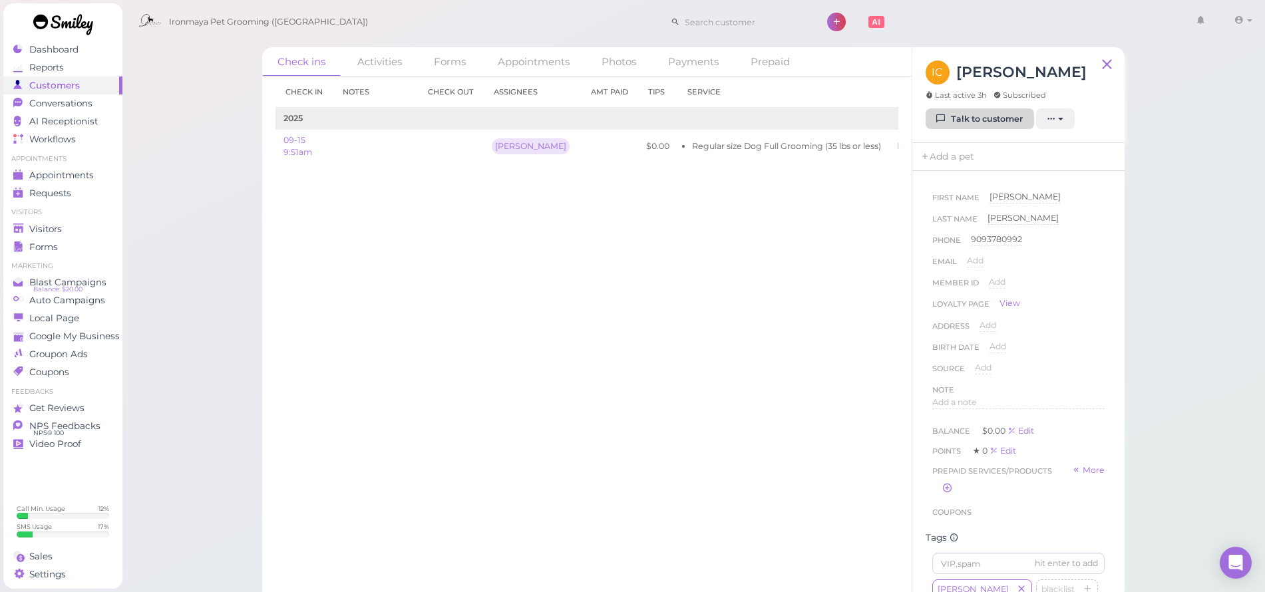
click at [991, 118] on link "Talk to customer" at bounding box center [980, 118] width 108 height 21
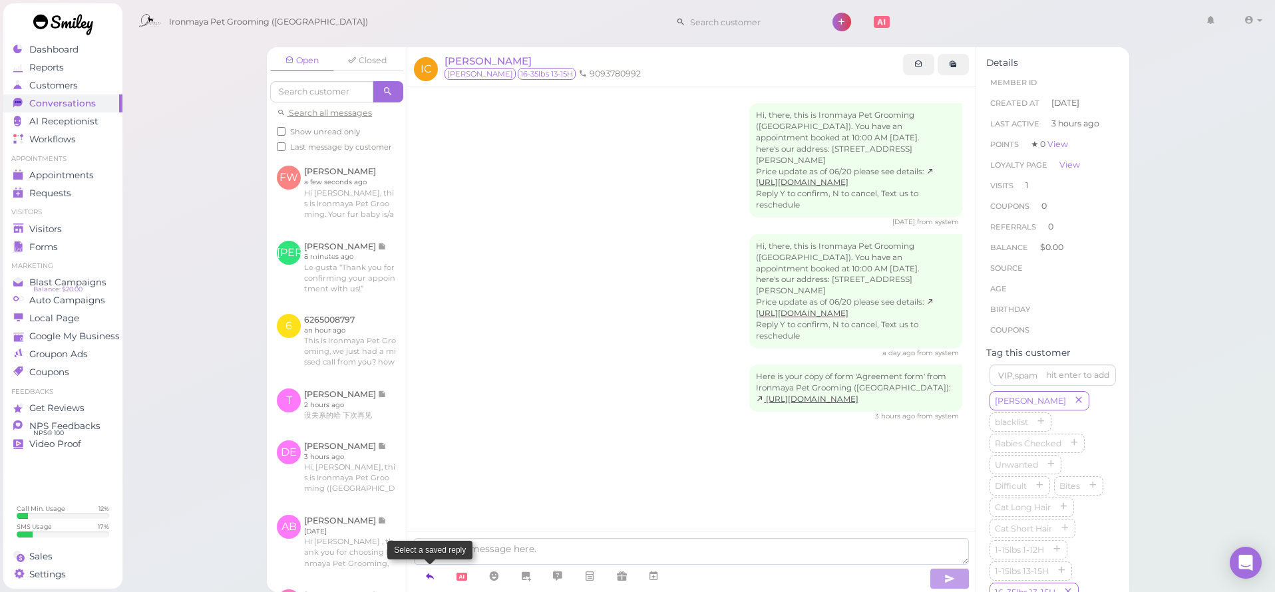
drag, startPoint x: 432, startPoint y: 575, endPoint x: 439, endPoint y: 566, distance: 10.9
click at [432, 576] on icon at bounding box center [430, 576] width 11 height 13
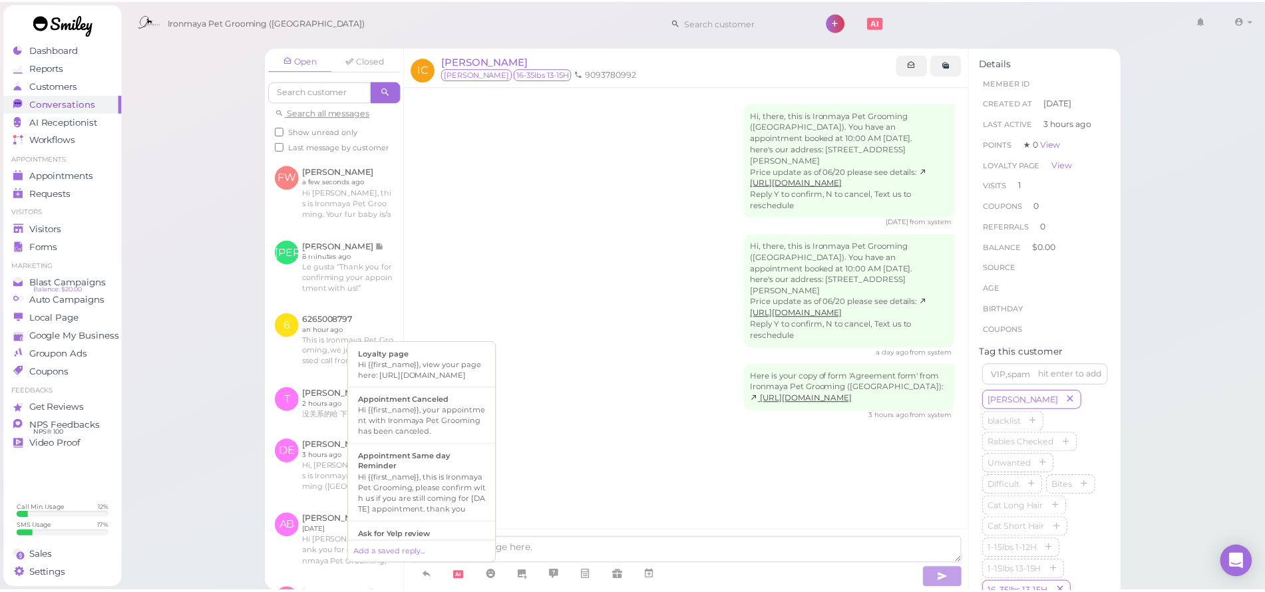
scroll to position [262, 0]
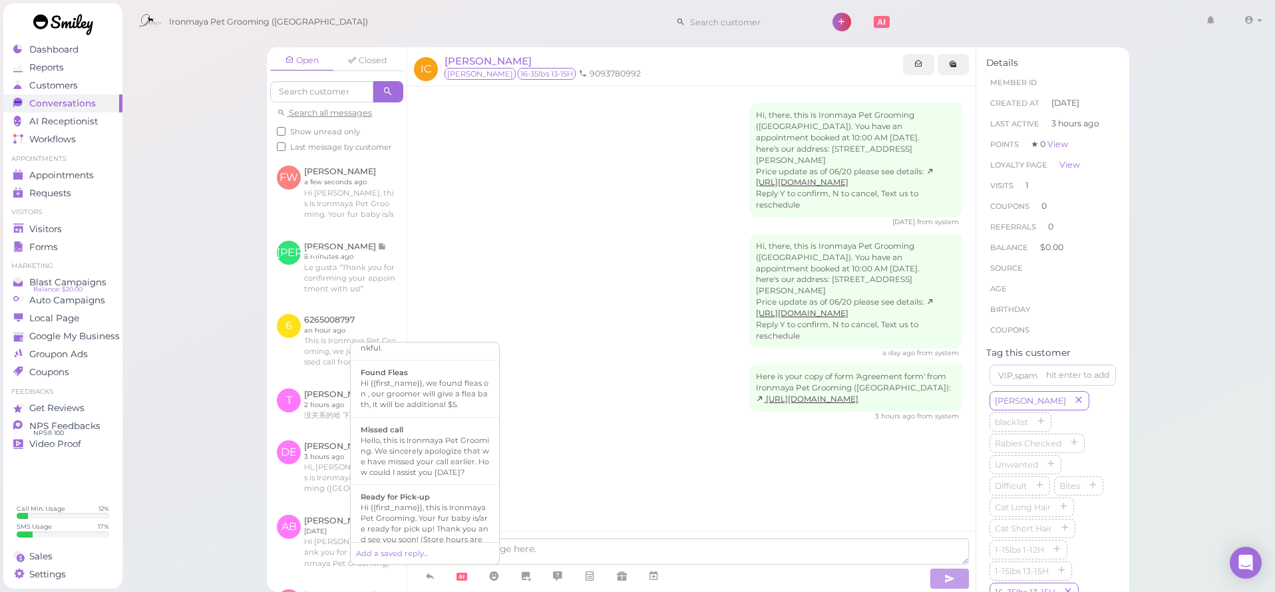
click at [451, 502] on div "Ready for Pick-up" at bounding box center [425, 497] width 128 height 11
type textarea "Hi {{first_name}}, this is Ironmaya Pet Grooming. Your fur baby is/are ready fo…"
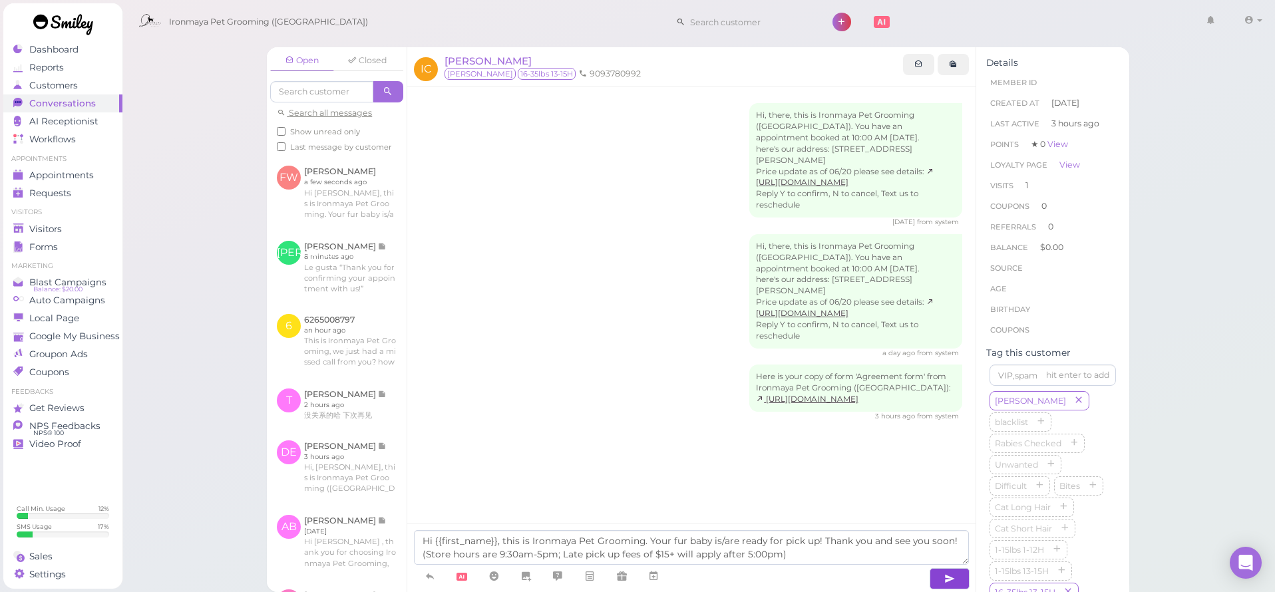
click at [950, 584] on icon "button" at bounding box center [949, 578] width 11 height 13
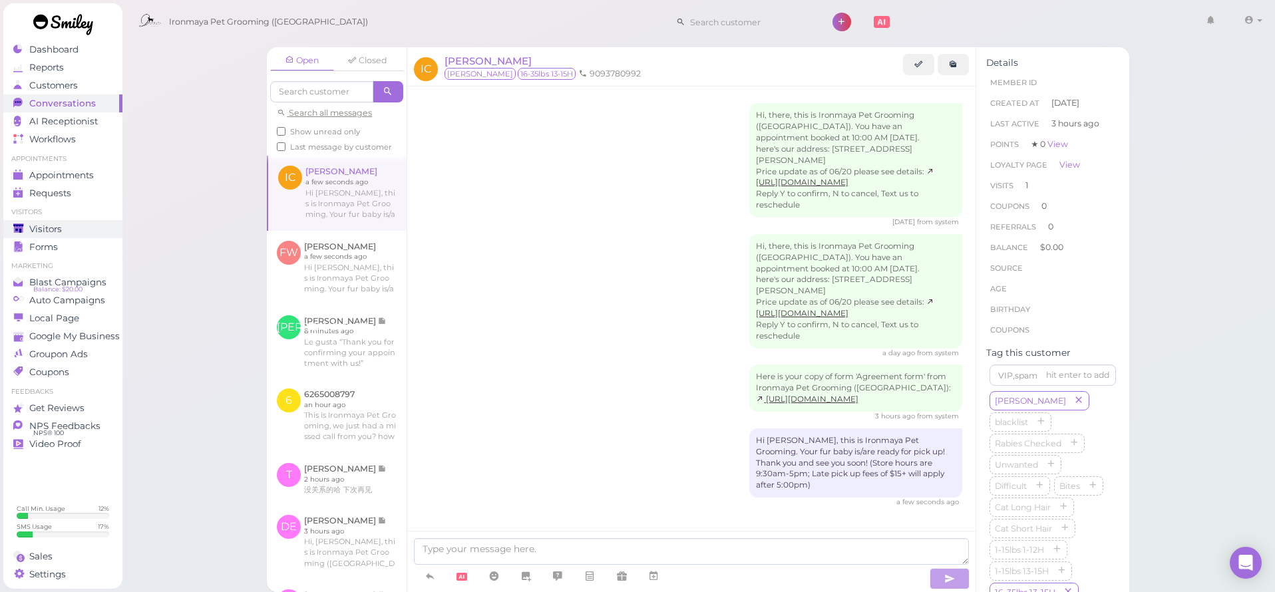
click at [70, 226] on div "Visitors" at bounding box center [61, 229] width 96 height 11
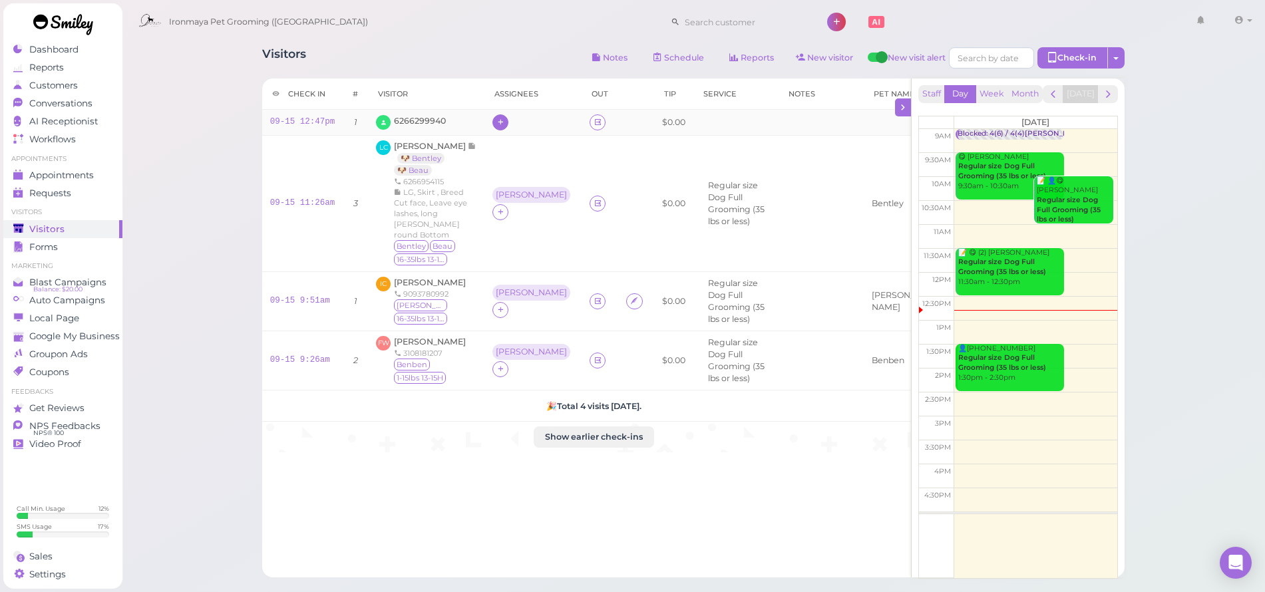
click at [505, 124] on icon at bounding box center [500, 122] width 9 height 10
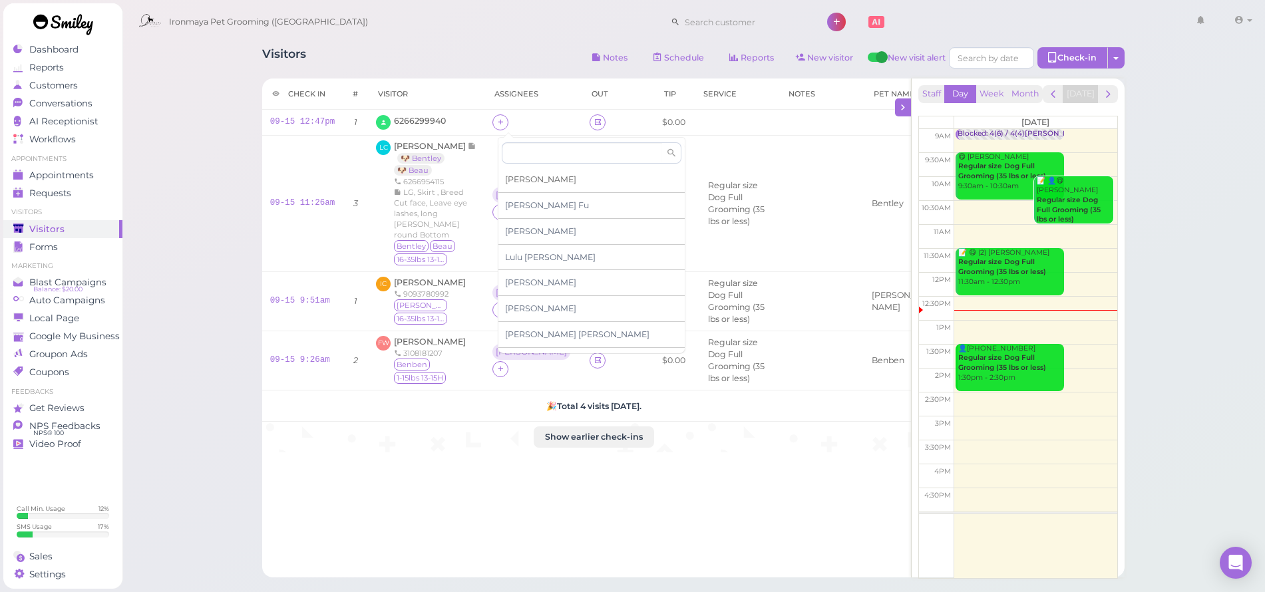
click at [522, 178] on span "[PERSON_NAME]" at bounding box center [540, 179] width 71 height 10
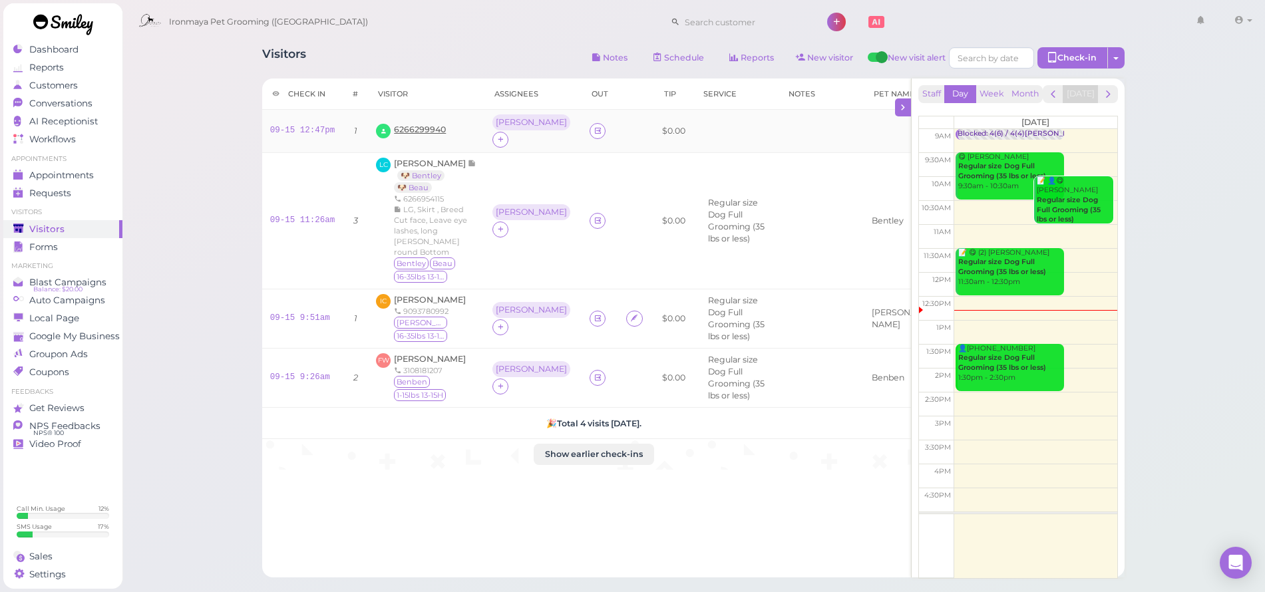
drag, startPoint x: 427, startPoint y: 120, endPoint x: 426, endPoint y: 132, distance: 12.1
click at [426, 123] on td "6266299940" at bounding box center [426, 131] width 116 height 43
click at [432, 128] on span "6266299940" at bounding box center [420, 129] width 52 height 10
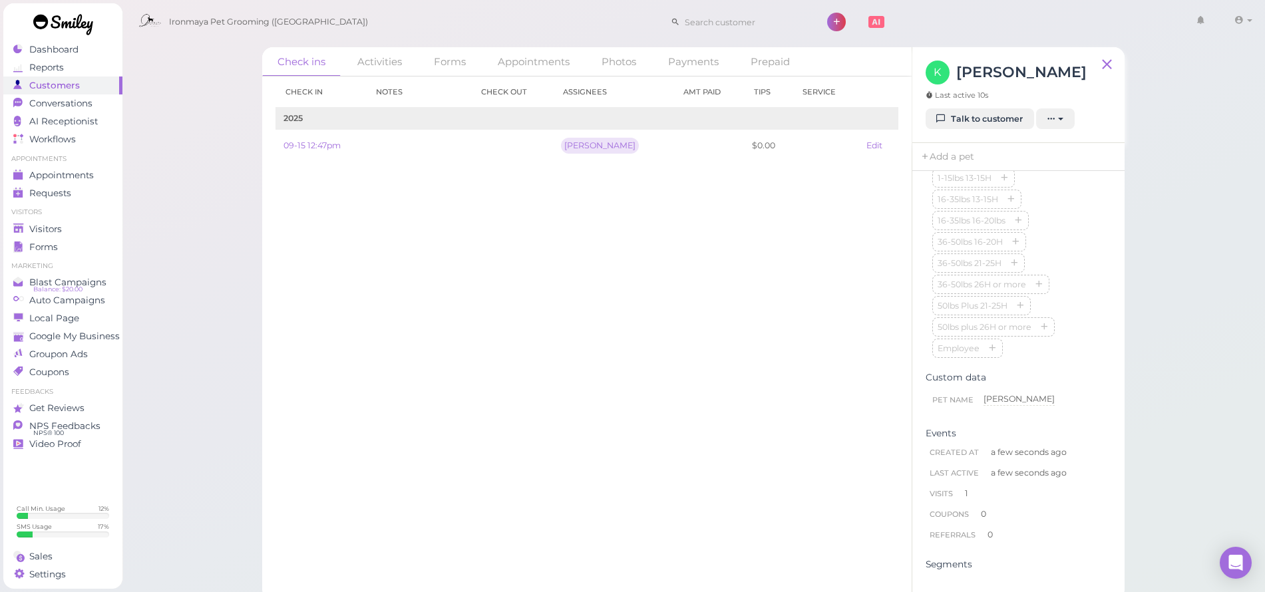
scroll to position [287, 0]
click at [985, 285] on input at bounding box center [1018, 276] width 172 height 21
type input "[PERSON_NAME]"
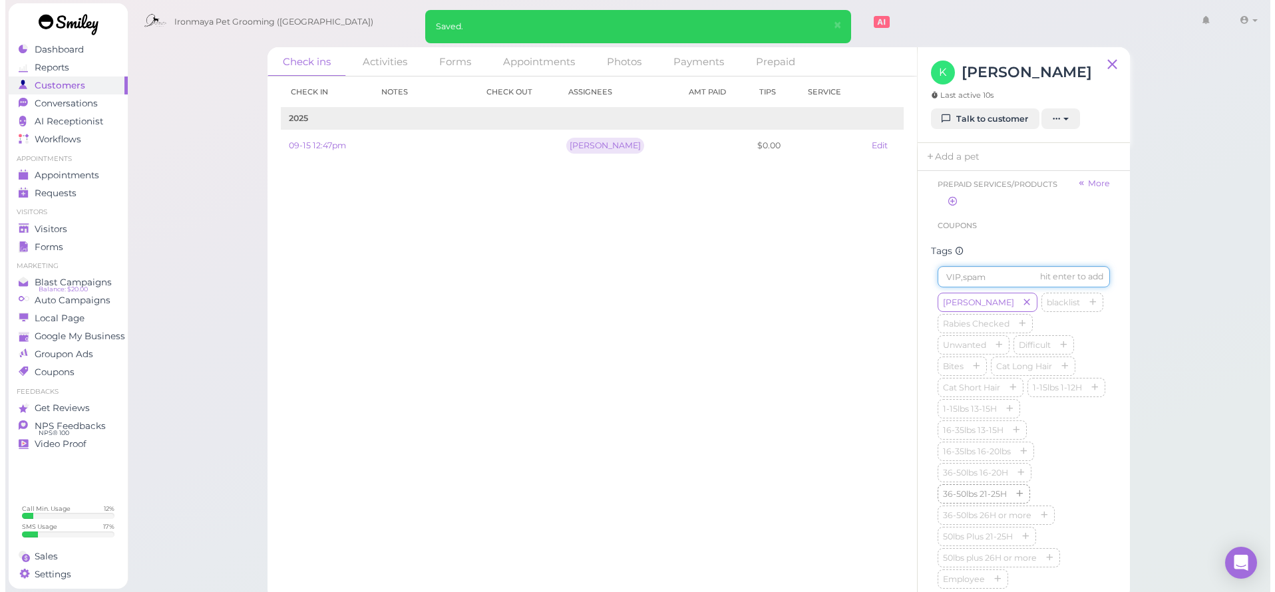
scroll to position [538, 0]
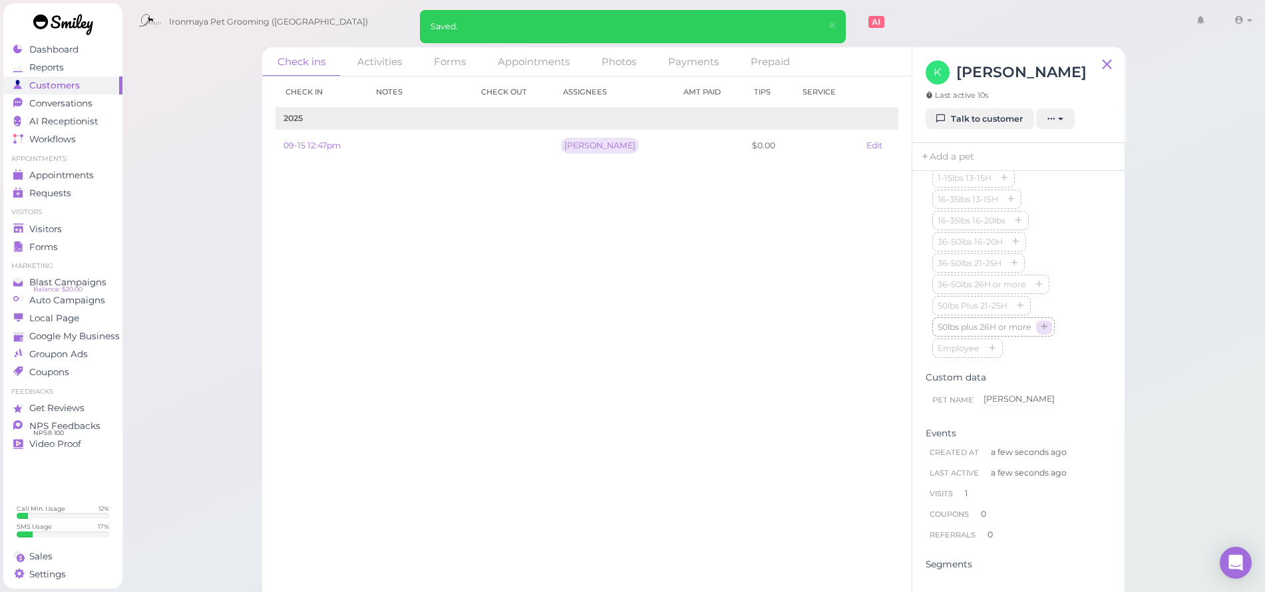
click at [1046, 333] on icon "button" at bounding box center [1044, 327] width 8 height 9
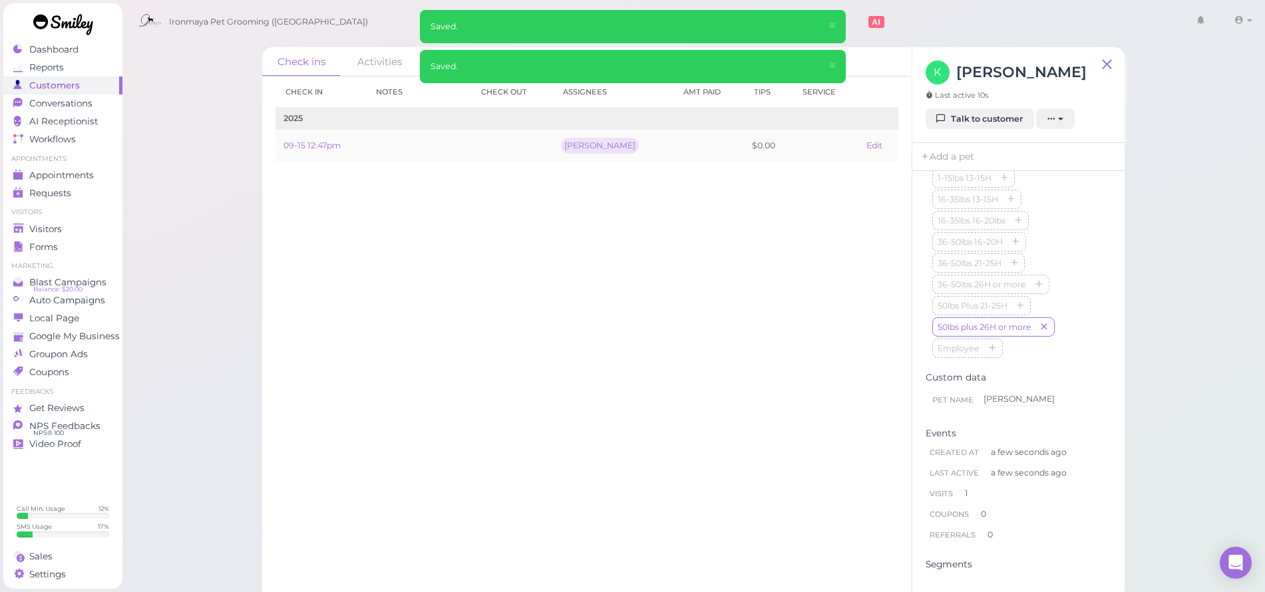
click at [868, 150] on td "Edit" at bounding box center [877, 146] width 39 height 33
click at [873, 146] on link "Edit" at bounding box center [874, 145] width 16 height 10
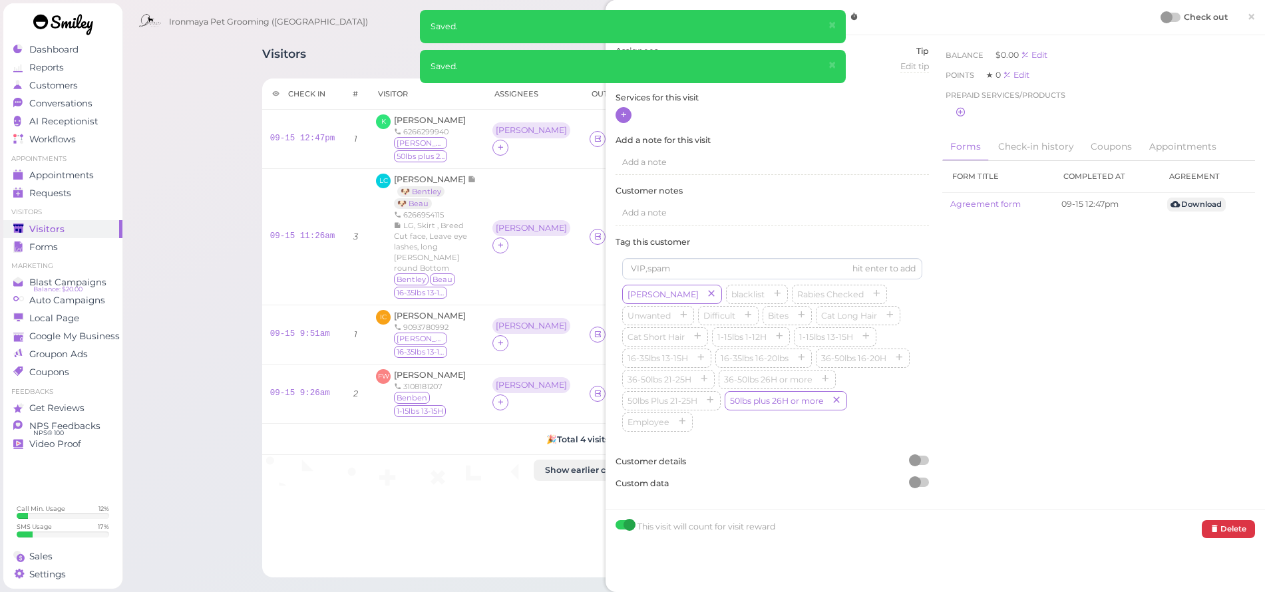
click at [628, 112] on div at bounding box center [623, 115] width 16 height 16
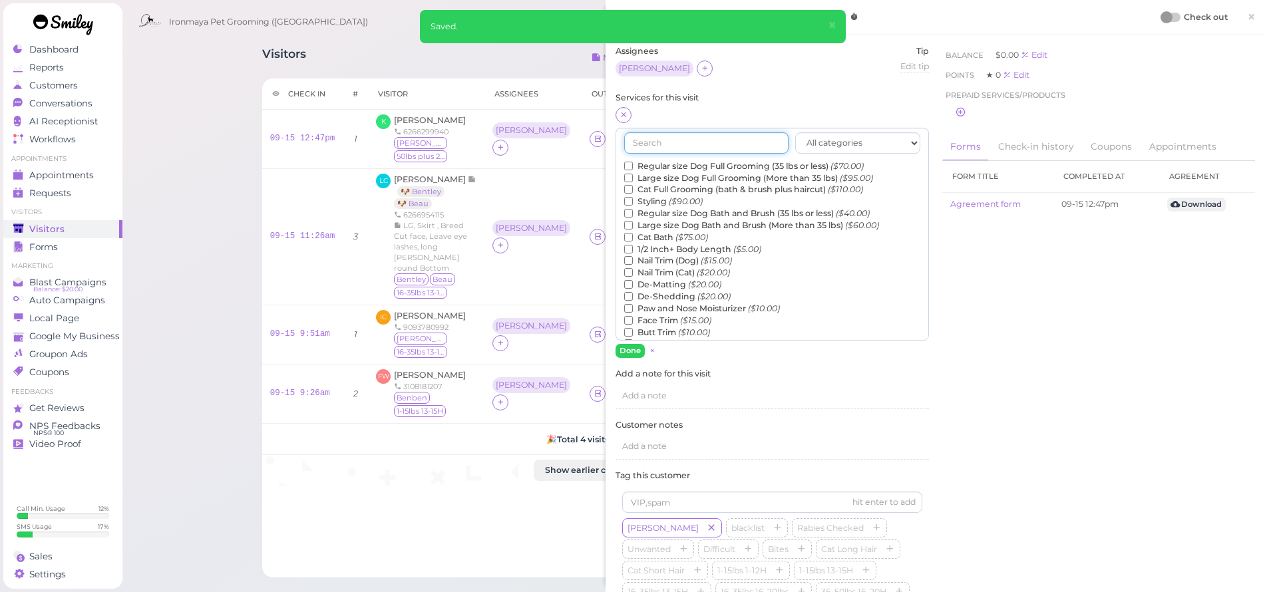
click at [678, 146] on input "text" at bounding box center [706, 142] width 164 height 21
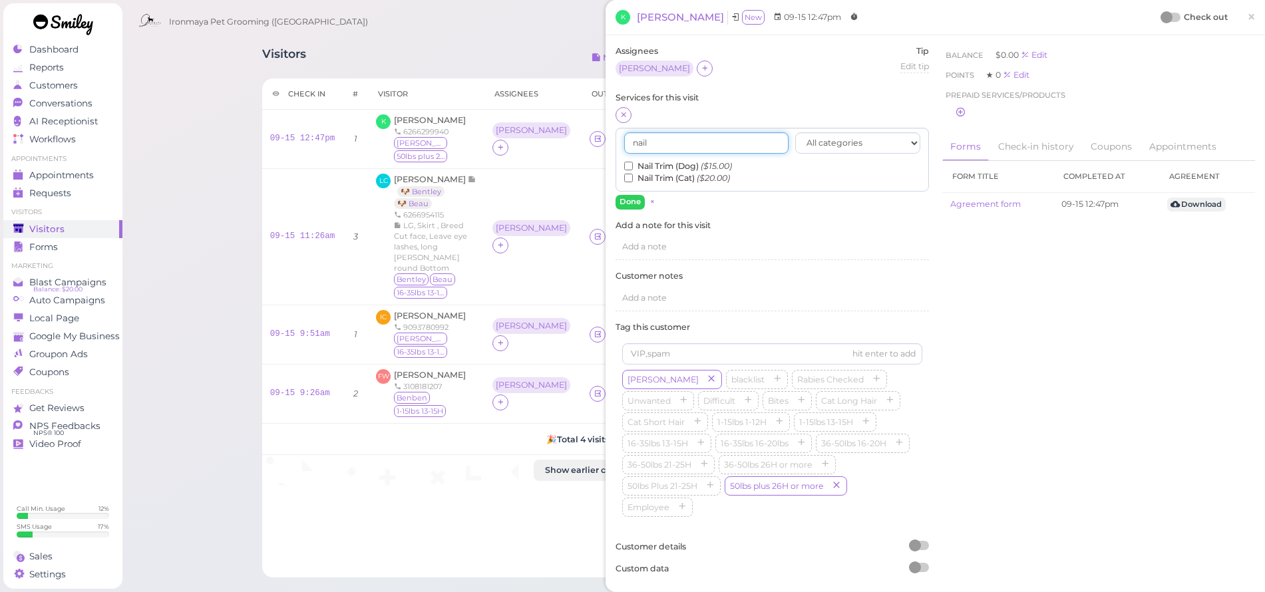
type input "nail"
click at [629, 162] on input "Nail Trim (Dog) ($15.00)" at bounding box center [628, 166] width 9 height 9
click at [633, 199] on button "Done" at bounding box center [629, 202] width 29 height 14
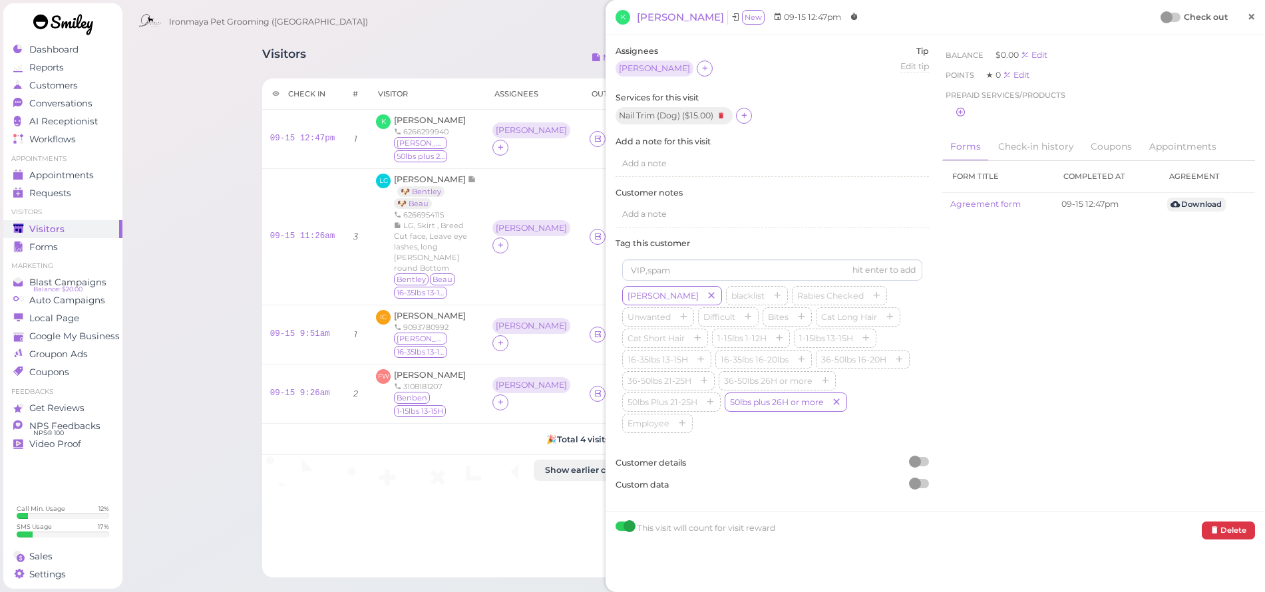
click at [1247, 19] on span "×" at bounding box center [1251, 16] width 9 height 19
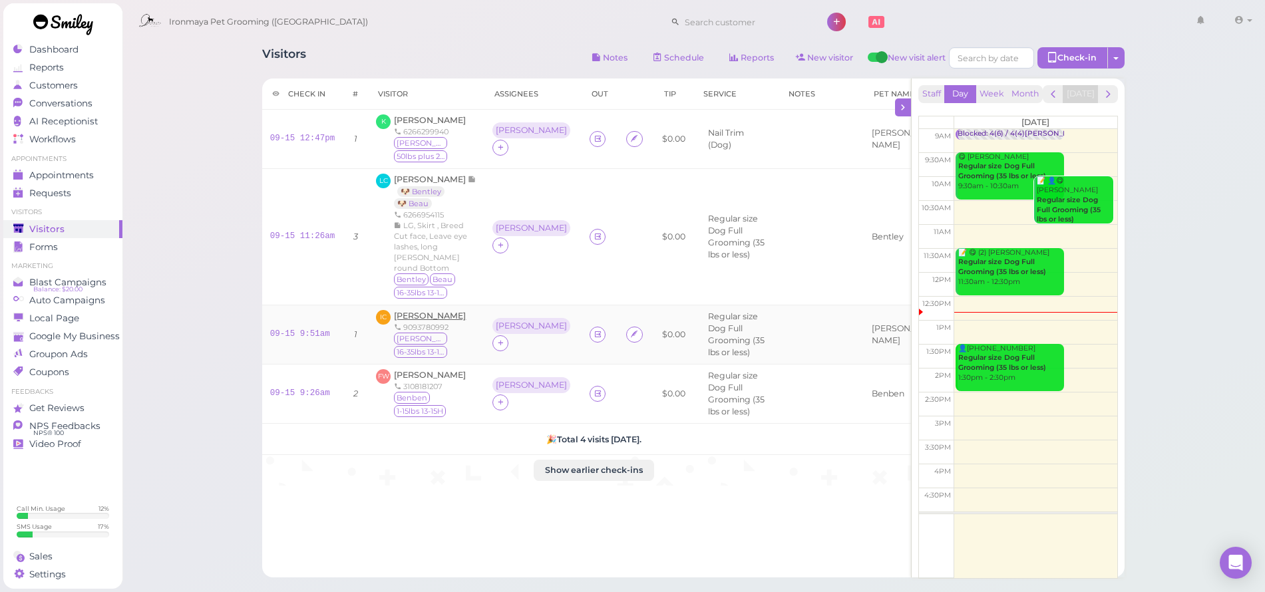
click at [427, 311] on span "[PERSON_NAME]" at bounding box center [430, 316] width 72 height 10
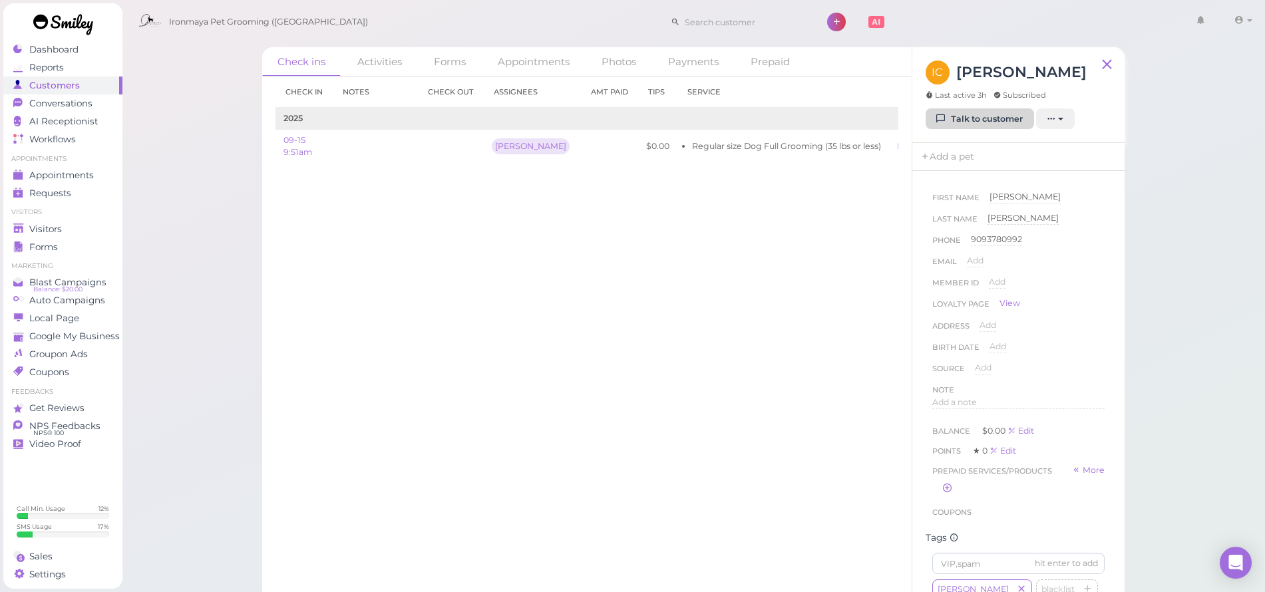
click at [955, 116] on link "Talk to customer" at bounding box center [980, 118] width 108 height 21
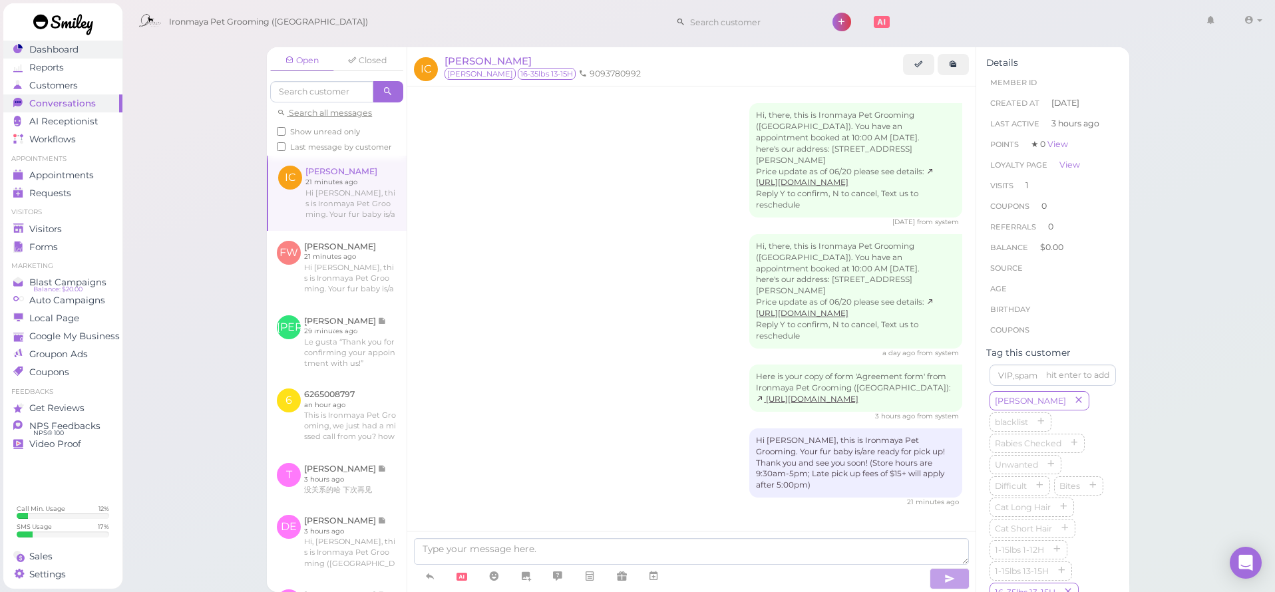
click at [67, 51] on span "Dashboard" at bounding box center [53, 49] width 49 height 11
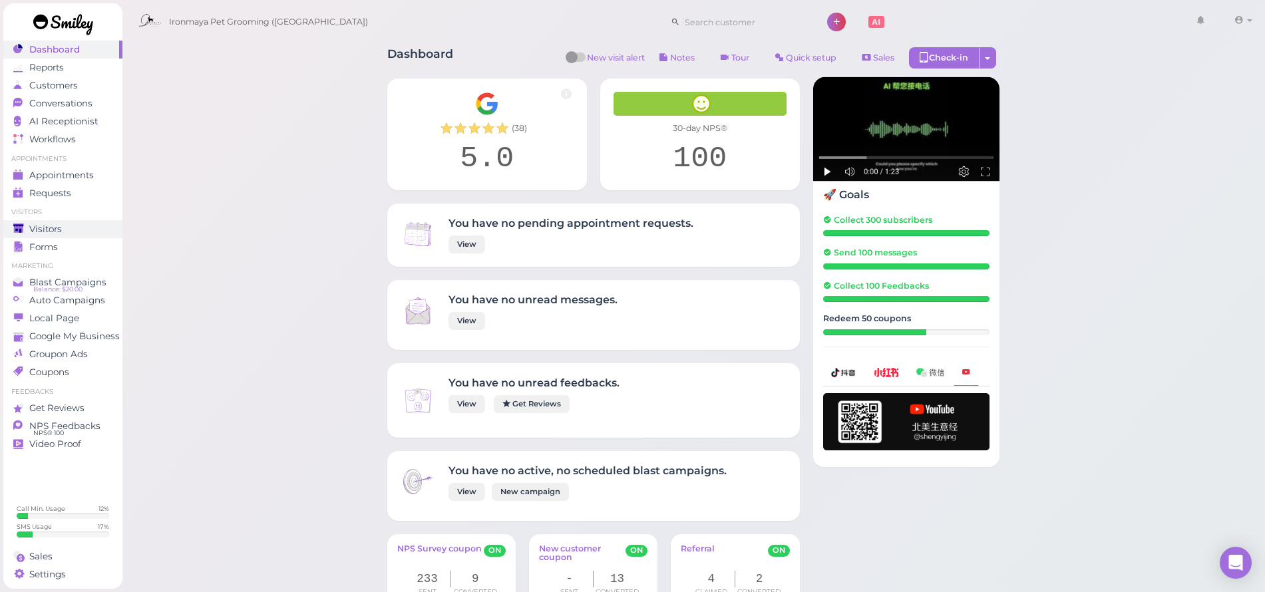
click at [50, 226] on span "Visitors" at bounding box center [45, 229] width 33 height 11
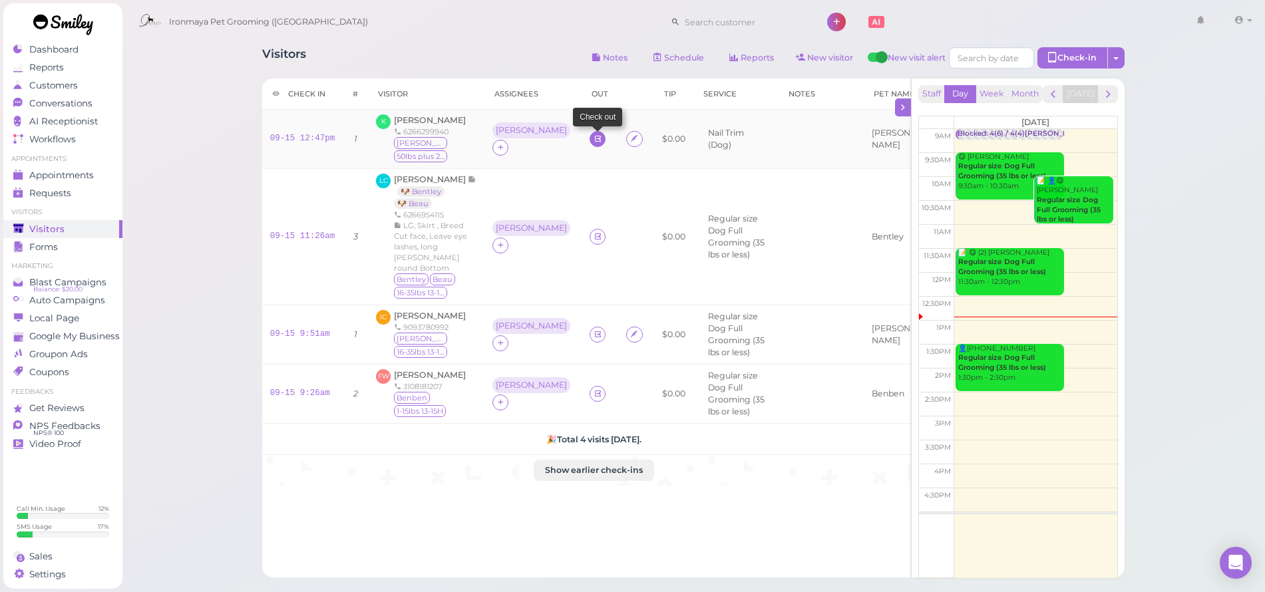
click at [582, 138] on td at bounding box center [600, 139] width 37 height 59
click at [594, 134] on icon at bounding box center [598, 139] width 9 height 10
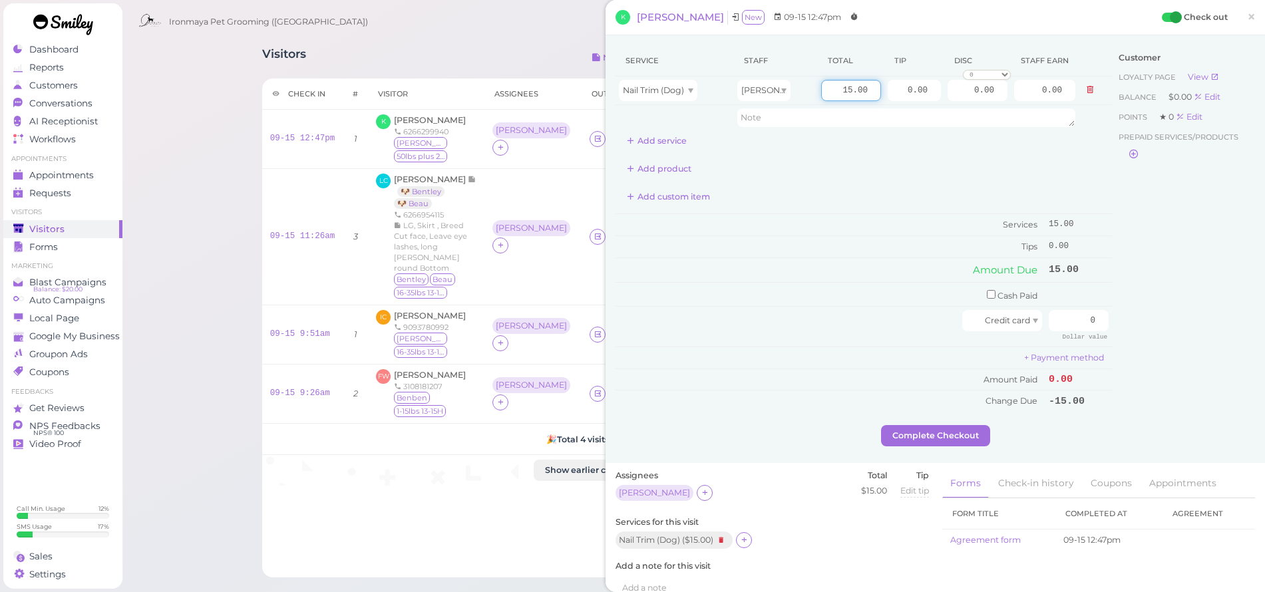
drag, startPoint x: 831, startPoint y: 86, endPoint x: 1111, endPoint y: 104, distance: 280.0
click at [1111, 104] on div "Service Staff Total Tip Disc Staff earn Nail Trim (Dog) [PERSON_NAME] 15.00 0.0…" at bounding box center [934, 235] width 639 height 380
type input "20"
click at [1031, 140] on div "Service Staff Total Tip Disc Staff earn Nail Trim (Dog) [PERSON_NAME] 20 0.00 0…" at bounding box center [863, 98] width 496 height 106
click at [1069, 312] on input "0" at bounding box center [1079, 320] width 60 height 21
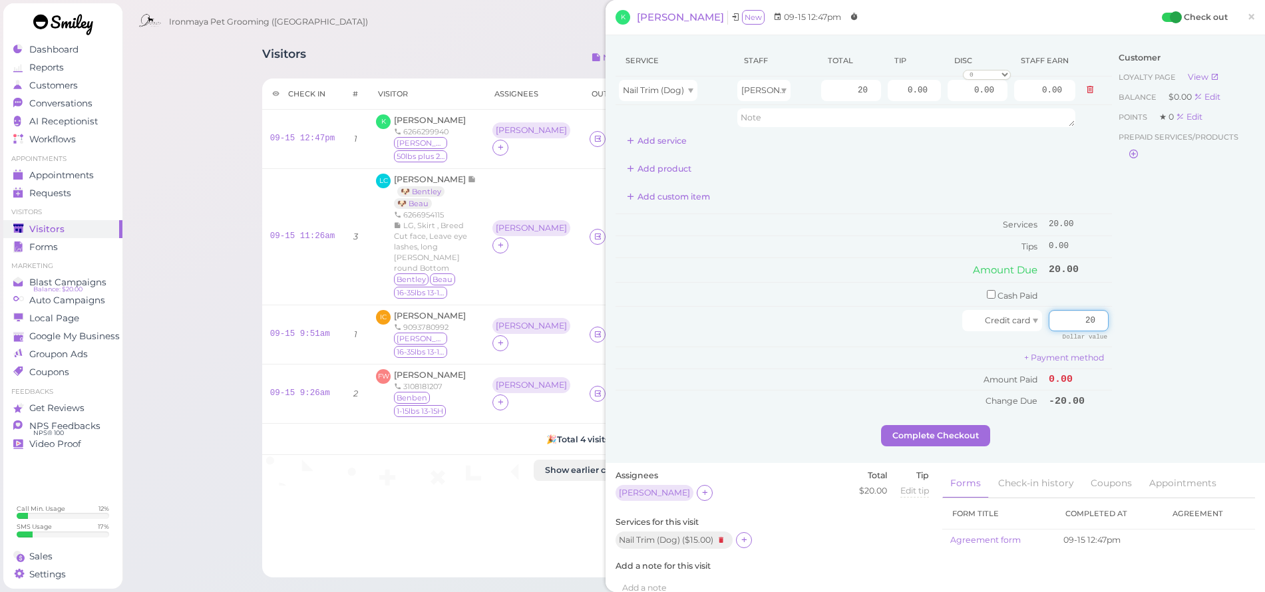
type input "20"
drag, startPoint x: 1182, startPoint y: 326, endPoint x: 1151, endPoint y: 340, distance: 34.3
click at [1182, 326] on div "Customer Loyalty page View Balance $0.00 Edit Points ★ 0 Edit Prepaid services/…" at bounding box center [1183, 235] width 143 height 380
click at [971, 425] on button "Complete Checkout" at bounding box center [935, 435] width 109 height 21
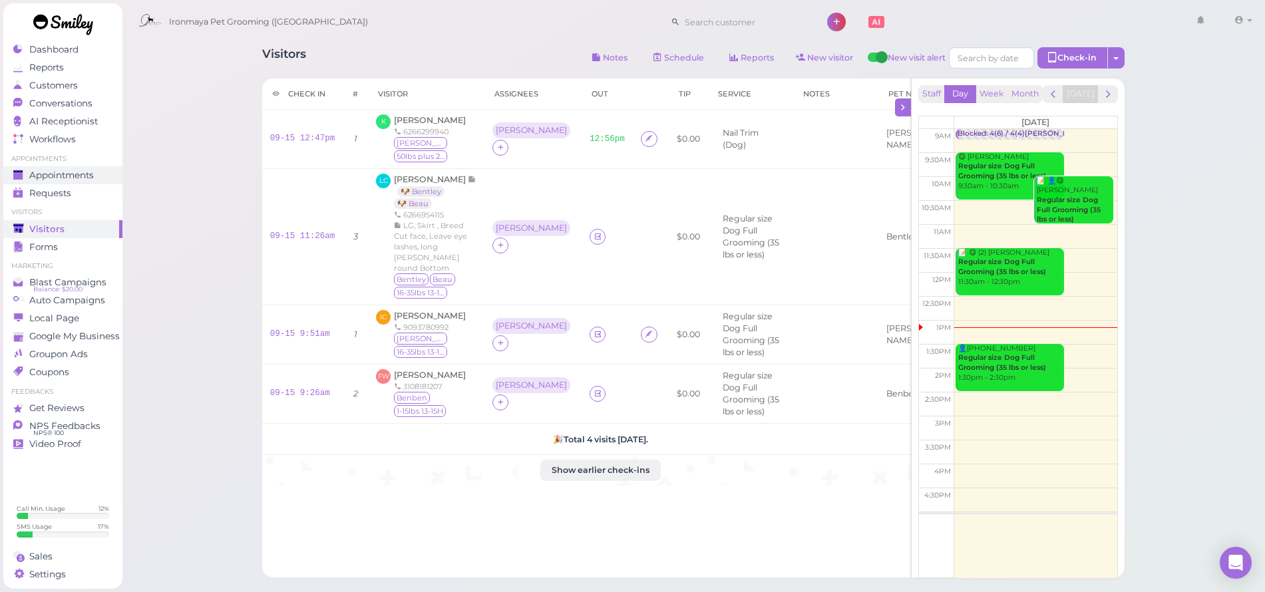
click at [65, 178] on span "Appointments" at bounding box center [61, 175] width 65 height 11
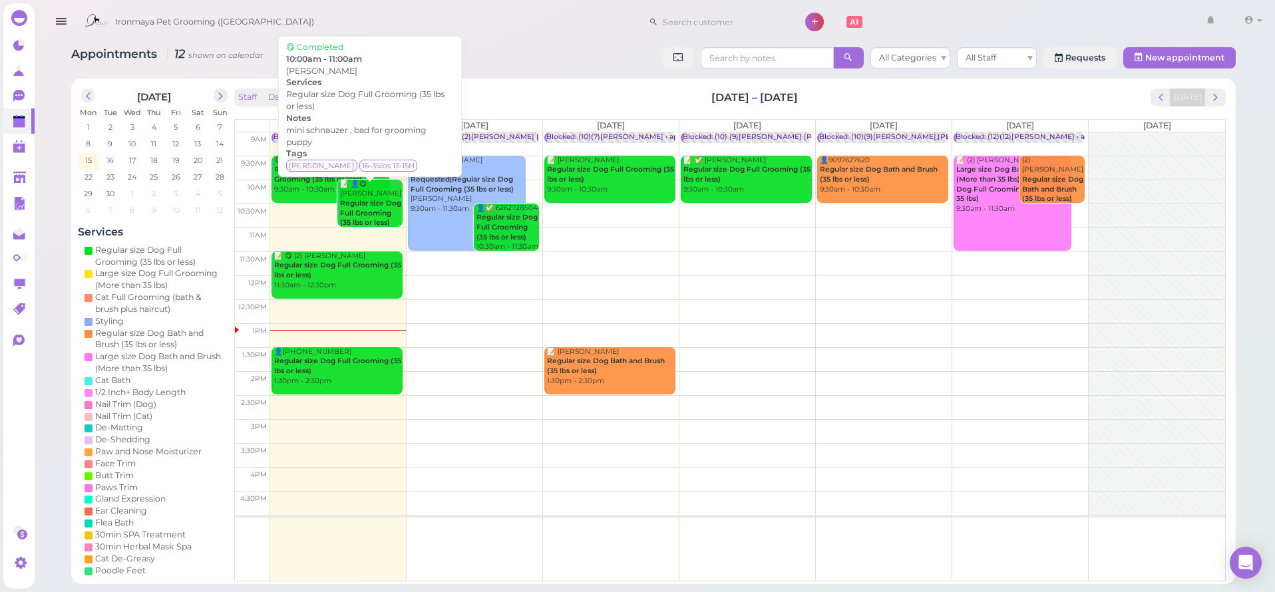
click at [376, 208] on b "Regular size Dog Full Grooming (35 lbs or less)" at bounding box center [370, 213] width 61 height 28
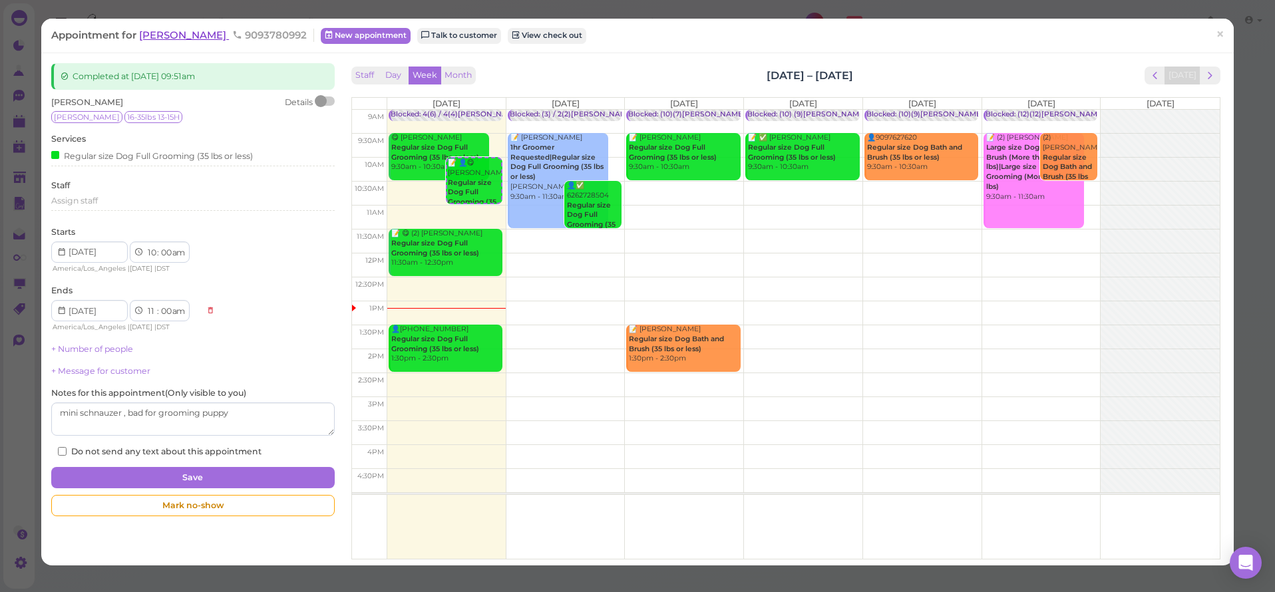
click at [167, 38] on span "[PERSON_NAME]" at bounding box center [184, 35] width 90 height 13
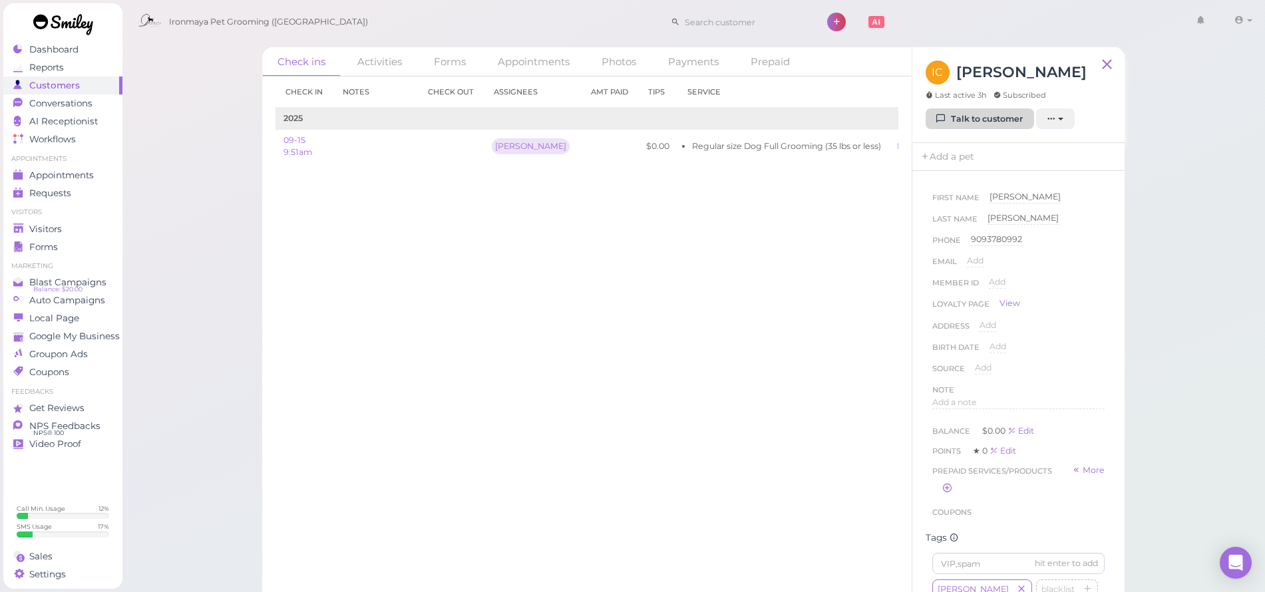
click at [979, 124] on link "Talk to customer" at bounding box center [980, 118] width 108 height 21
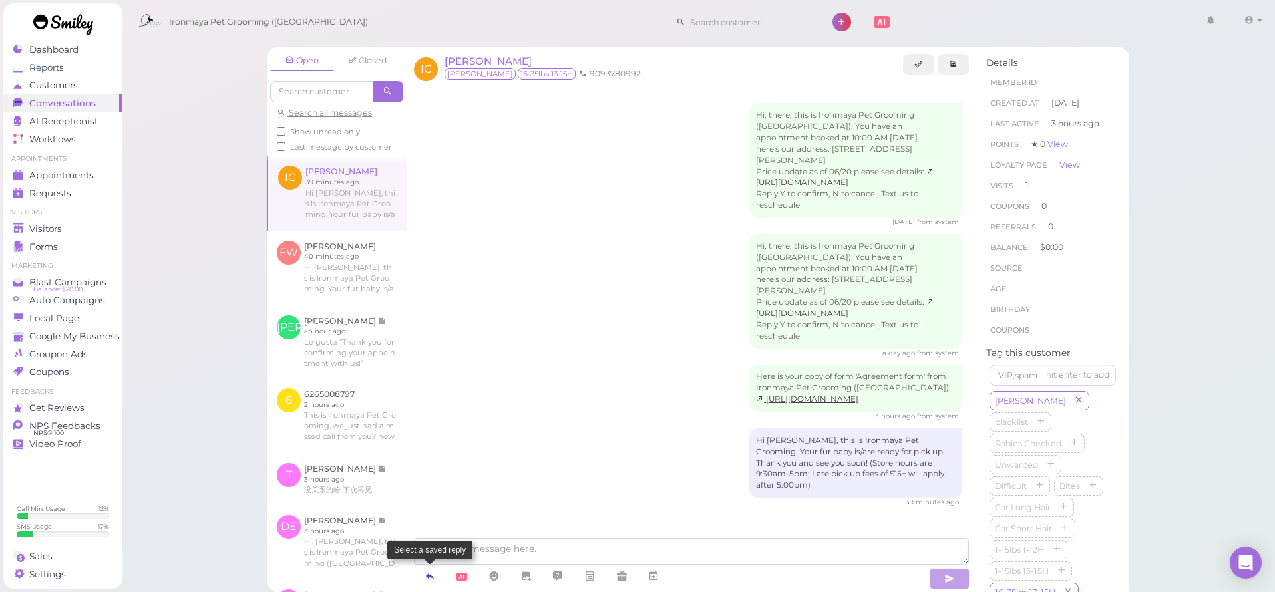
click at [429, 573] on icon at bounding box center [430, 576] width 11 height 13
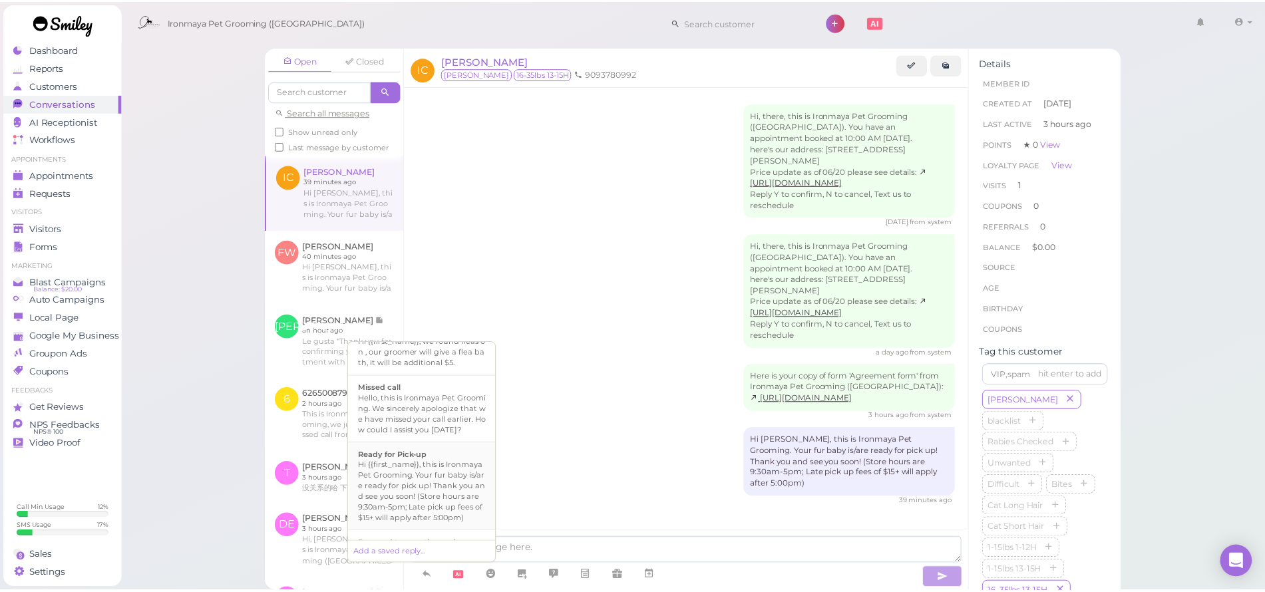
scroll to position [403, 0]
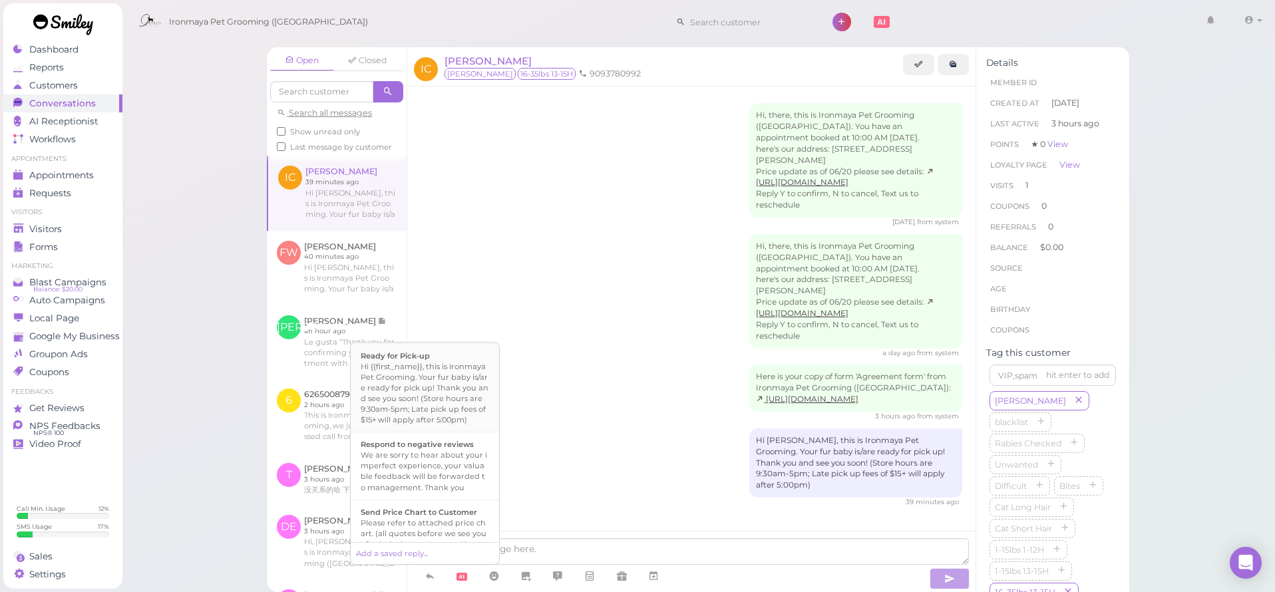
click at [403, 425] on div "Hi {{first_name}}, this is Ironmaya Pet Grooming. Your fur baby is/are ready fo…" at bounding box center [425, 393] width 128 height 64
type textarea "Hi {{first_name}}, this is Ironmaya Pet Grooming. Your fur baby is/are ready fo…"
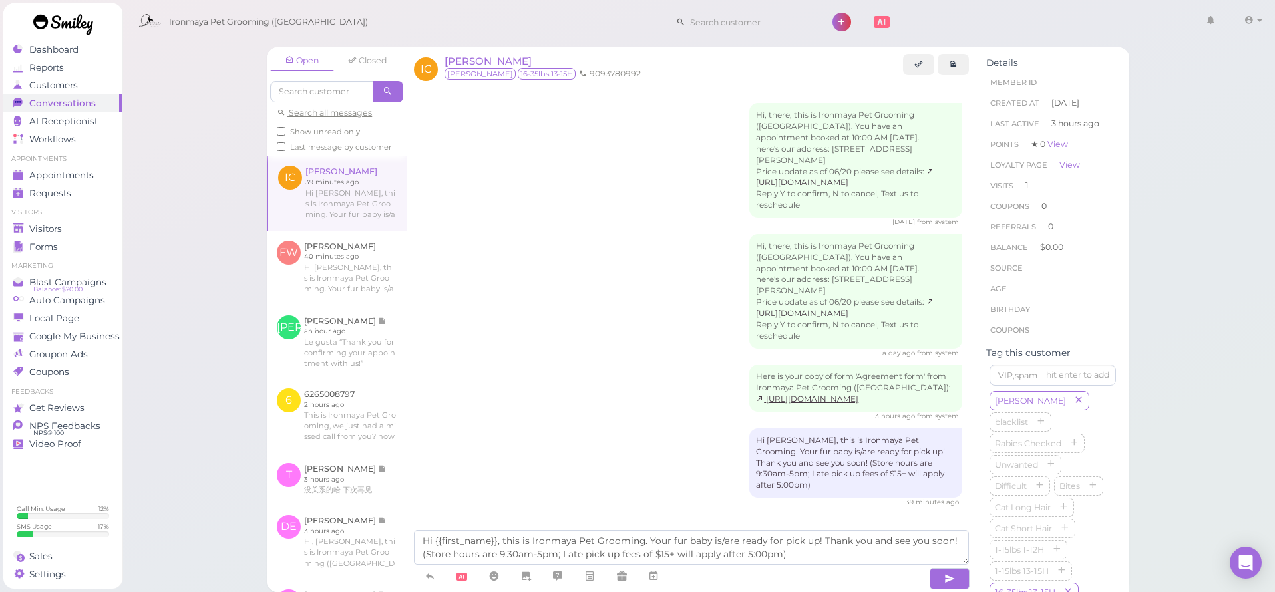
drag, startPoint x: 933, startPoint y: 581, endPoint x: 423, endPoint y: 399, distance: 541.3
click at [423, 399] on div "IC [PERSON_NAME] Marin 16-35lbs 13-15H 9093780992 Hi, there, this is Ironmaya P…" at bounding box center [692, 319] width 570 height 545
click at [65, 223] on link "Visitors" at bounding box center [62, 229] width 119 height 18
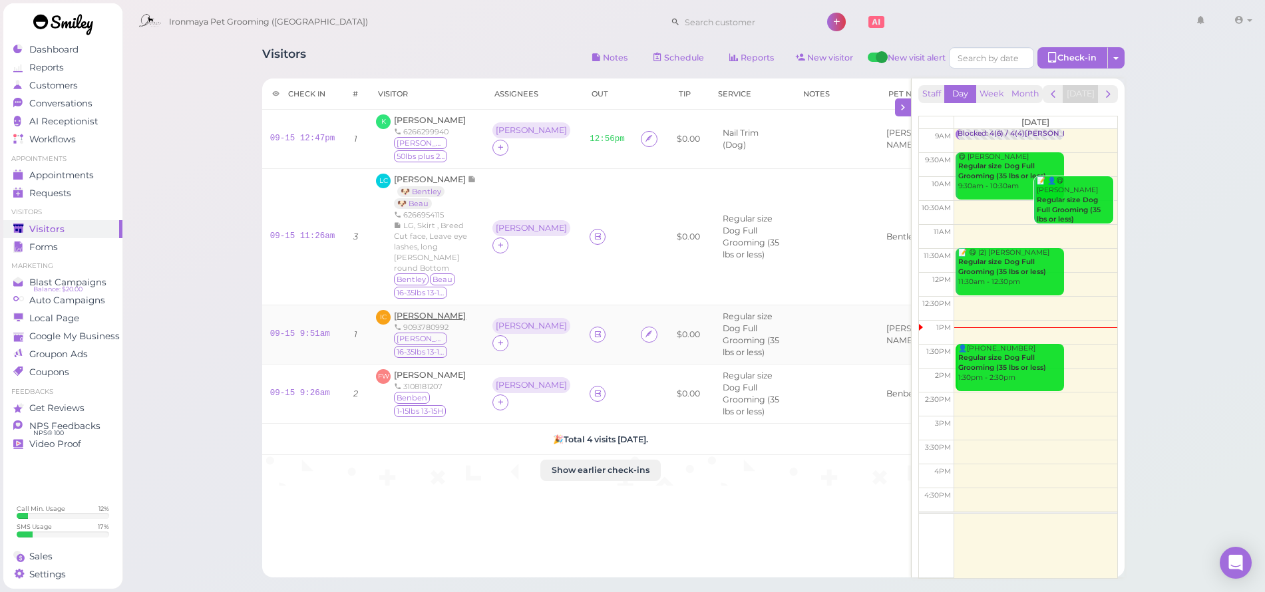
click at [437, 311] on span "[PERSON_NAME]" at bounding box center [430, 316] width 72 height 10
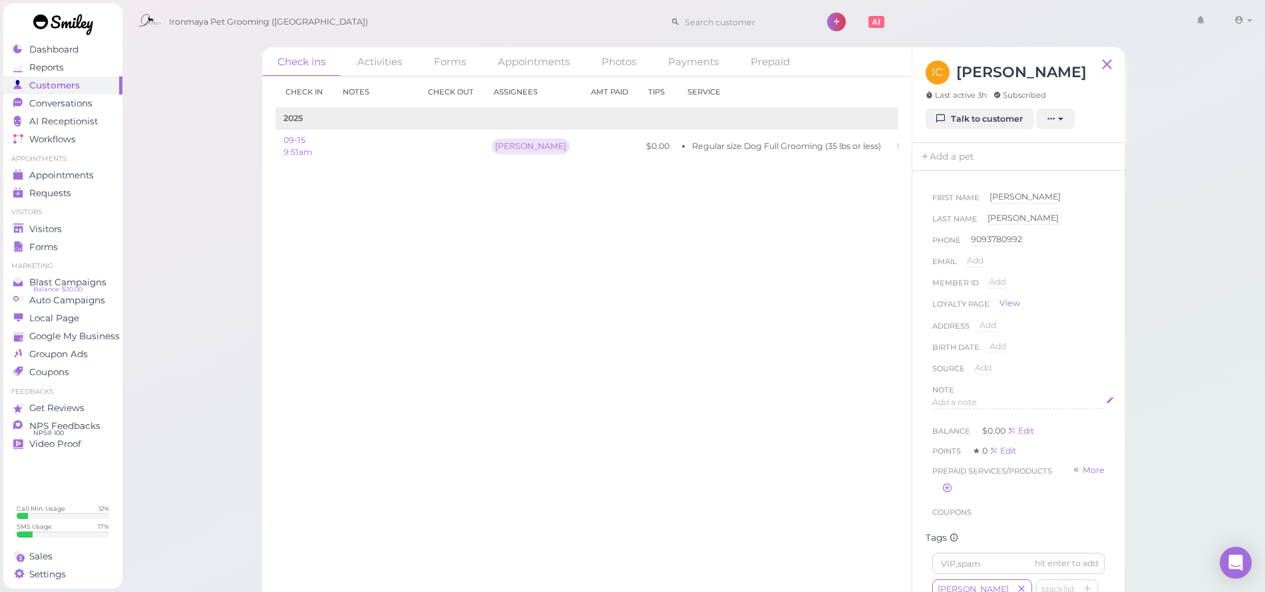
click at [959, 404] on span "Add a note" at bounding box center [954, 402] width 45 height 10
click at [954, 531] on button "Done" at bounding box center [946, 531] width 29 height 14
click at [54, 234] on span "Visitors" at bounding box center [45, 229] width 33 height 11
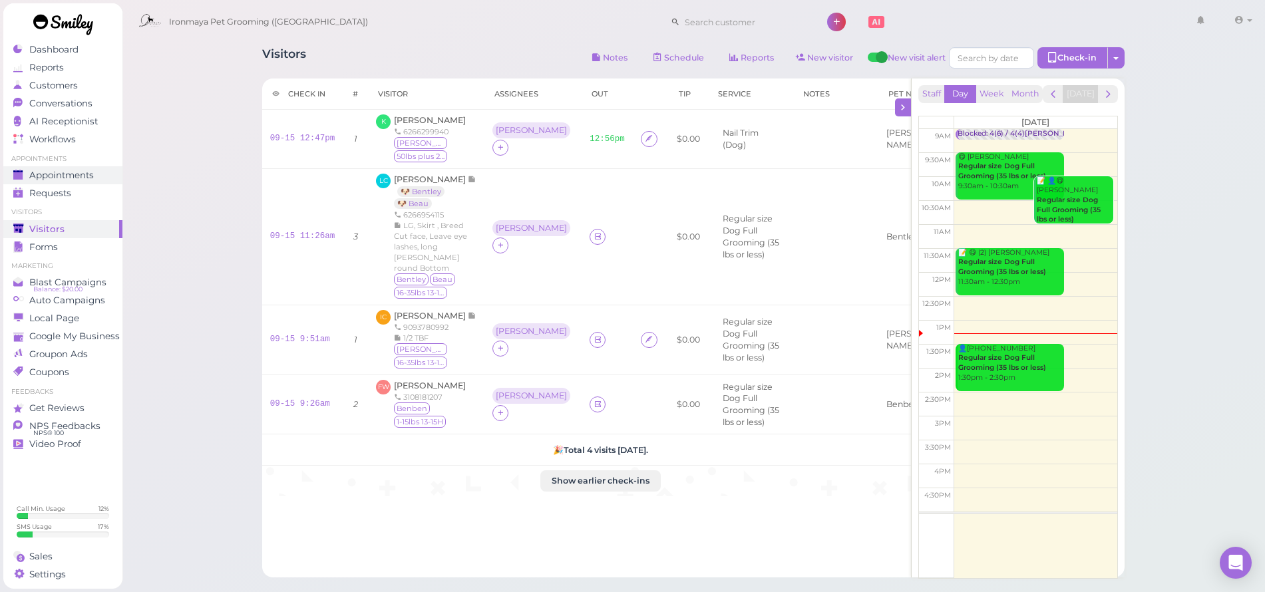
click at [81, 166] on link "Appointments" at bounding box center [62, 175] width 119 height 18
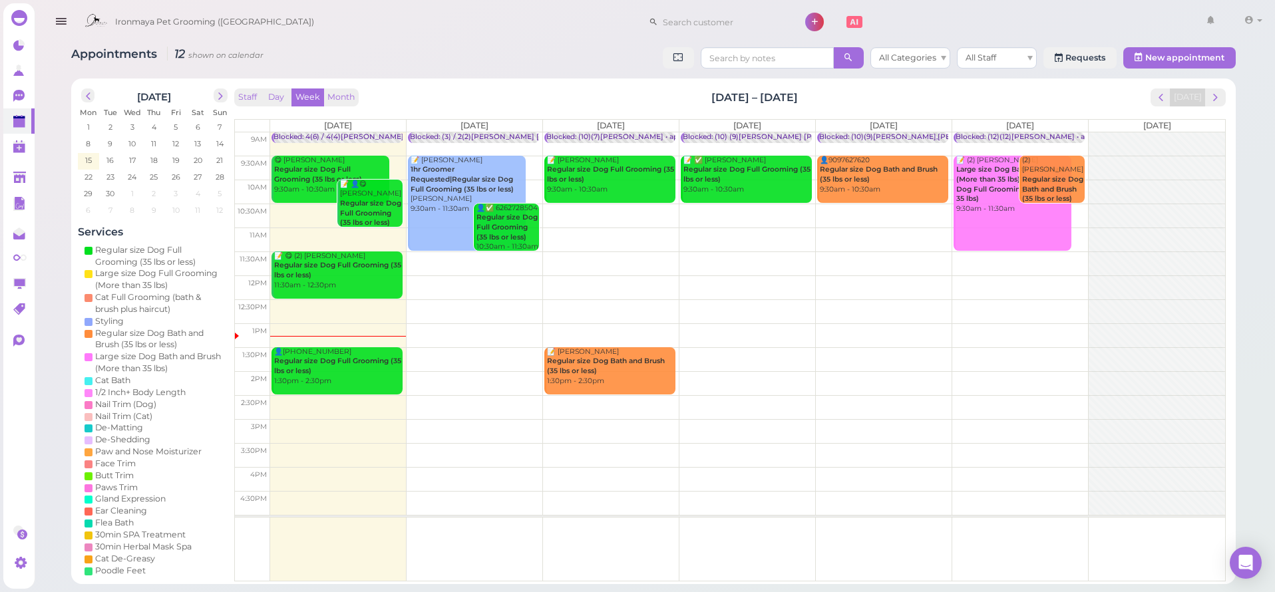
click at [816, 181] on td at bounding box center [747, 192] width 955 height 24
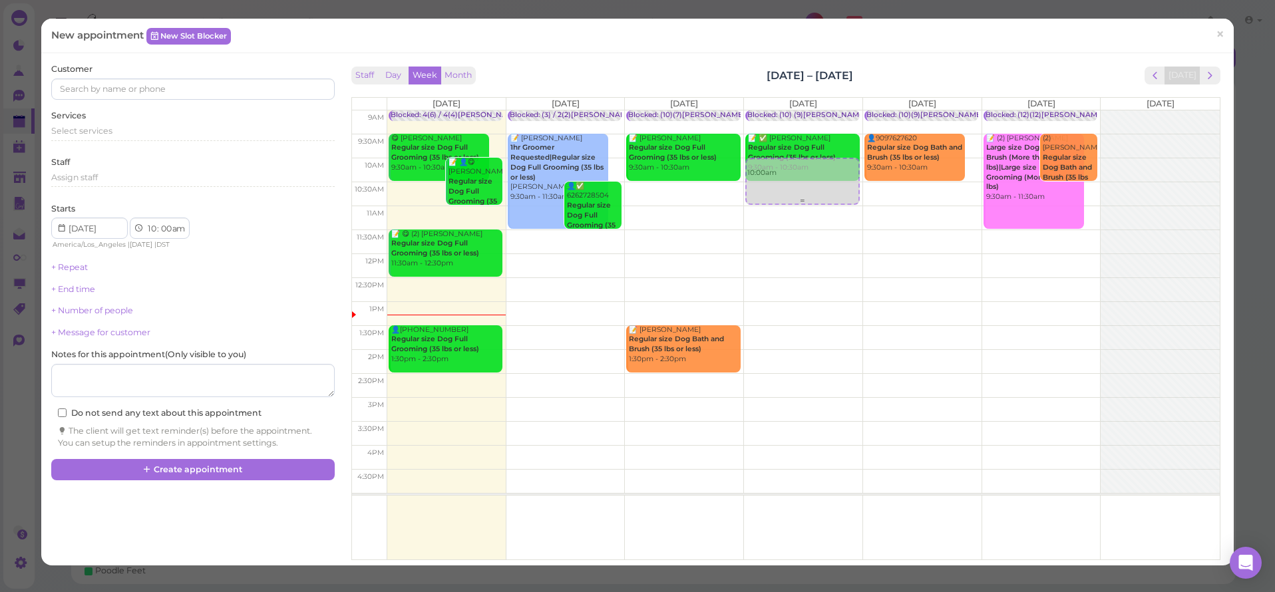
drag, startPoint x: 945, startPoint y: 178, endPoint x: 192, endPoint y: 156, distance: 753.6
click at [806, 110] on tr "Blocked: 4(6) / 4(4)[PERSON_NAME] • appointment 😋 [PERSON_NAME] Regular size Do…" at bounding box center [786, 110] width 868 height 0
type input "[DATE]"
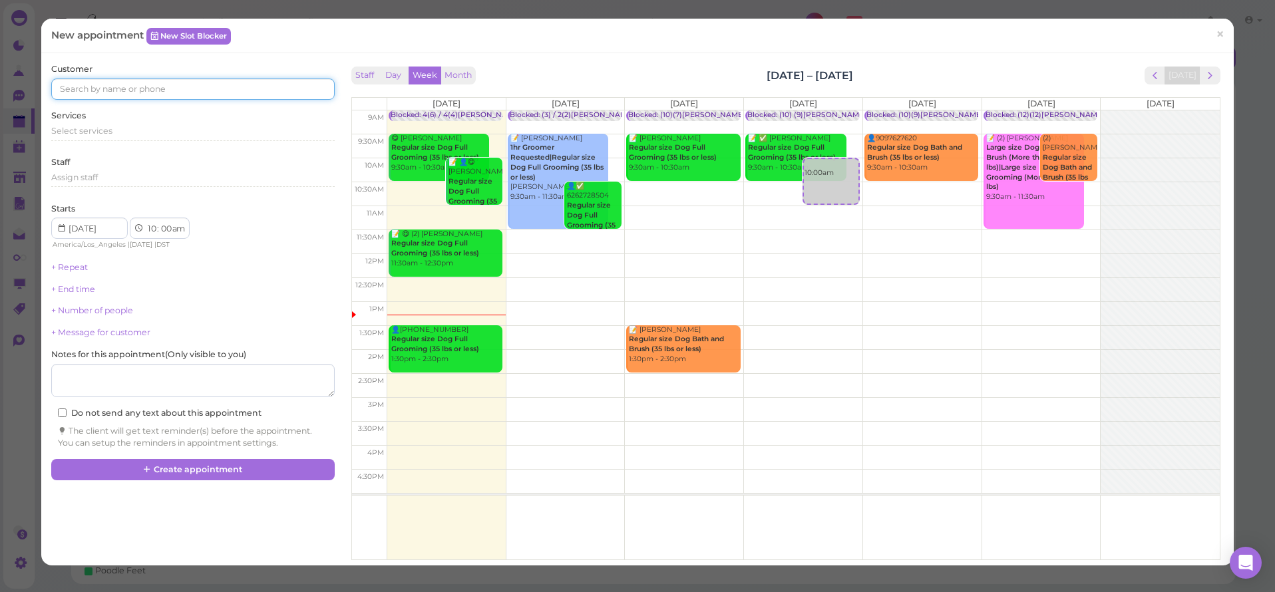
click at [90, 94] on input at bounding box center [192, 89] width 283 height 21
drag, startPoint x: 90, startPoint y: 95, endPoint x: 95, endPoint y: 113, distance: 18.6
click at [95, 100] on div "6265060367 6265060367 6265060367" at bounding box center [192, 89] width 283 height 21
click at [110, 89] on input "6265060367" at bounding box center [192, 89] width 283 height 21
type input "6265060367"
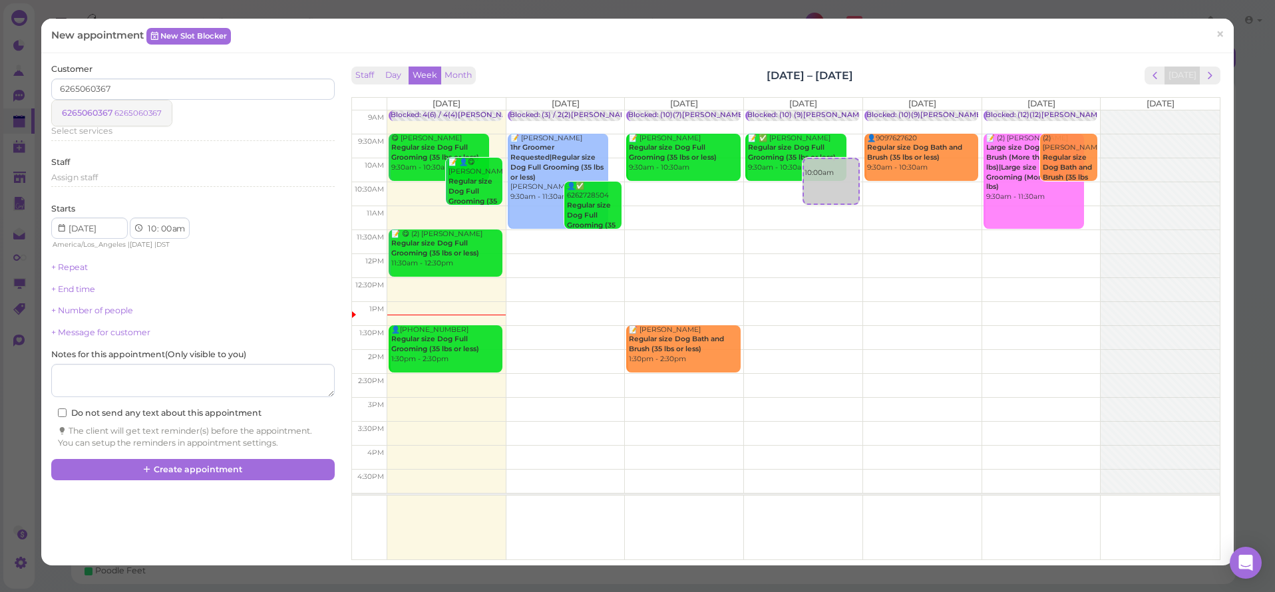
click at [108, 113] on span "6265060367" at bounding box center [88, 113] width 53 height 10
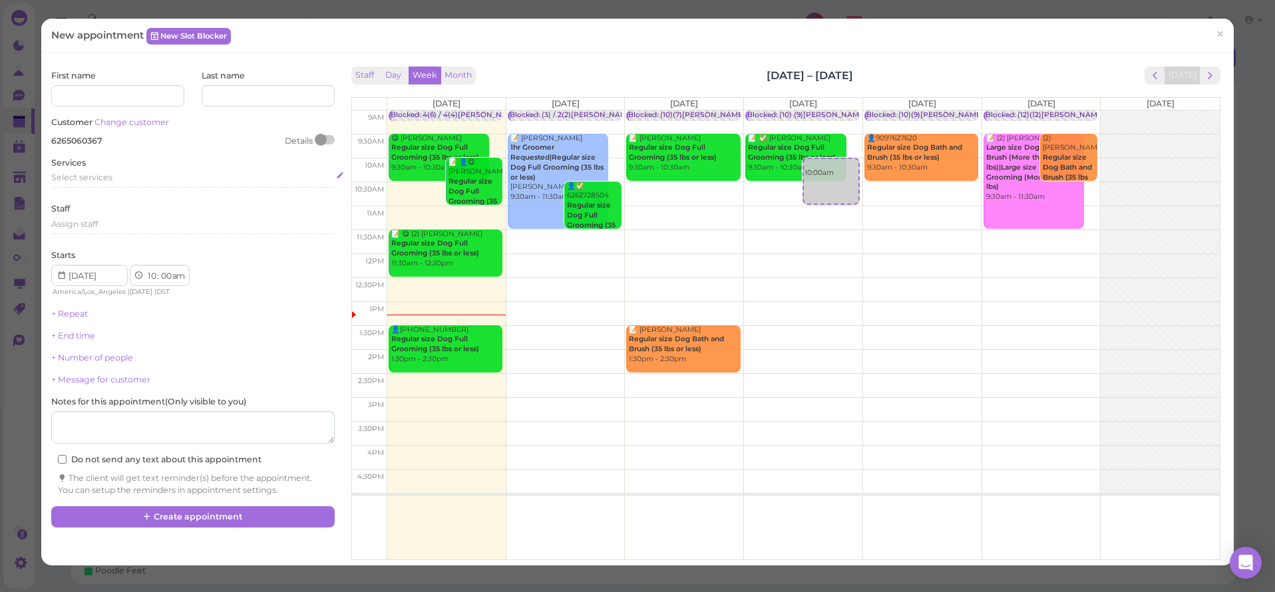
click at [61, 181] on div "Select services" at bounding box center [192, 180] width 283 height 16
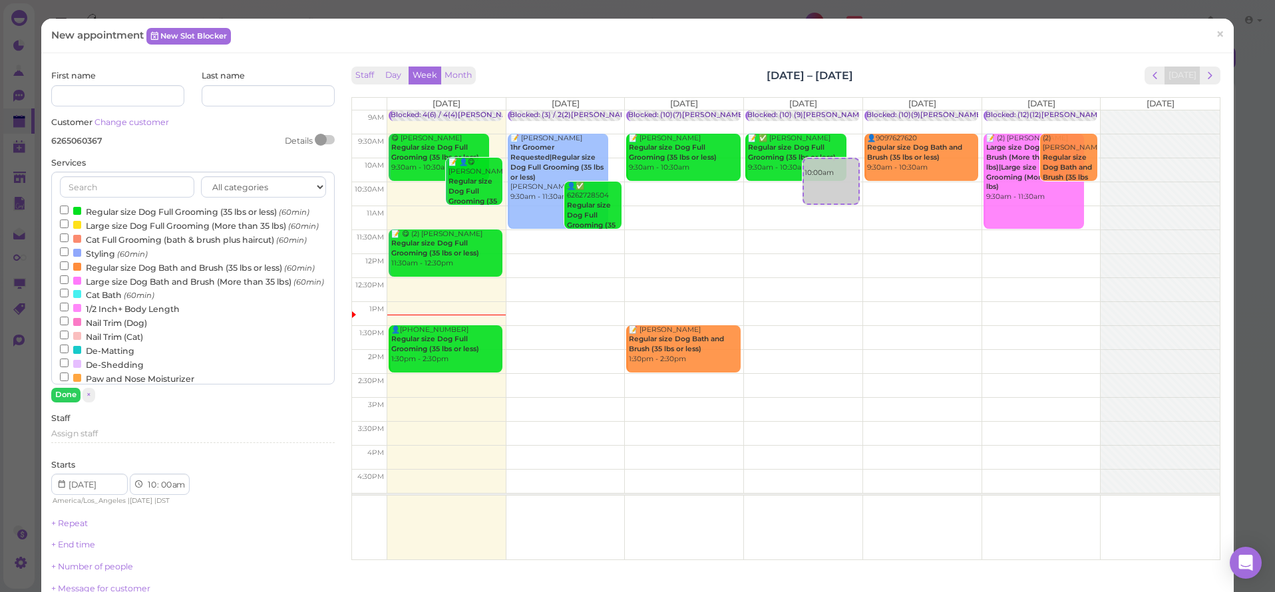
click at [62, 208] on input "Regular size Dog Full Grooming (35 lbs or less) (60min)" at bounding box center [64, 210] width 9 height 9
click at [61, 392] on button "Done" at bounding box center [65, 395] width 29 height 14
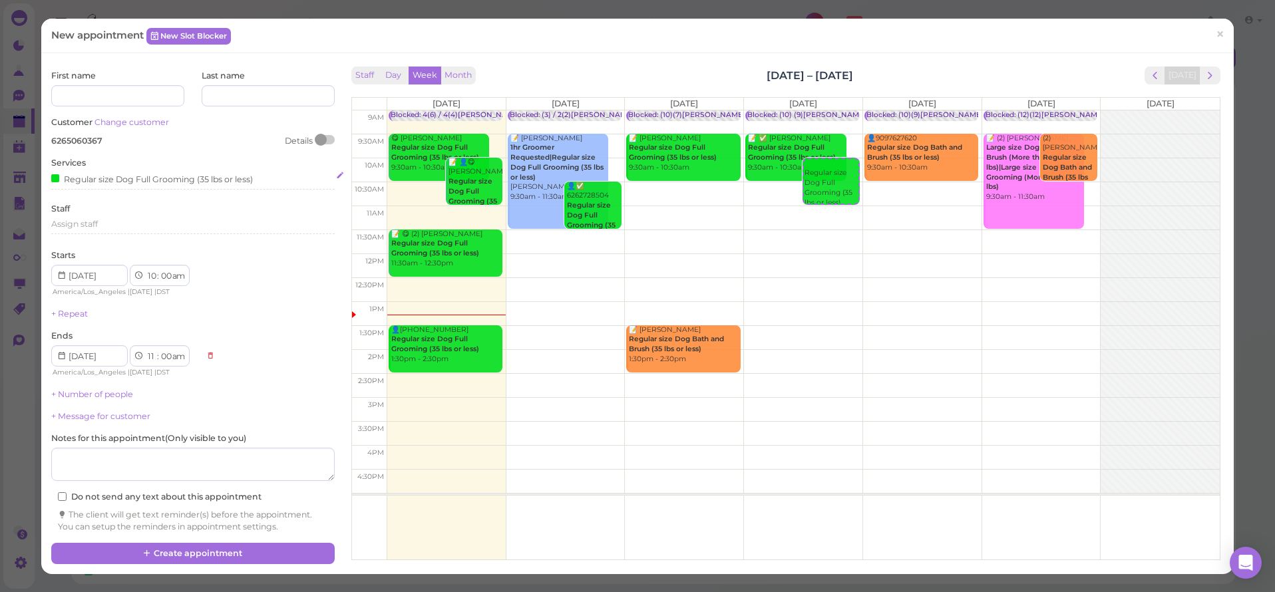
click at [90, 178] on div "Regular size Dog Full Grooming (35 lbs or less)" at bounding box center [152, 179] width 202 height 14
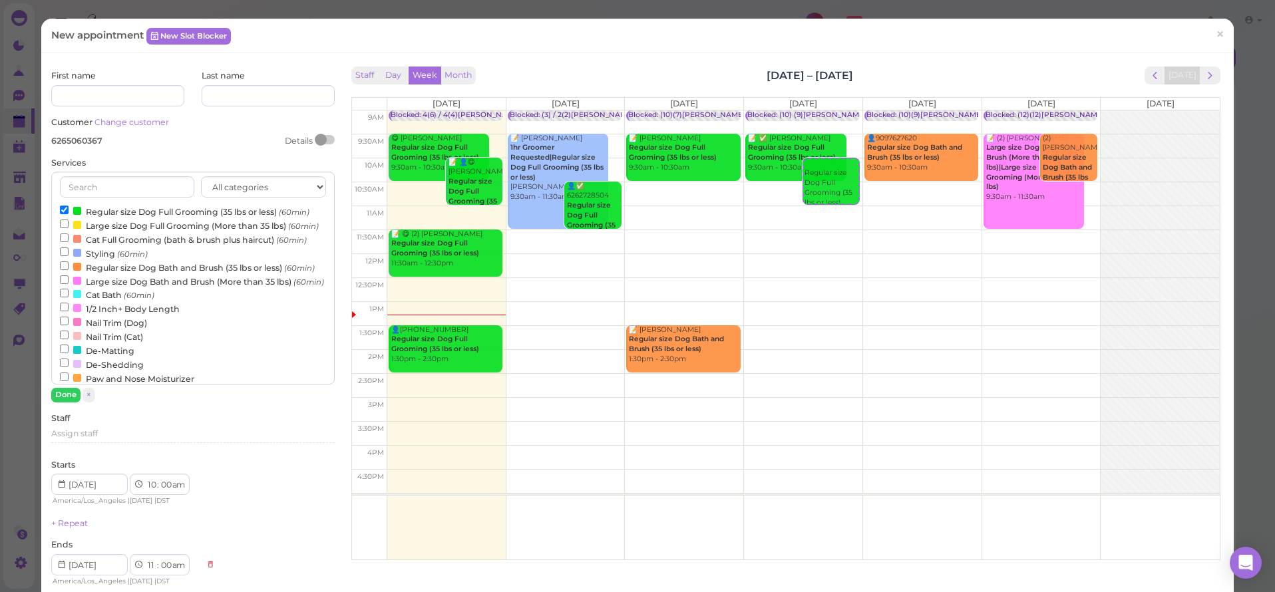
click at [64, 207] on input "Regular size Dog Full Grooming (35 lbs or less) (60min)" at bounding box center [64, 210] width 9 height 9
click at [68, 273] on label "Regular size Dog Bath and Brush (35 lbs or less) (60min)" at bounding box center [187, 267] width 255 height 14
click at [68, 270] on input "Regular size Dog Bath and Brush (35 lbs or less) (60min)" at bounding box center [64, 266] width 9 height 9
click at [67, 274] on label "Regular size Dog Bath and Brush (35 lbs or less) (60min)" at bounding box center [187, 267] width 255 height 14
click at [67, 270] on input "Regular size Dog Bath and Brush (35 lbs or less) (60min)" at bounding box center [64, 266] width 9 height 9
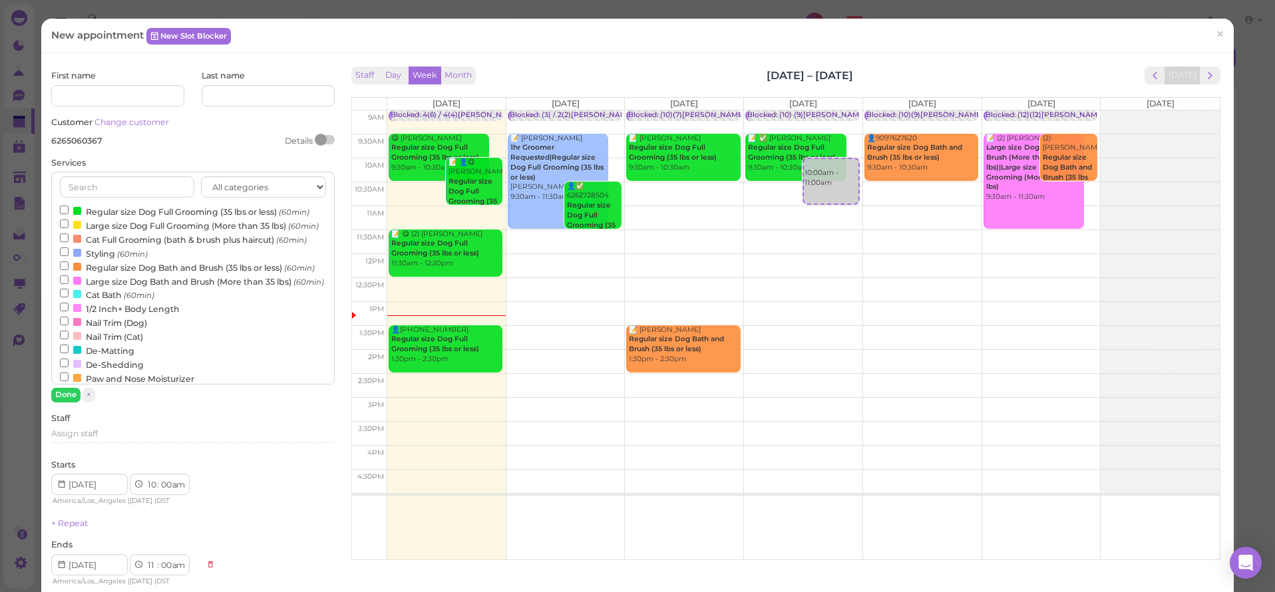
click at [66, 221] on input "Large size Dog Full Grooming (More than 35 lbs) (60min)" at bounding box center [64, 224] width 9 height 9
click at [56, 388] on button "Done" at bounding box center [65, 395] width 29 height 14
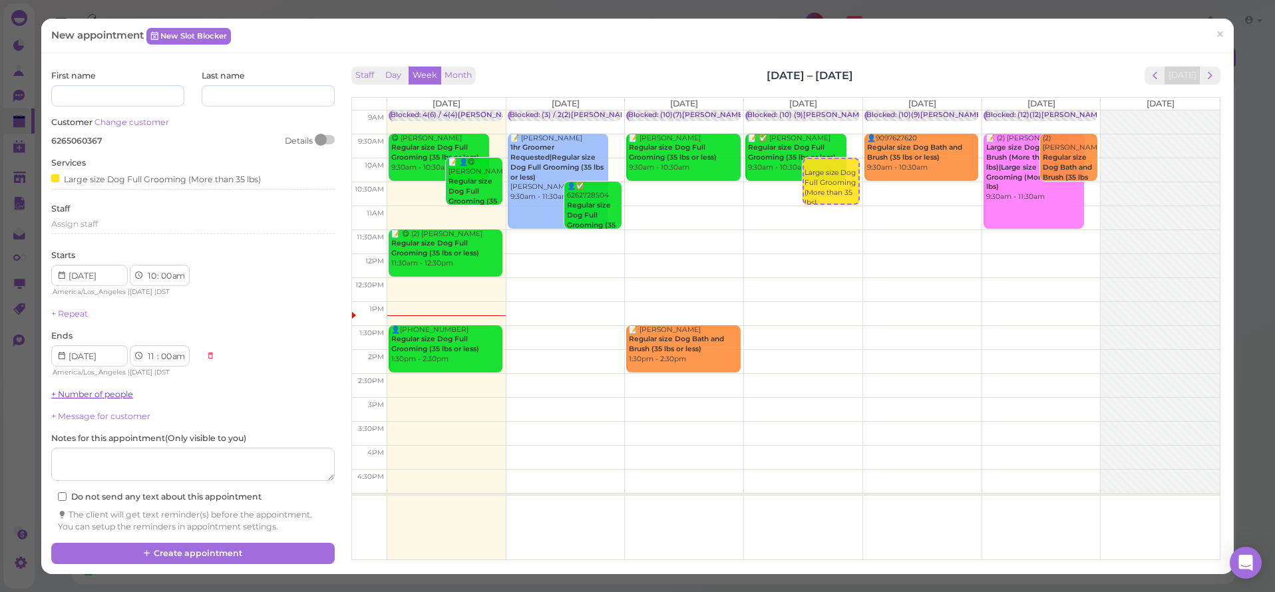
click at [92, 389] on link "+ Number of people" at bounding box center [92, 394] width 82 height 10
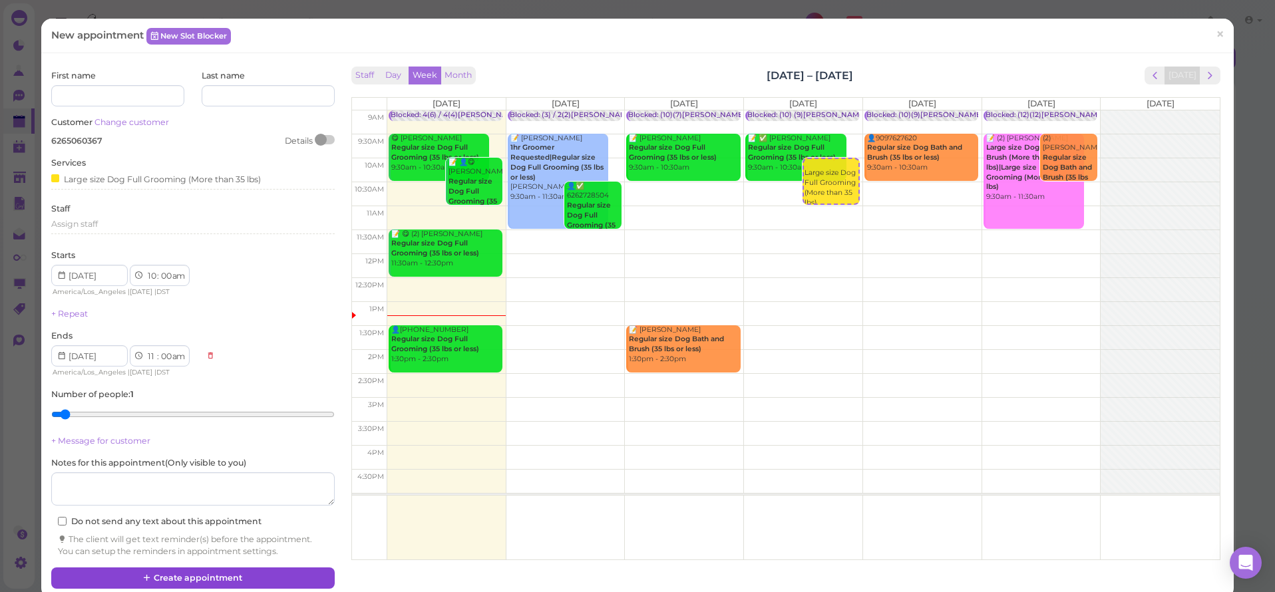
click at [171, 568] on button "Create appointment" at bounding box center [192, 578] width 283 height 21
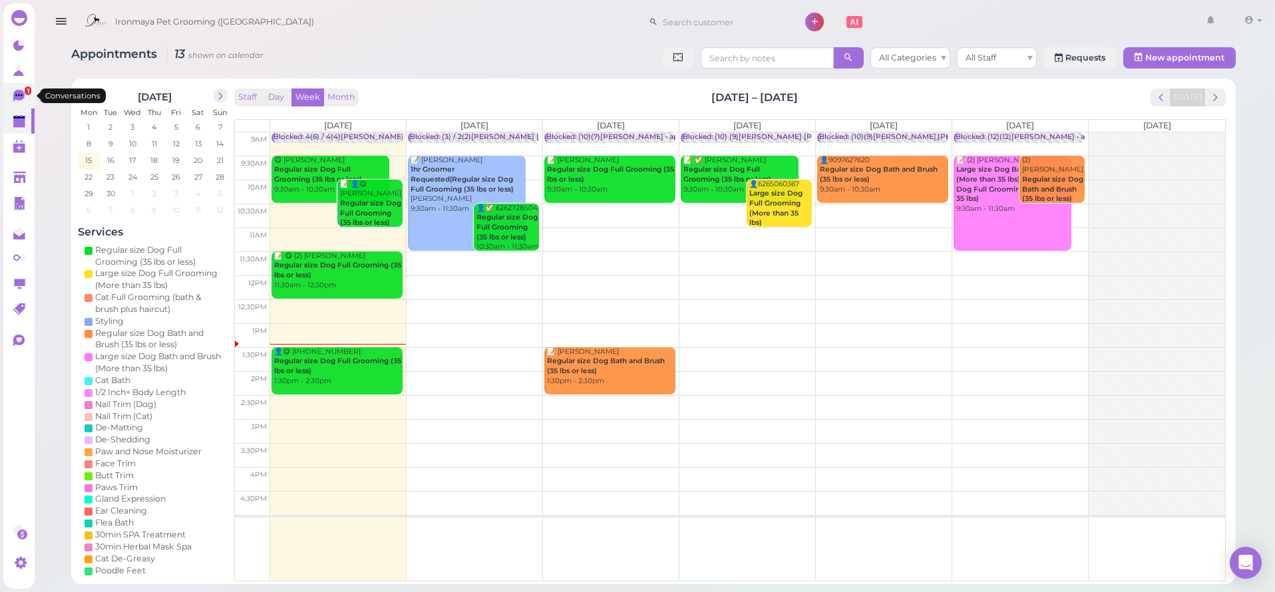
click at [19, 95] on icon at bounding box center [18, 95] width 7 height 2
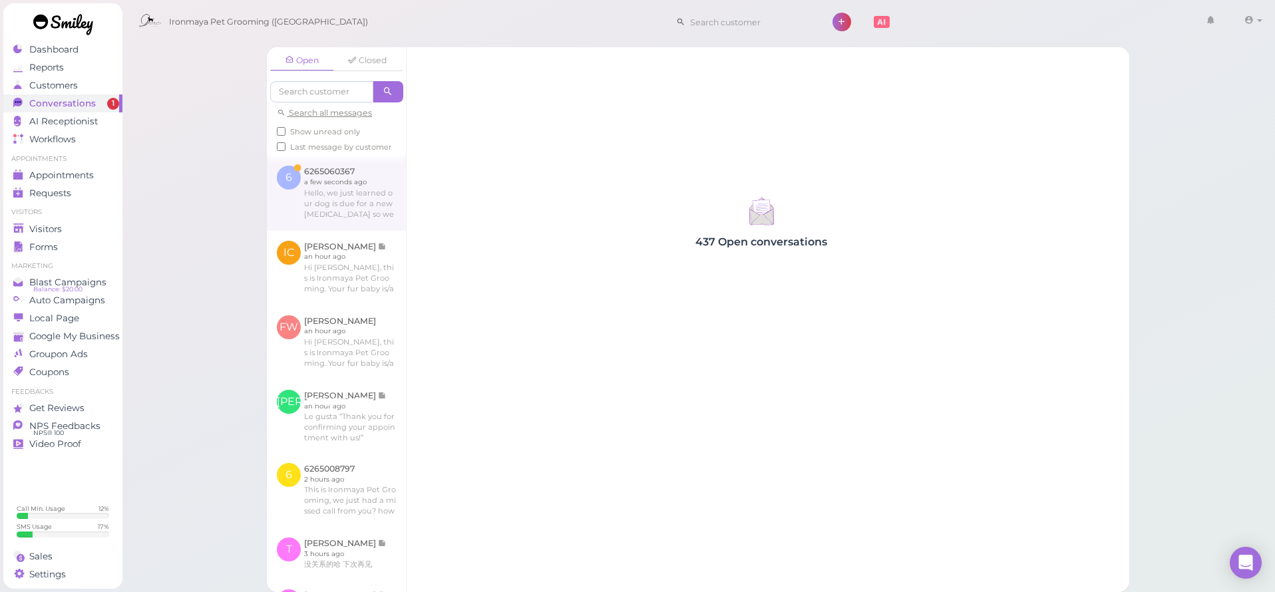
click at [359, 213] on link at bounding box center [336, 193] width 139 height 75
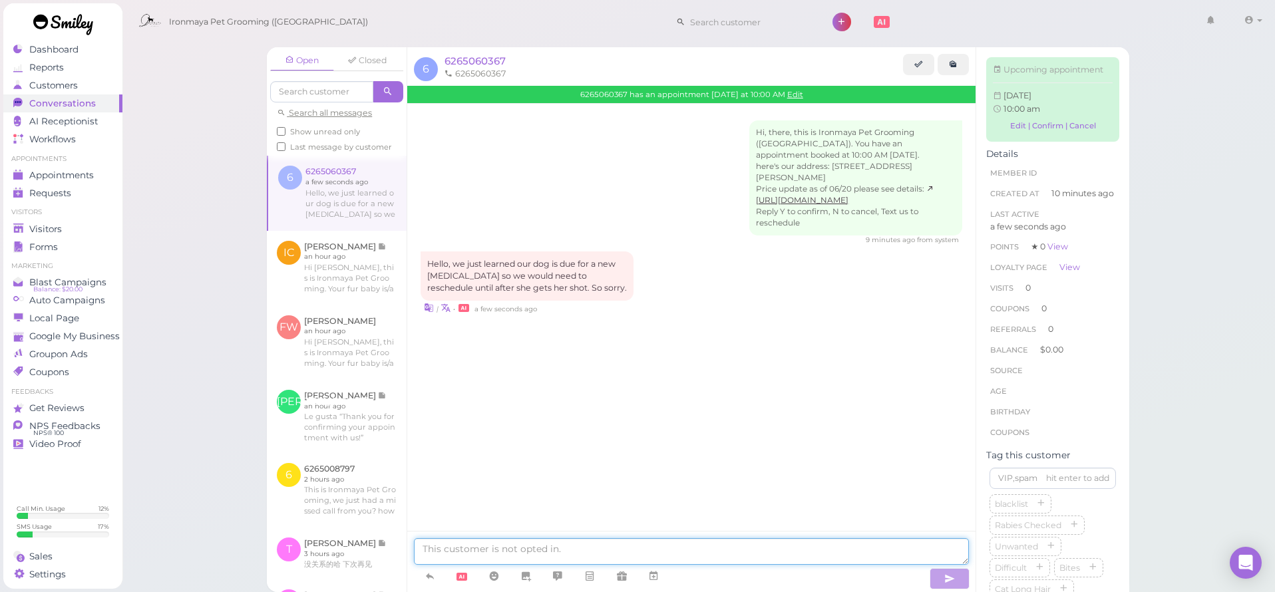
click at [532, 552] on textarea at bounding box center [691, 551] width 555 height 27
type textarea "O"
type textarea "No worries, will she bite? if not our groomer would be able to take her"
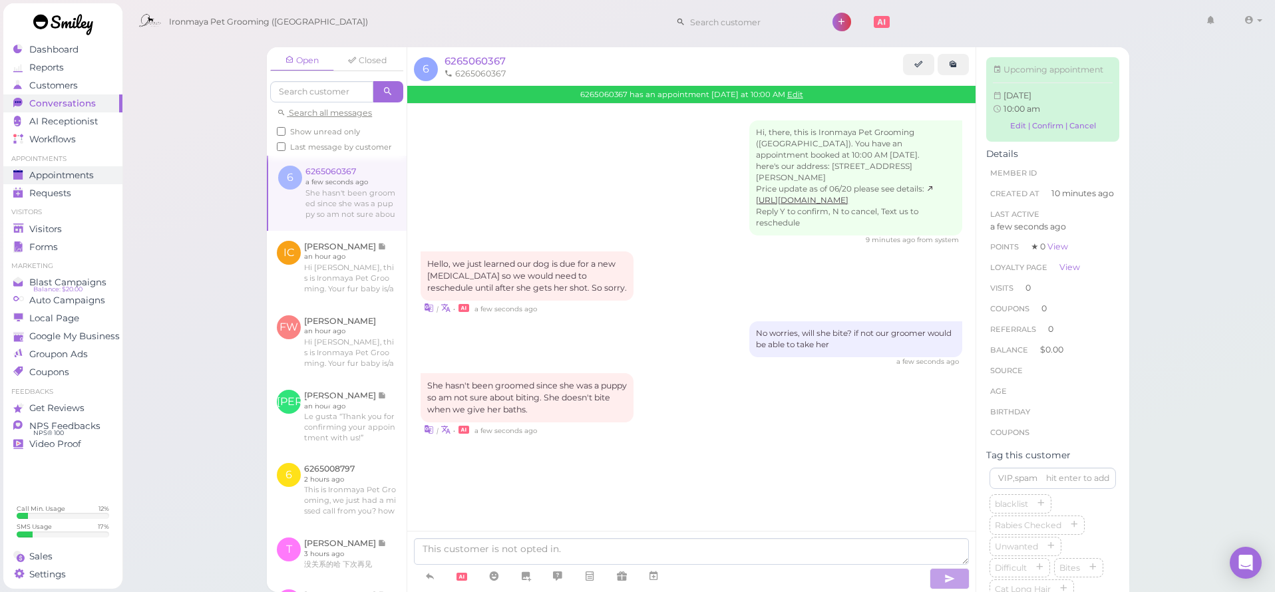
click at [100, 179] on div "Appointments" at bounding box center [61, 175] width 96 height 11
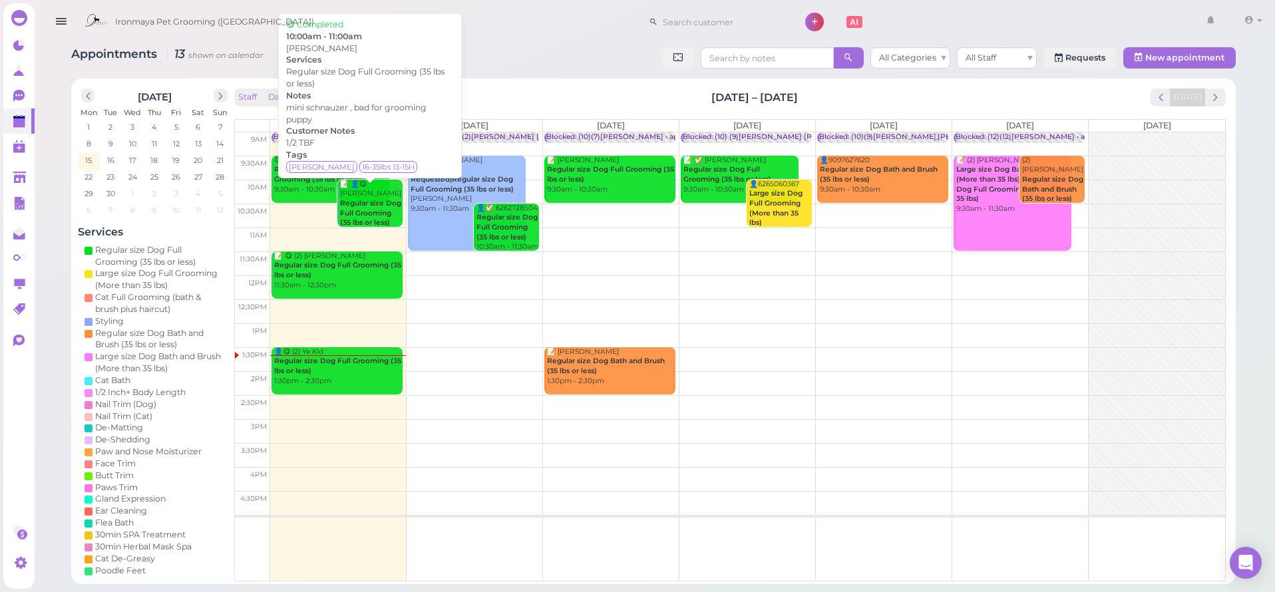
click at [362, 181] on div "📝 👤😋 [PERSON_NAME] Regular size Dog Full Grooming (35 lbs or less) mini schnauz…" at bounding box center [370, 229] width 63 height 98
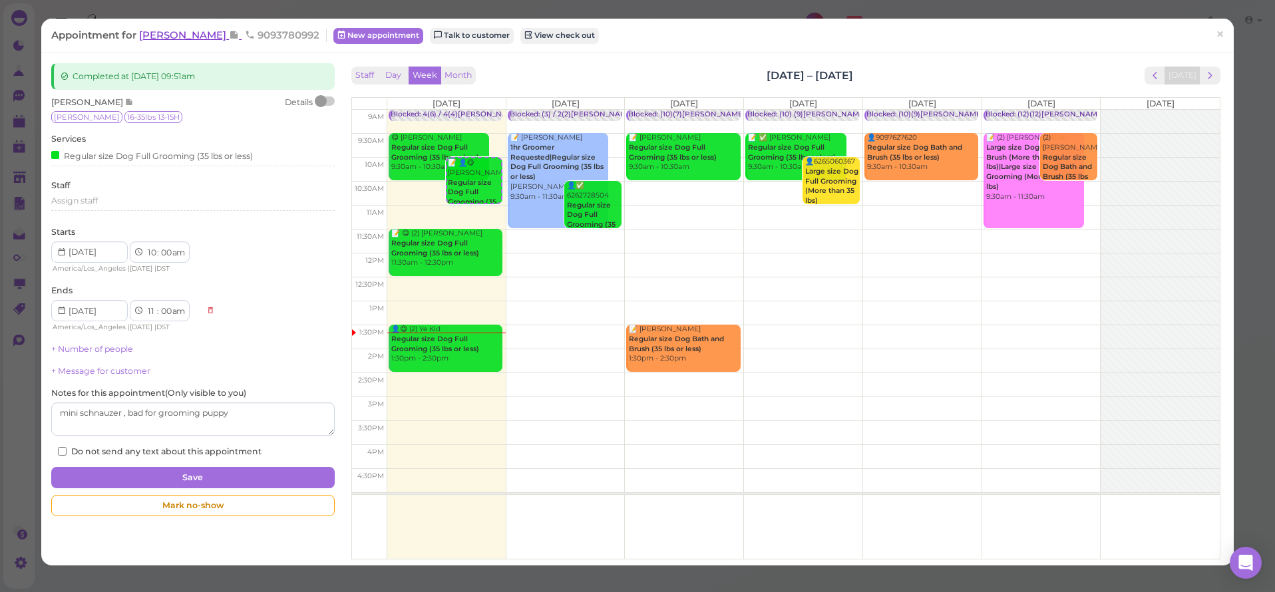
click at [160, 34] on span "[PERSON_NAME]" at bounding box center [184, 35] width 90 height 13
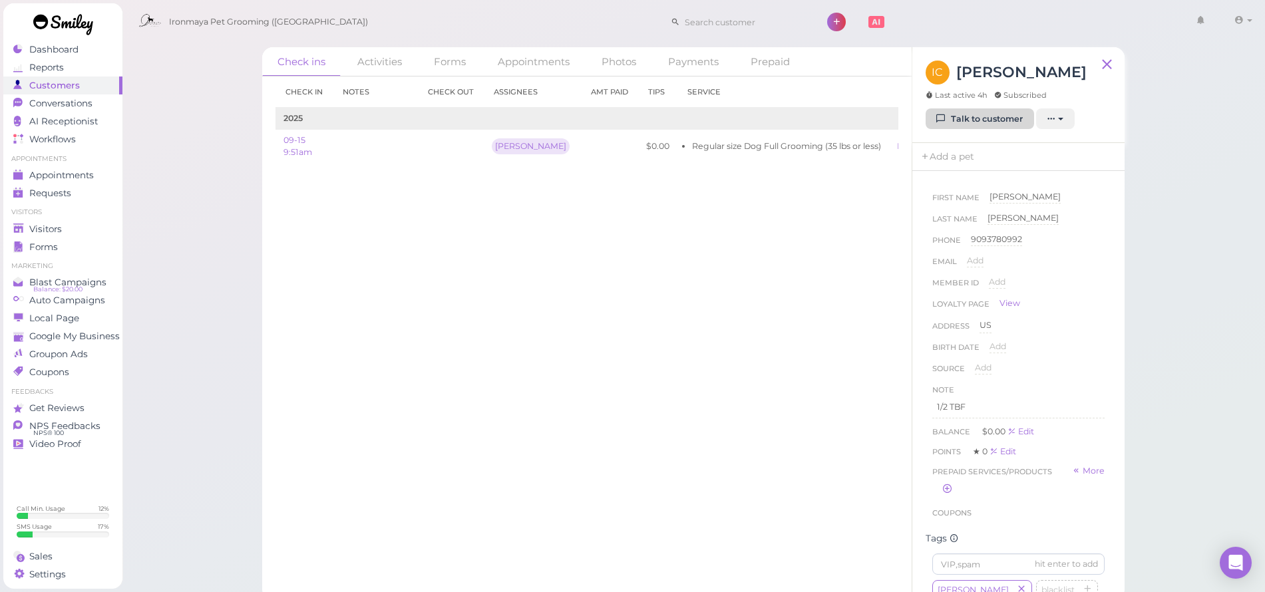
click at [1021, 121] on link "Talk to customer" at bounding box center [980, 118] width 108 height 21
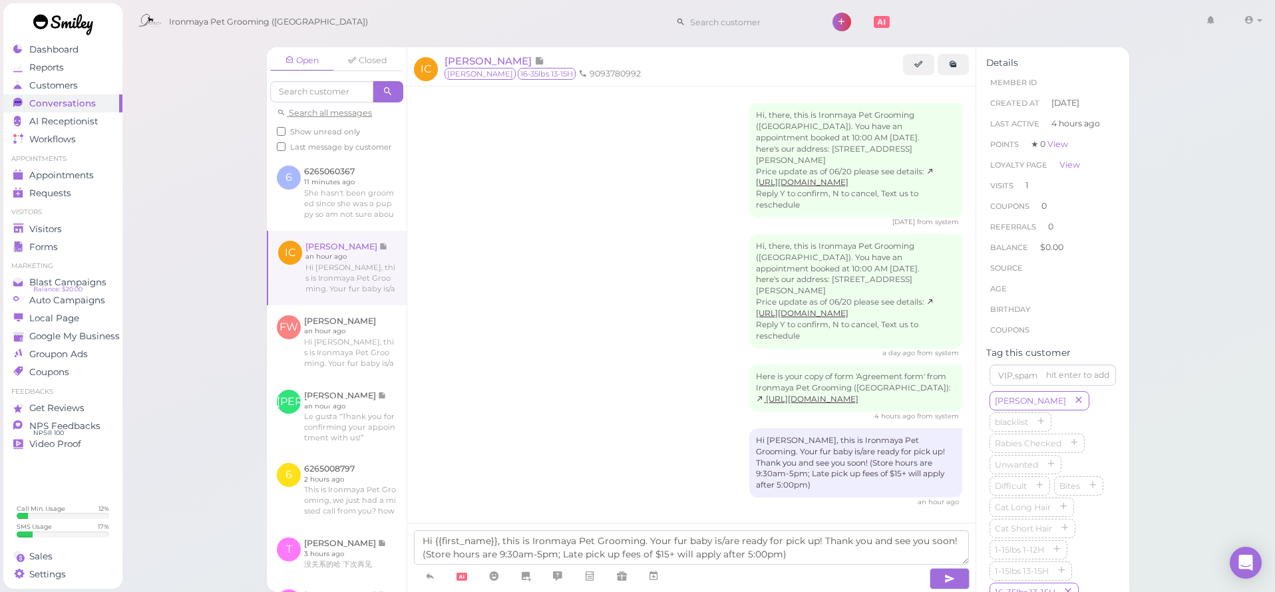
drag, startPoint x: 944, startPoint y: 578, endPoint x: 929, endPoint y: 580, distance: 15.5
click at [944, 578] on icon "button" at bounding box center [949, 578] width 11 height 13
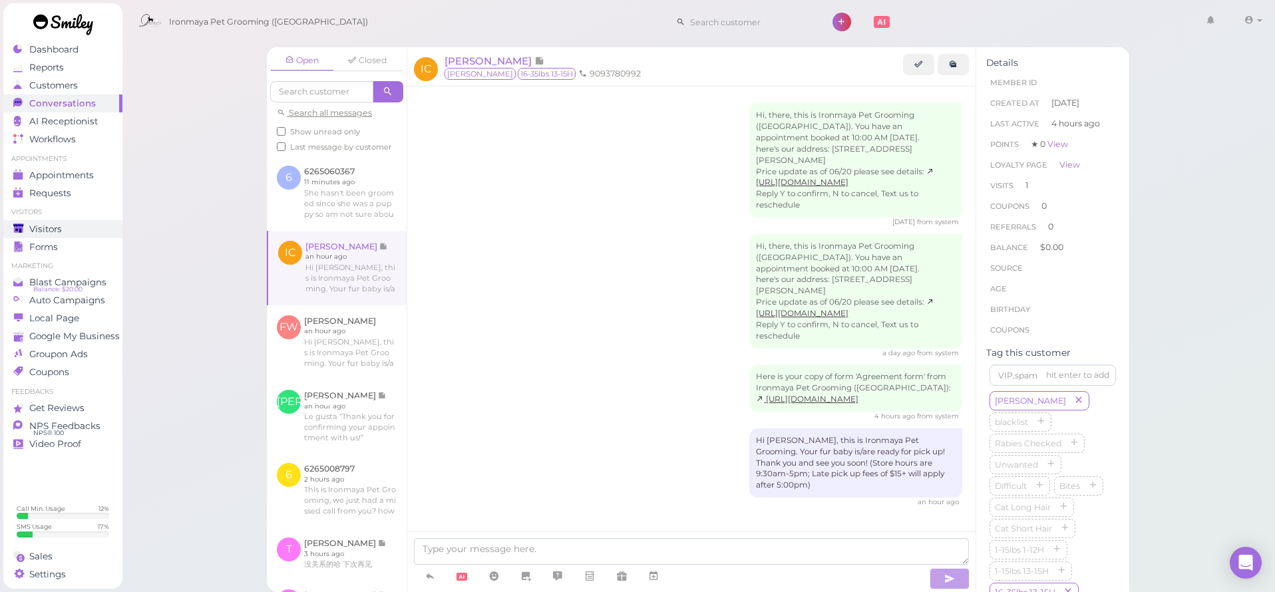
click at [88, 229] on div "Visitors" at bounding box center [61, 229] width 96 height 11
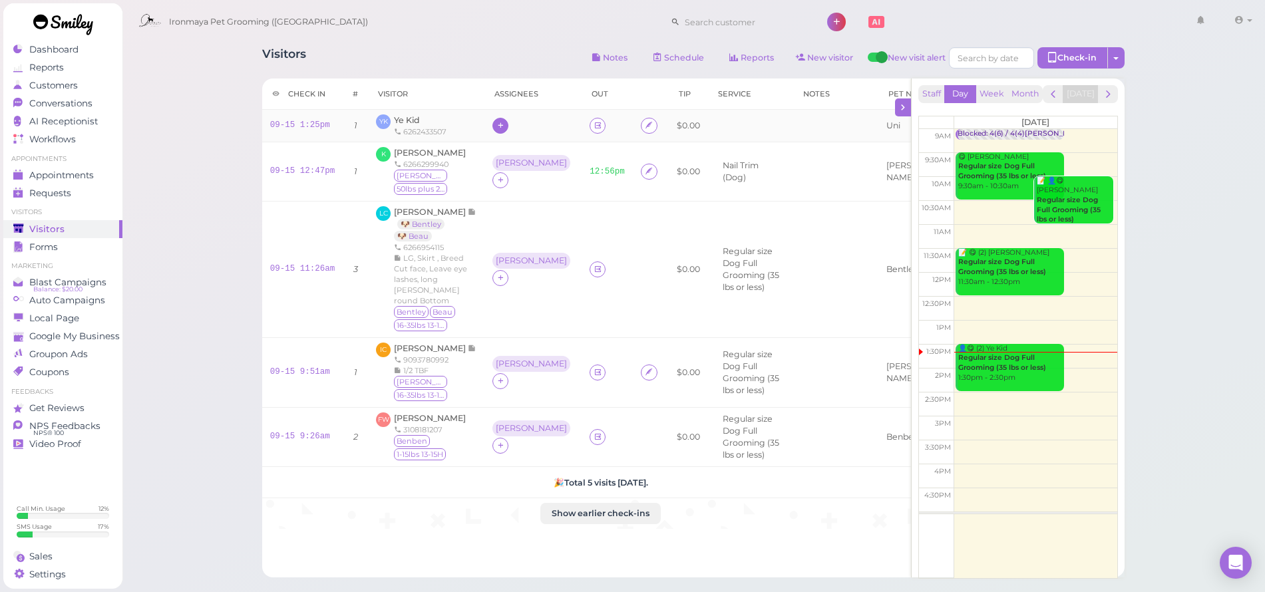
click at [502, 124] on icon at bounding box center [500, 125] width 9 height 10
click at [515, 193] on span "[PERSON_NAME]" at bounding box center [534, 193] width 71 height 10
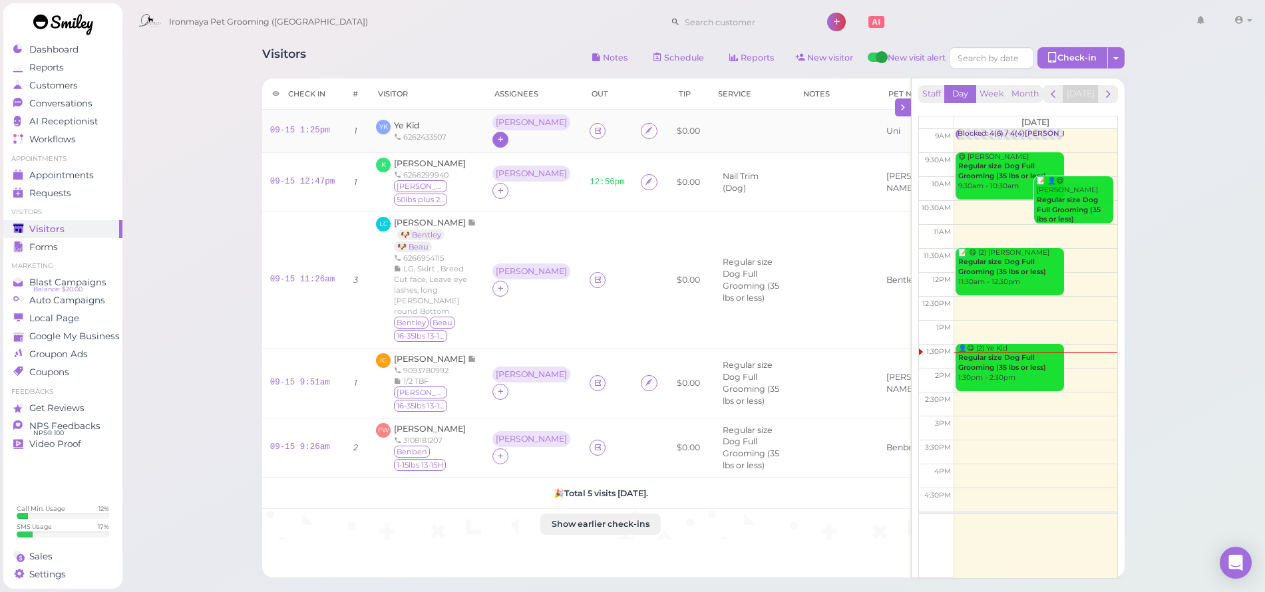
click at [505, 134] on icon at bounding box center [500, 139] width 9 height 10
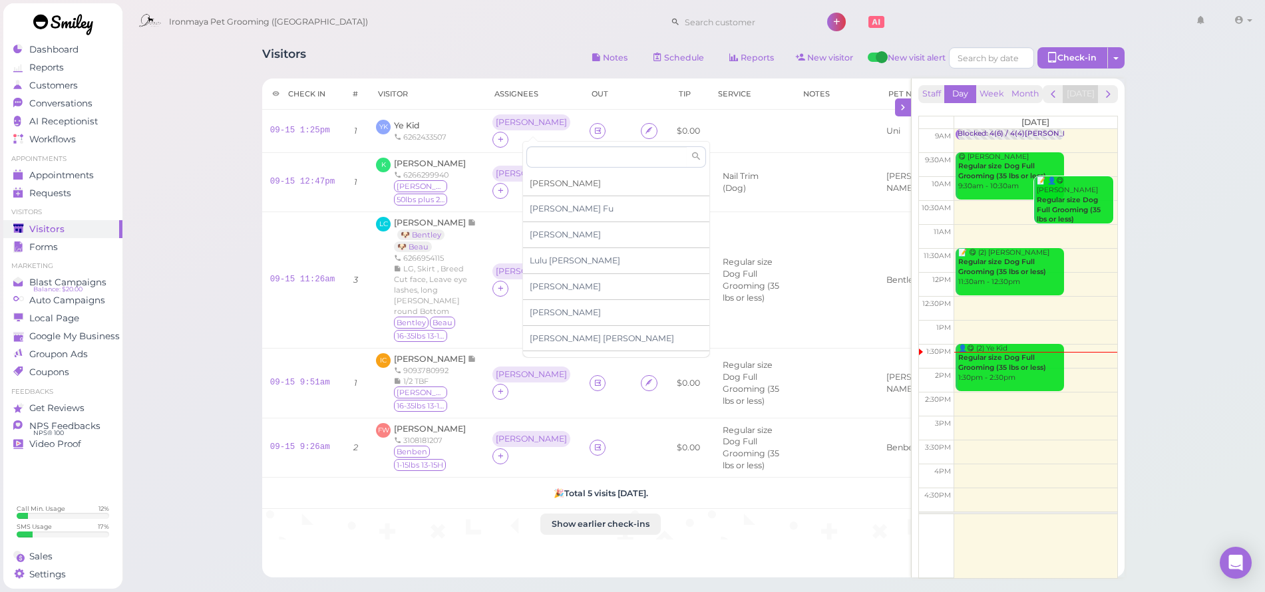
click at [552, 184] on span "[PERSON_NAME]" at bounding box center [565, 183] width 71 height 10
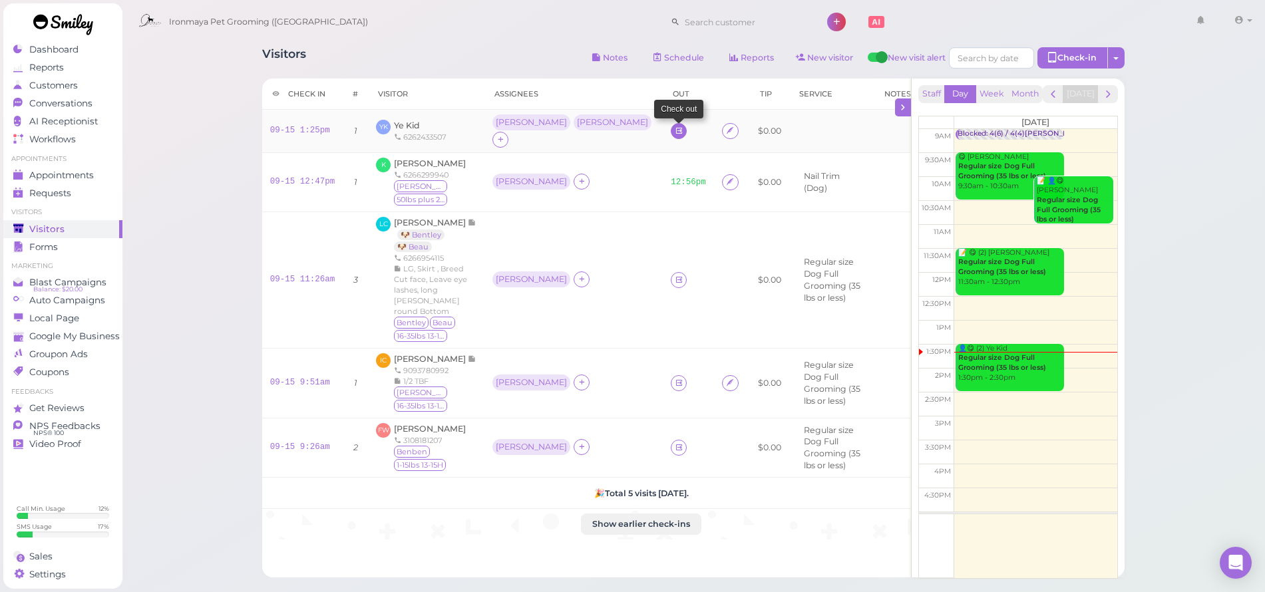
click at [675, 133] on icon at bounding box center [679, 131] width 9 height 10
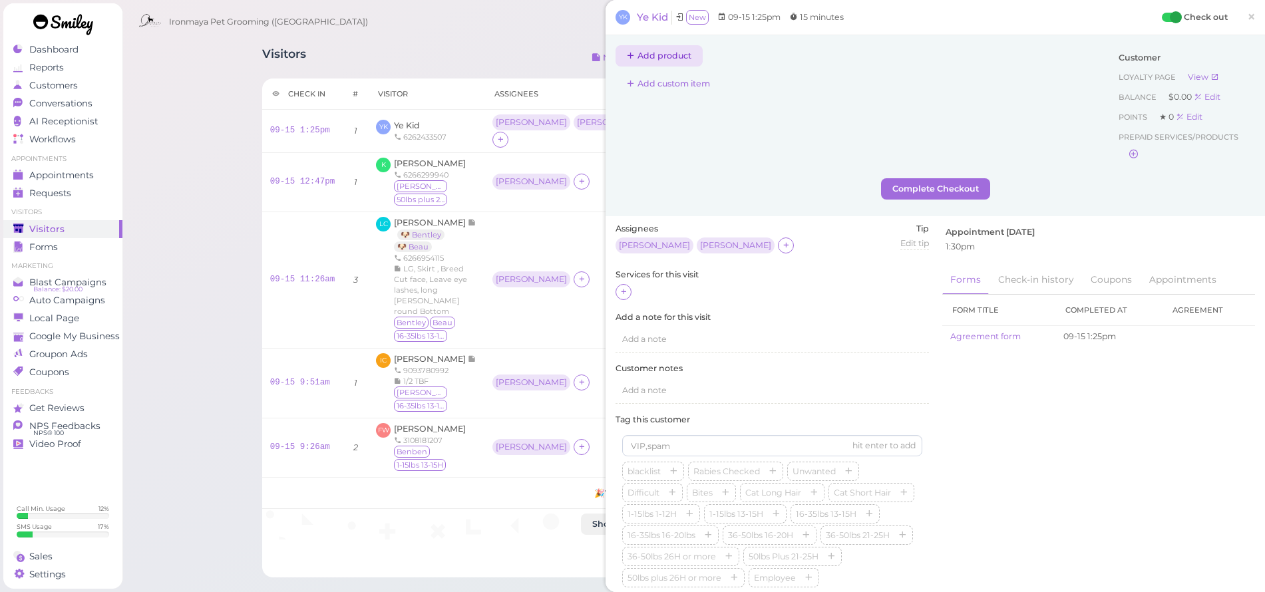
click at [659, 53] on button "Add product" at bounding box center [658, 55] width 87 height 21
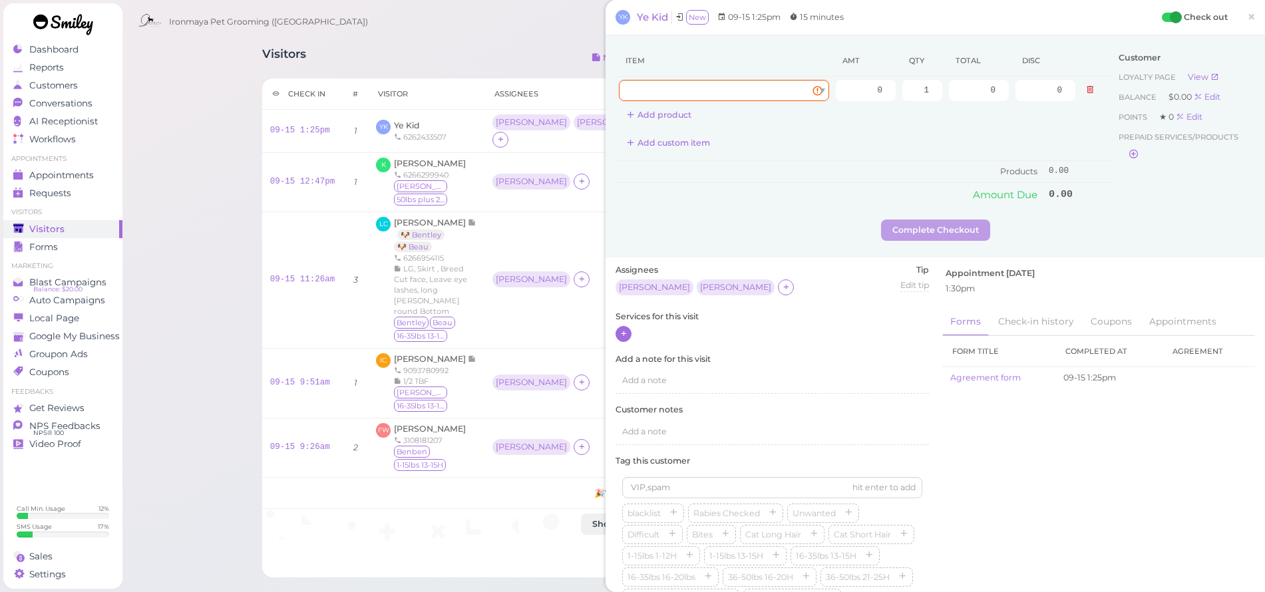
click at [625, 329] on icon at bounding box center [623, 334] width 9 height 10
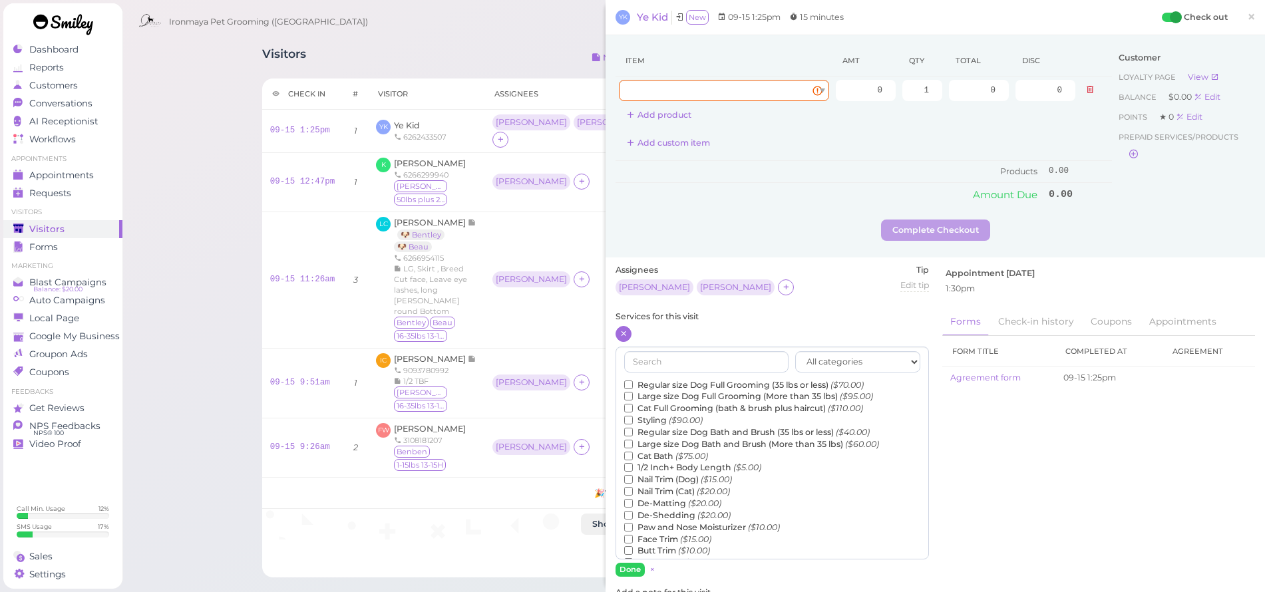
click at [653, 379] on label "Regular size Dog Full Grooming (35 lbs or less) ($70.00)" at bounding box center [744, 385] width 240 height 12
click at [633, 381] on input "Regular size Dog Full Grooming (35 lbs or less) ($70.00)" at bounding box center [628, 385] width 9 height 9
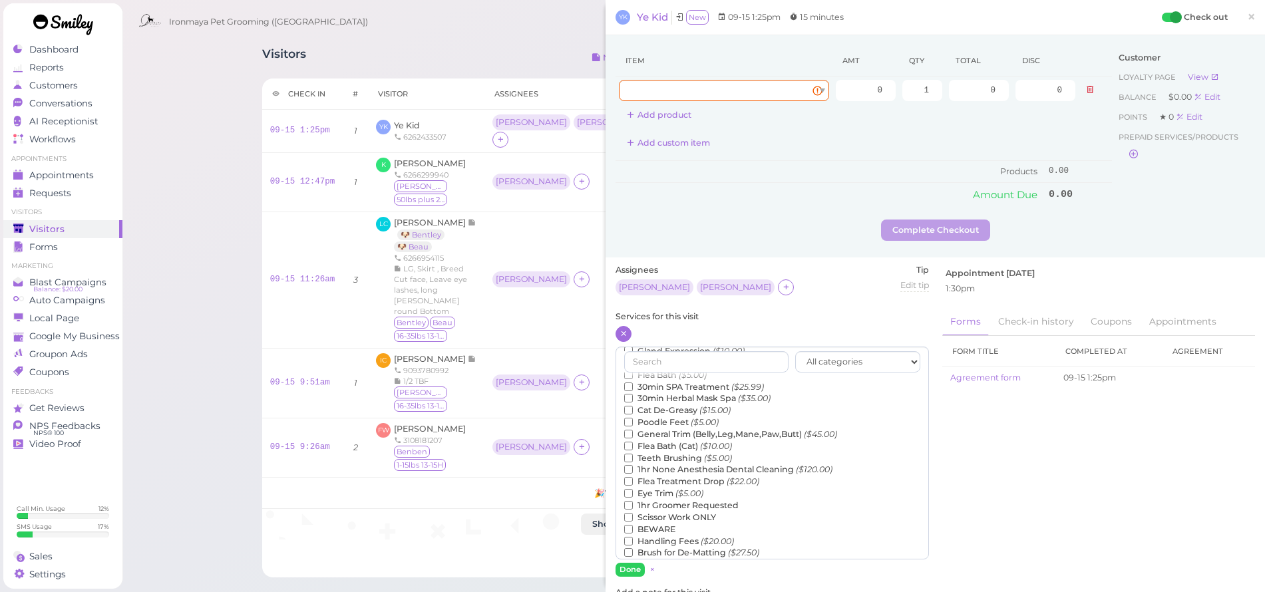
scroll to position [9, 0]
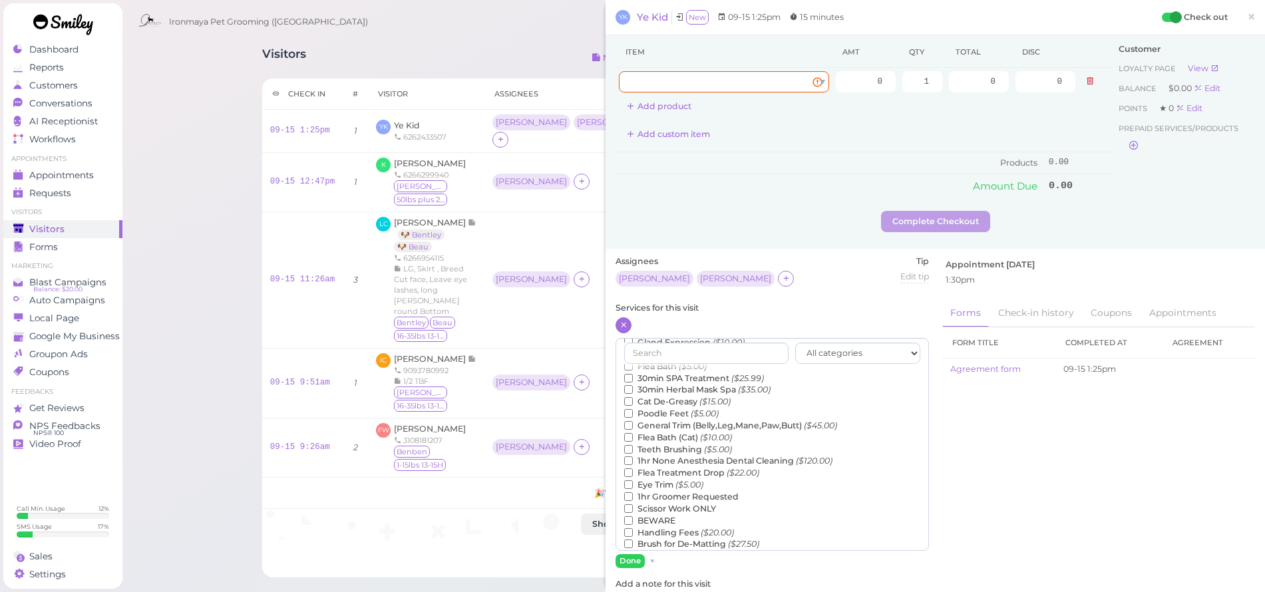
click at [660, 444] on label "Teeth Brushing ($5.00)" at bounding box center [678, 450] width 108 height 12
click at [633, 445] on input "Teeth Brushing ($5.00)" at bounding box center [628, 449] width 9 height 9
click at [631, 562] on button "Done" at bounding box center [629, 561] width 29 height 14
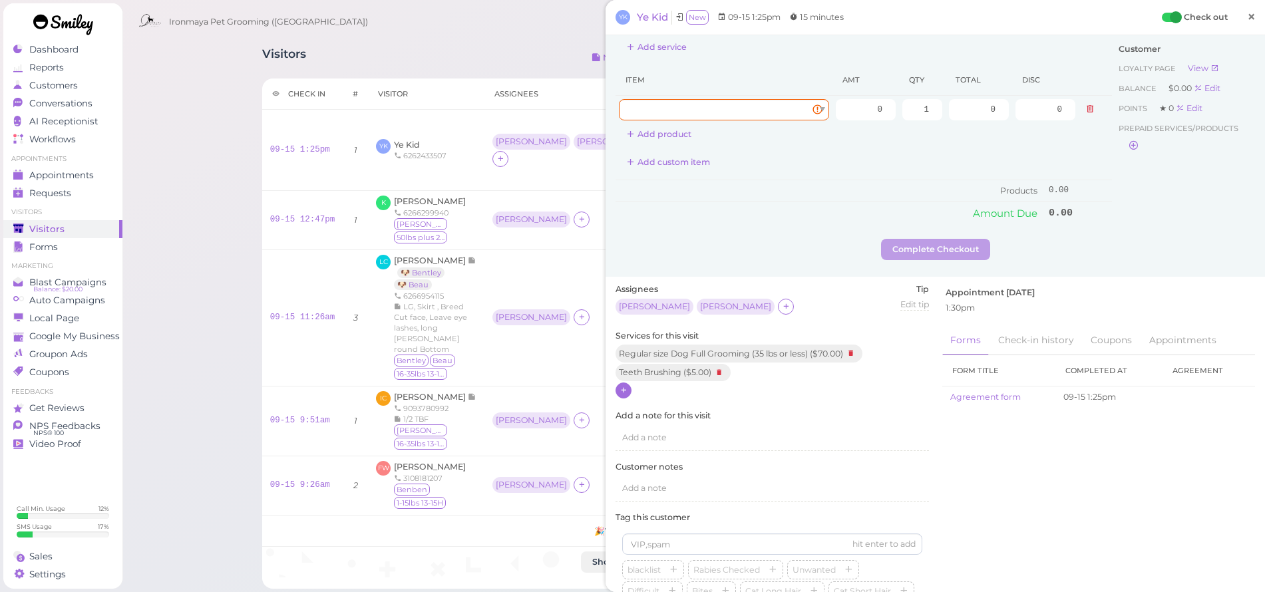
click at [1247, 18] on span "×" at bounding box center [1251, 16] width 9 height 19
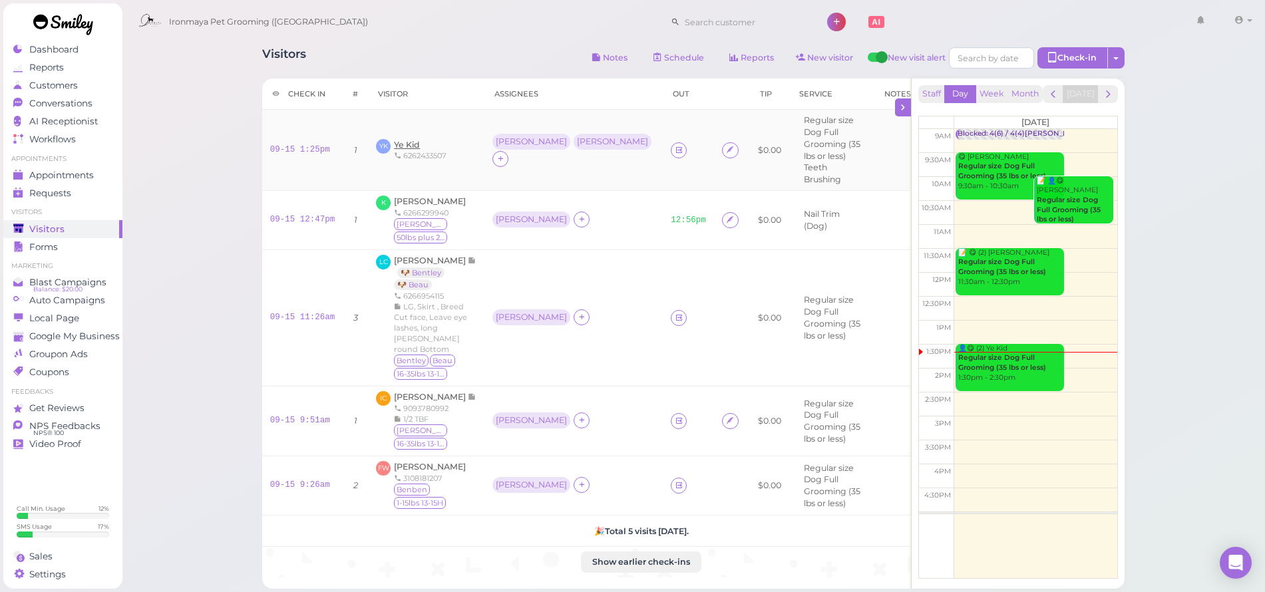
click at [404, 140] on span "Ye Kid" at bounding box center [407, 145] width 26 height 10
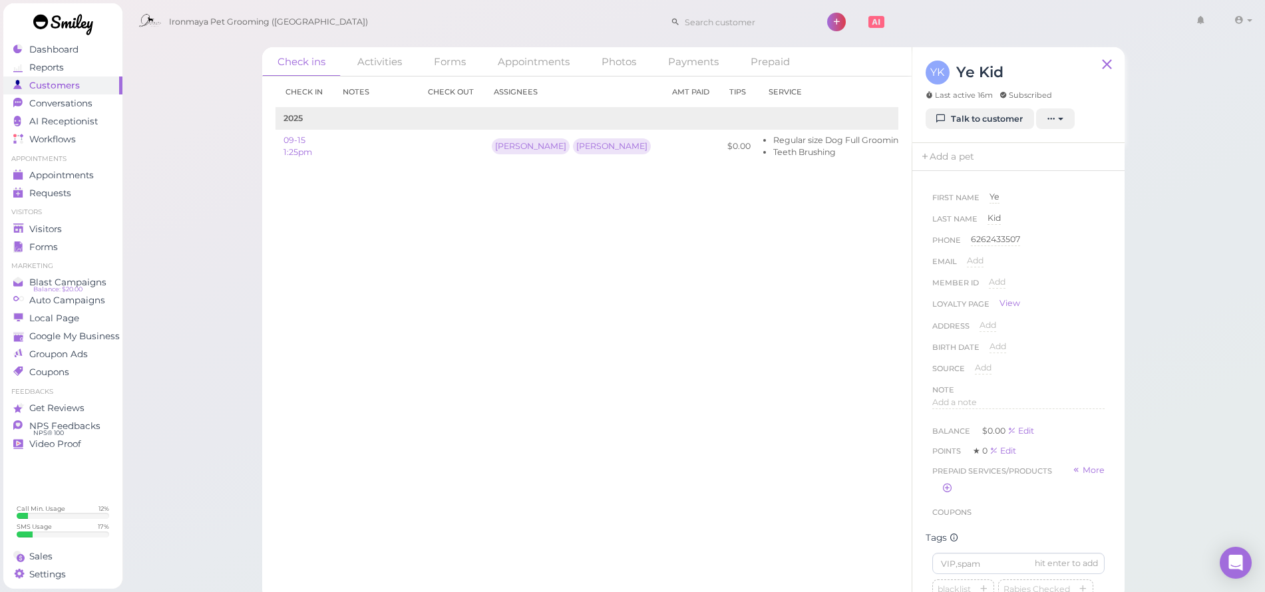
scroll to position [120, 0]
click at [962, 445] on input at bounding box center [1018, 443] width 172 height 21
type input "Uni,Laiqian"
click at [53, 232] on span "Visitors" at bounding box center [45, 229] width 33 height 11
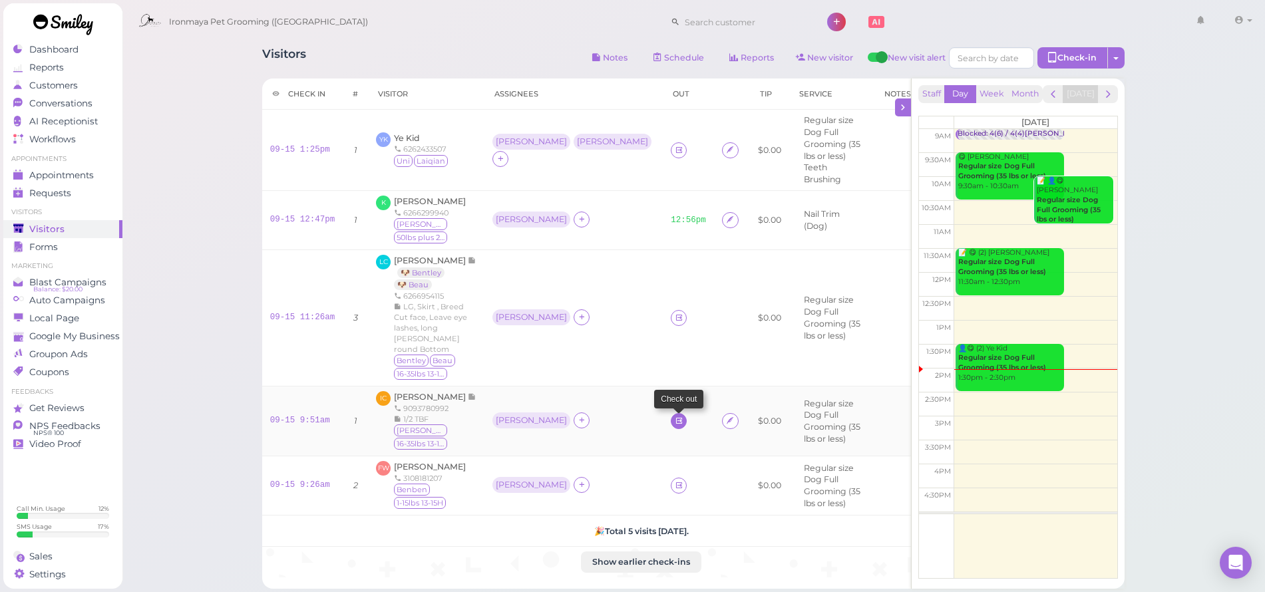
scroll to position [25, 0]
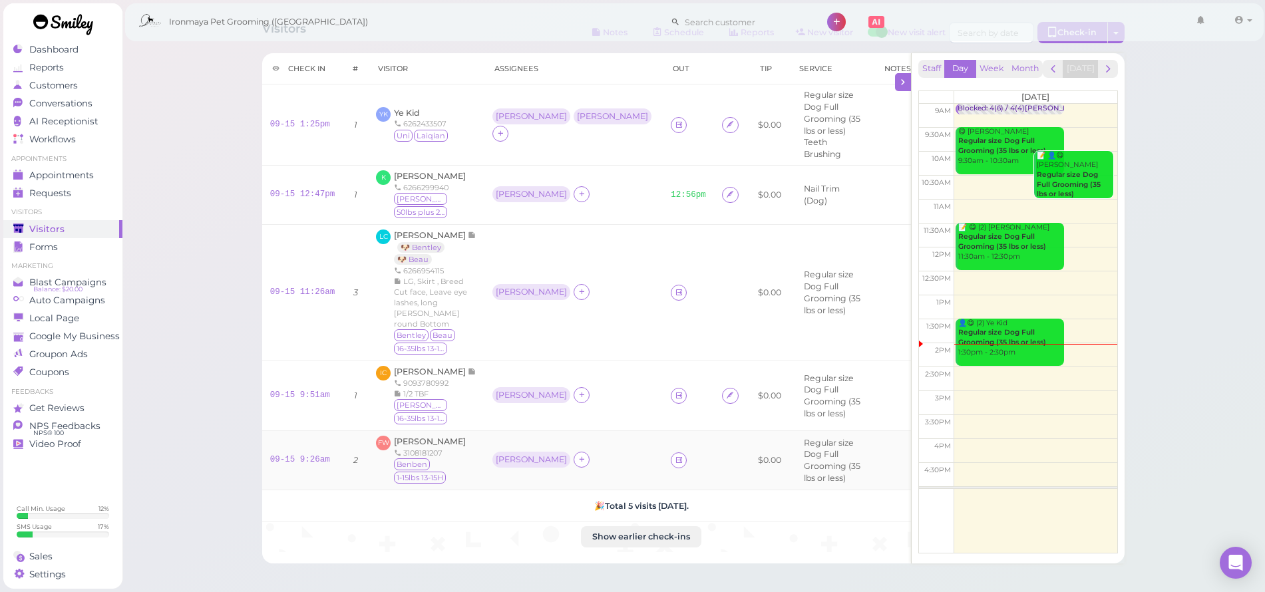
drag, startPoint x: 576, startPoint y: 454, endPoint x: 580, endPoint y: 448, distance: 7.2
click at [671, 454] on link at bounding box center [679, 460] width 16 height 16
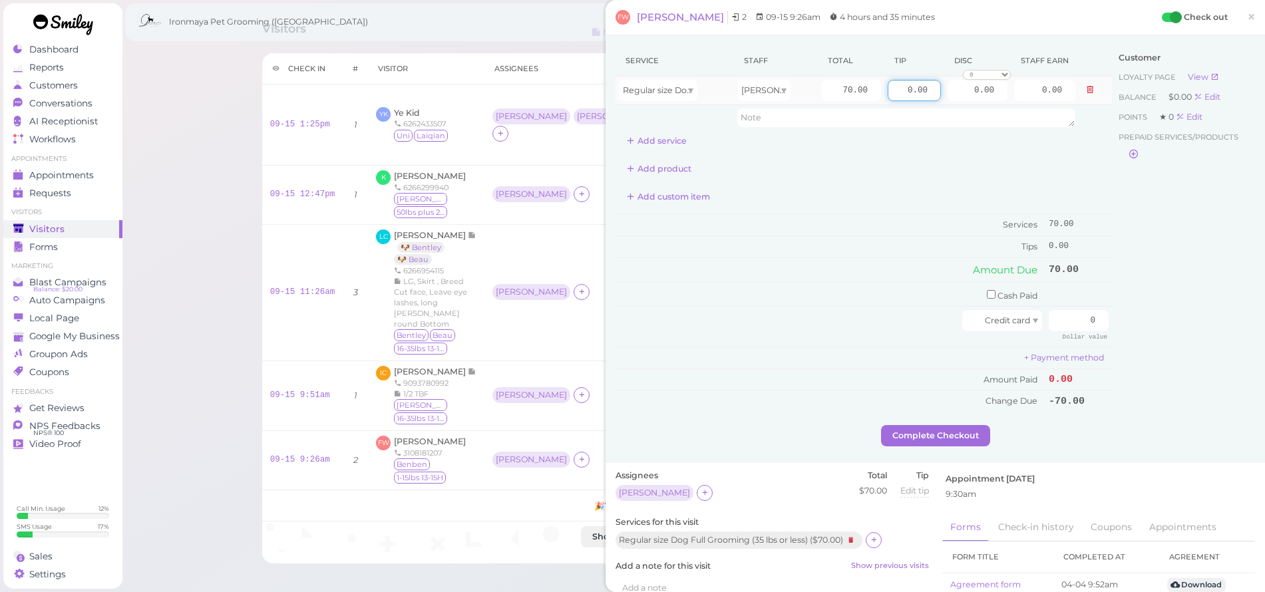
drag, startPoint x: 886, startPoint y: 92, endPoint x: 985, endPoint y: 104, distance: 99.8
click at [985, 103] on tr "Regular size Dog Full Grooming (35 lbs or less) [PERSON_NAME] 70.00 0.00 0.00 0…" at bounding box center [863, 91] width 496 height 29
type input "10"
drag, startPoint x: 979, startPoint y: 291, endPoint x: 995, endPoint y: 291, distance: 16.0
click at [987, 292] on input "checkbox" at bounding box center [991, 294] width 9 height 9
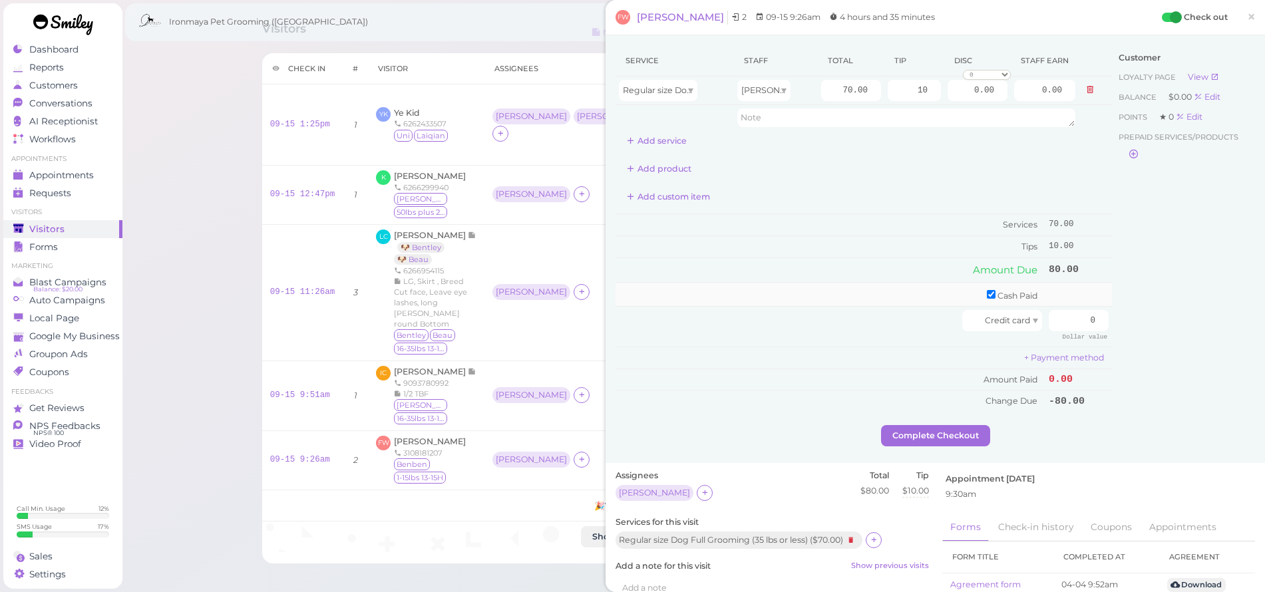
checkbox input "true"
drag, startPoint x: 1045, startPoint y: 294, endPoint x: 1053, endPoint y: 292, distance: 8.2
click at [1053, 293] on input "0" at bounding box center [1079, 296] width 60 height 21
type input "10"
click at [1077, 322] on input "0" at bounding box center [1079, 325] width 60 height 21
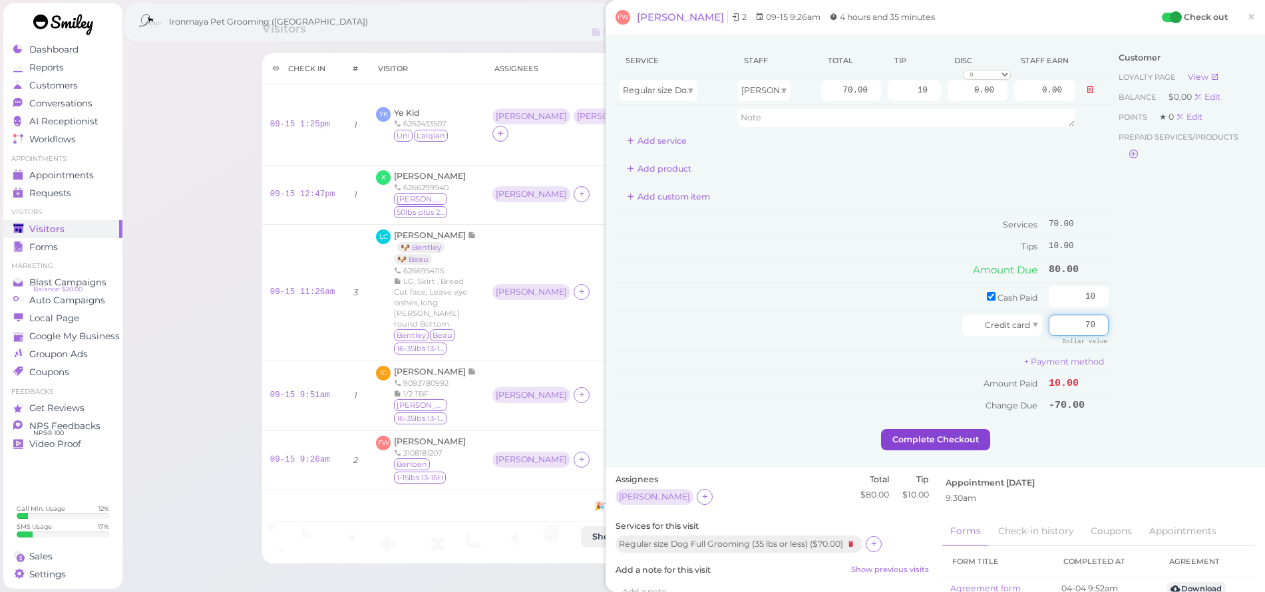
type input "70"
click at [960, 435] on button "Complete Checkout" at bounding box center [935, 439] width 109 height 21
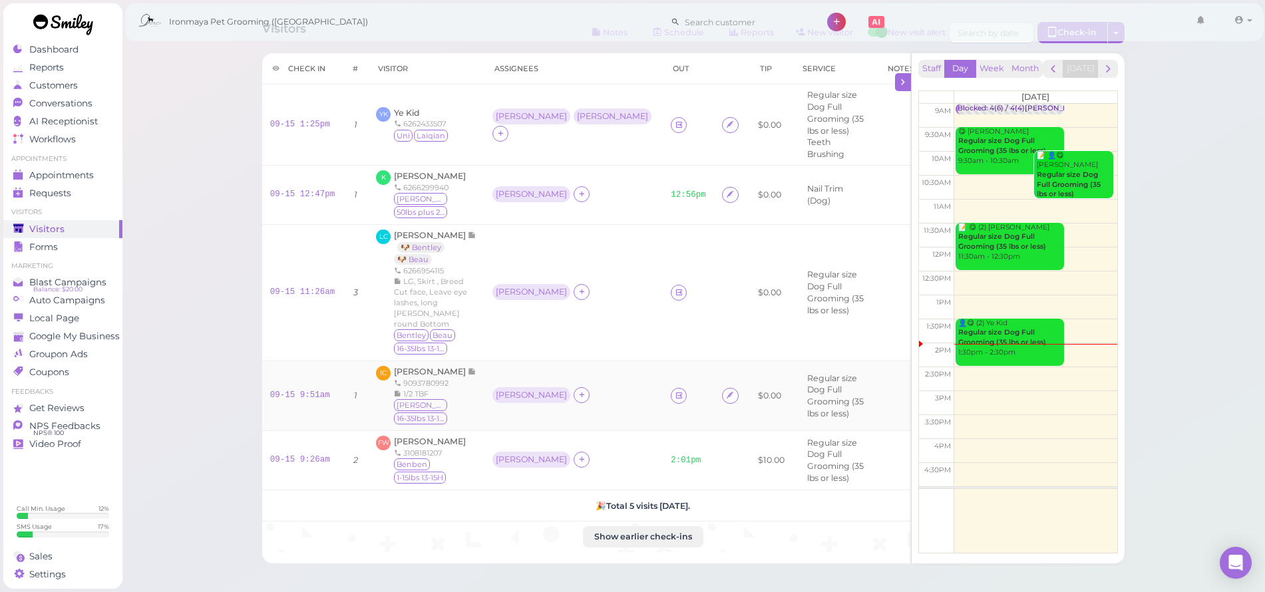
drag, startPoint x: 544, startPoint y: 381, endPoint x: 552, endPoint y: 385, distance: 9.2
click at [544, 387] on div "[PERSON_NAME]" at bounding box center [573, 395] width 162 height 17
drag, startPoint x: 569, startPoint y: 391, endPoint x: 584, endPoint y: 377, distance: 20.2
click at [675, 391] on icon at bounding box center [679, 396] width 9 height 10
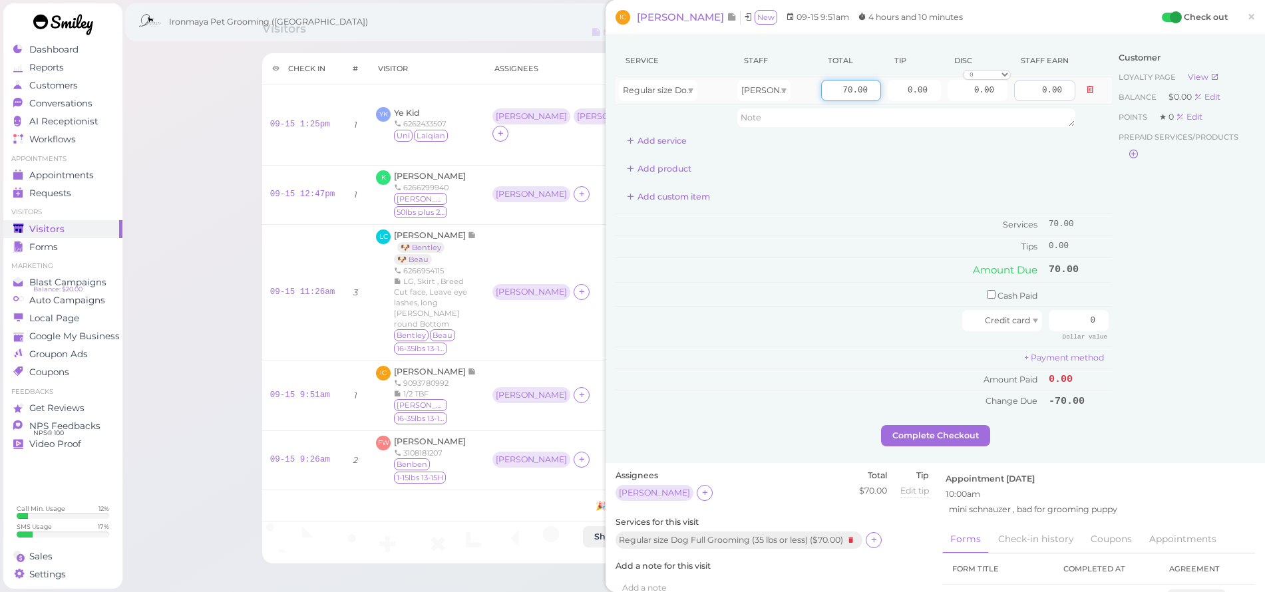
drag, startPoint x: 822, startPoint y: 92, endPoint x: 1023, endPoint y: 92, distance: 201.6
click at [1023, 92] on tr "Regular size Dog Full Grooming (35 lbs or less) [PERSON_NAME] 70.00 0.00 0.00 0…" at bounding box center [863, 91] width 496 height 29
type input "0"
type input "80"
drag, startPoint x: 891, startPoint y: 92, endPoint x: 1059, endPoint y: 110, distance: 168.7
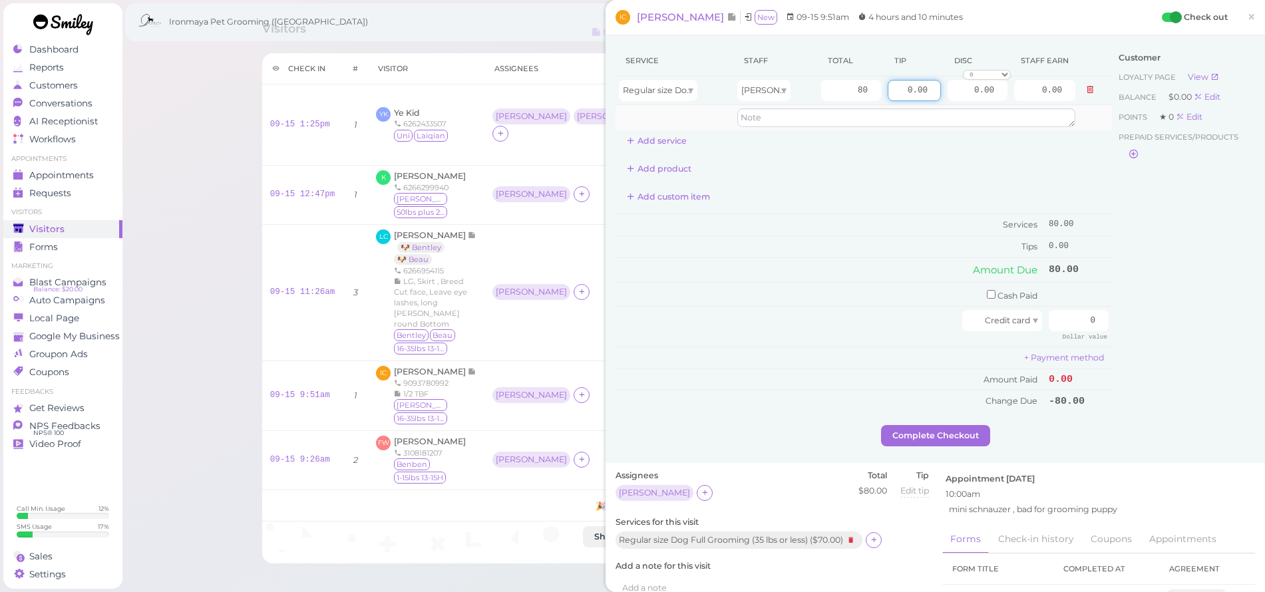
click at [1059, 110] on tbody "Regular size Dog Full Grooming (35 lbs or less) [PERSON_NAME] 80 0.00 0.00 0 10…" at bounding box center [863, 104] width 496 height 54
type input "12"
drag, startPoint x: 1121, startPoint y: 209, endPoint x: 1125, endPoint y: 283, distance: 74.0
click at [1121, 210] on div "Customer Loyalty page View Balance $0.00 Edit Points ★ 0 Edit Prepaid services/…" at bounding box center [1183, 235] width 143 height 380
drag, startPoint x: 1077, startPoint y: 310, endPoint x: 1109, endPoint y: 317, distance: 32.0
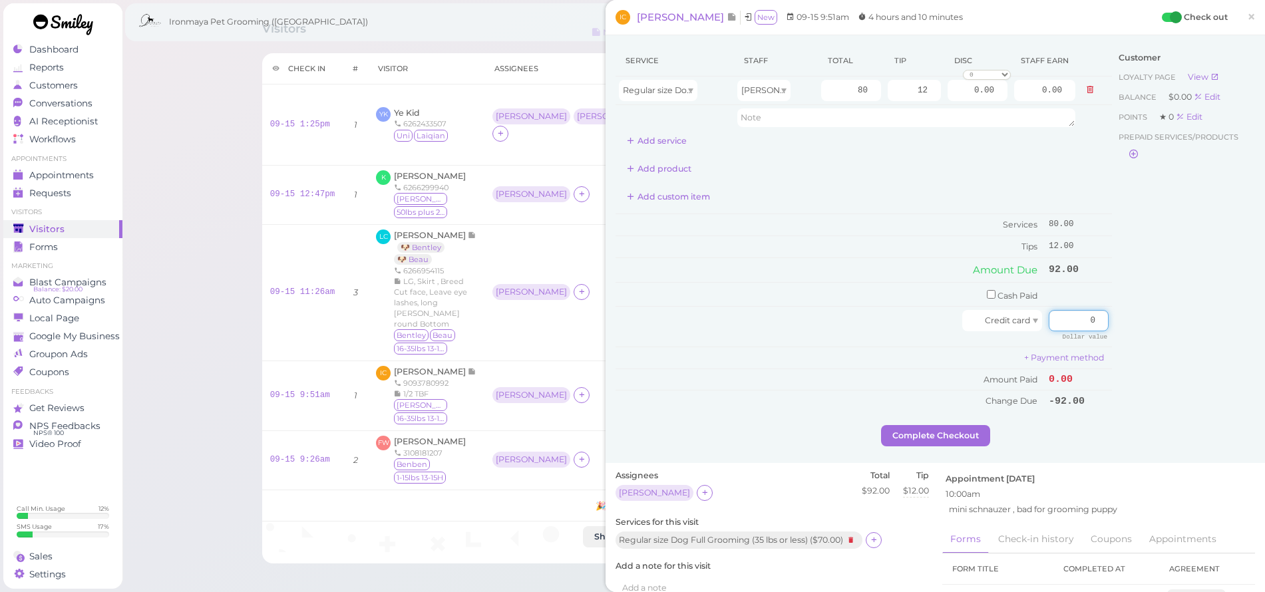
click at [1109, 317] on div "Service Staff Total Tip Disc Staff earn Regular size Dog Full Grooming (35 lbs …" at bounding box center [934, 235] width 639 height 380
type input "92"
click at [1152, 314] on div "Customer Loyalty page View Balance $0.00 Edit Points ★ 0 Edit Prepaid services/…" at bounding box center [1183, 235] width 143 height 380
click at [924, 431] on button "Complete Checkout" at bounding box center [935, 435] width 109 height 21
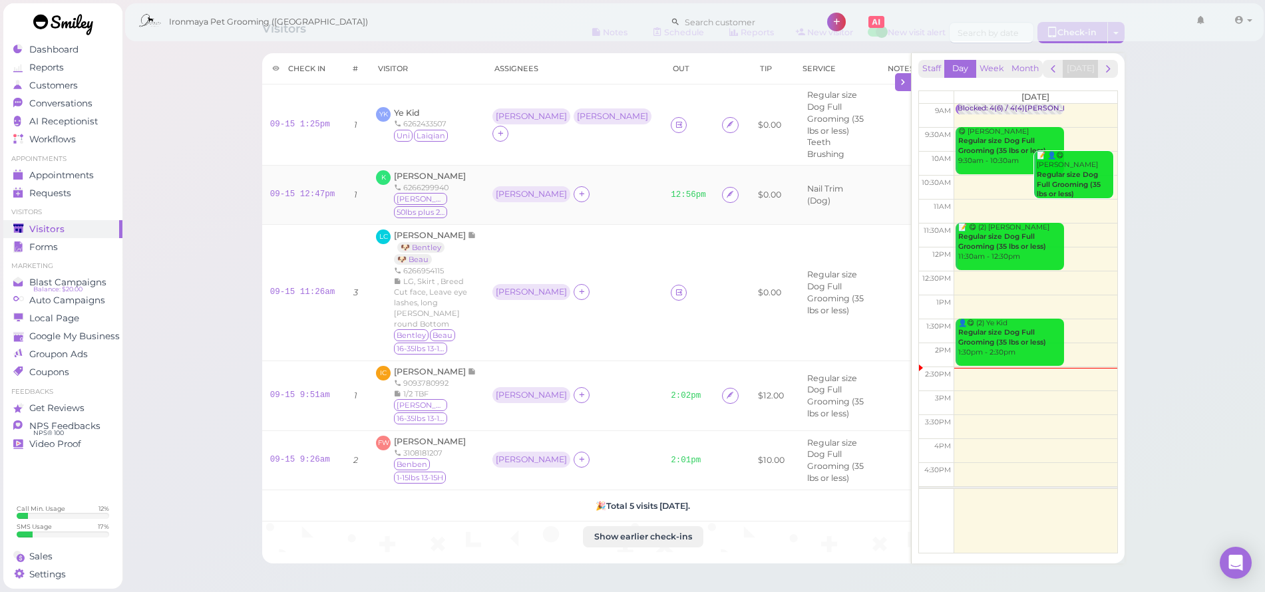
drag, startPoint x: 592, startPoint y: 190, endPoint x: 594, endPoint y: 179, distance: 11.5
click at [671, 190] on link "12:56pm" at bounding box center [688, 194] width 35 height 9
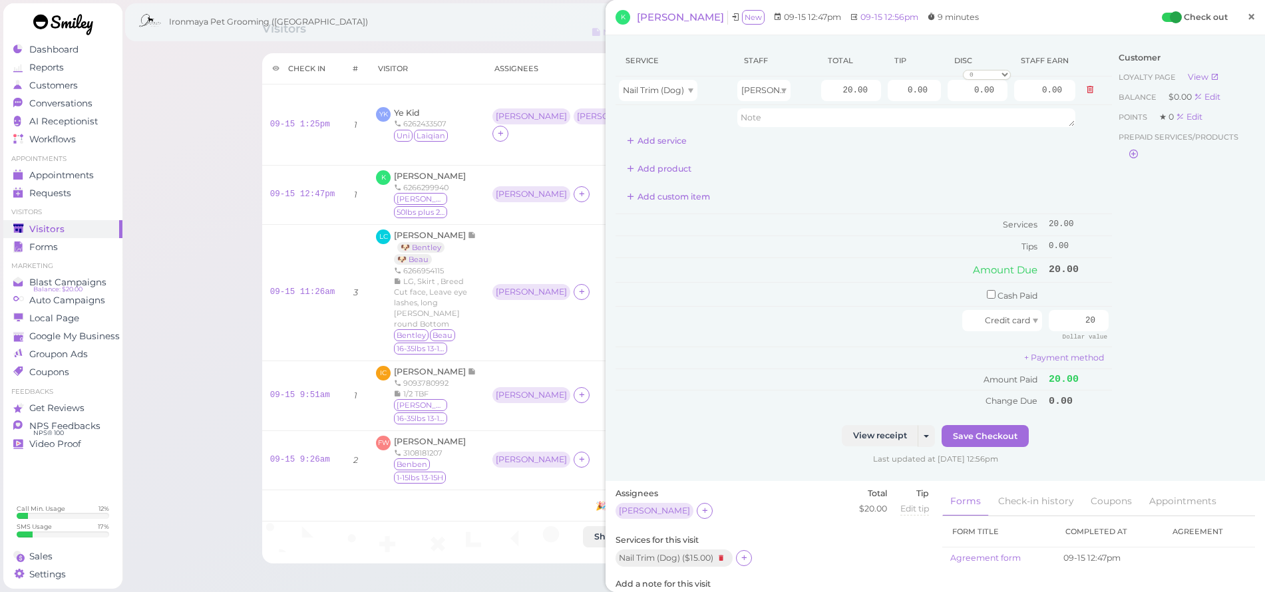
click at [1247, 15] on span "×" at bounding box center [1251, 16] width 9 height 19
